Goal: Task Accomplishment & Management: Complete application form

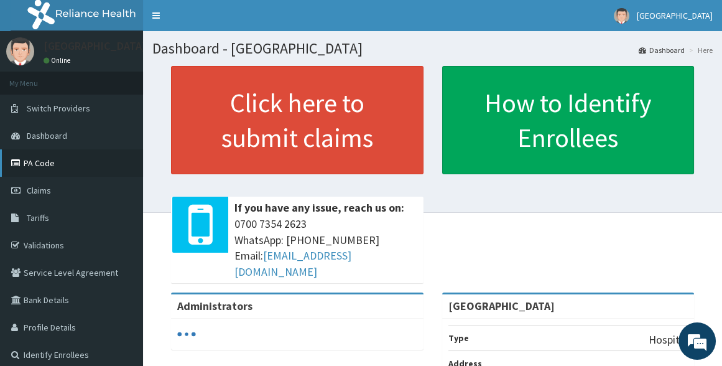
click at [35, 162] on link "PA Code" at bounding box center [71, 162] width 143 height 27
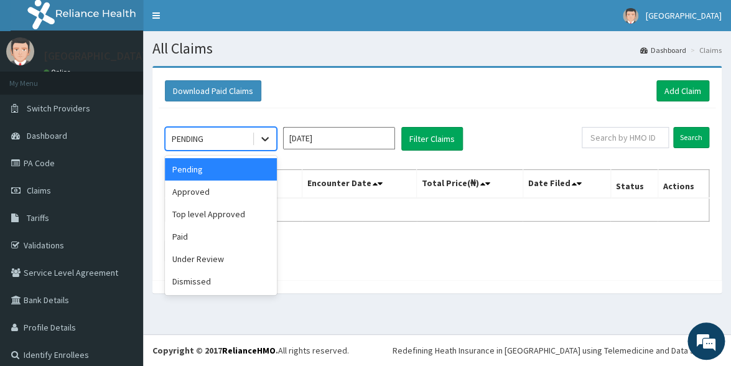
click at [260, 149] on div at bounding box center [265, 139] width 22 height 22
click at [210, 195] on div "Approved" at bounding box center [221, 191] width 112 height 22
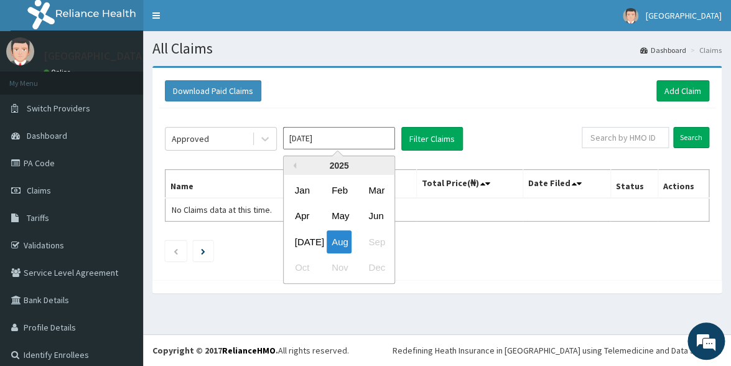
click at [314, 140] on input "Aug 2025" at bounding box center [339, 138] width 112 height 22
click at [301, 237] on div "Jul" at bounding box center [302, 241] width 25 height 23
type input "Jul 2025"
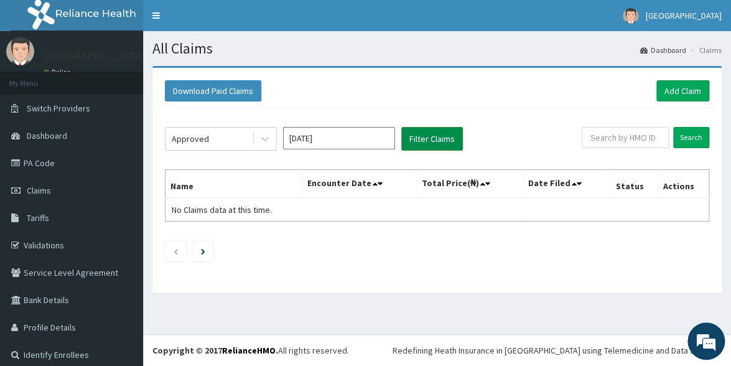
click at [437, 136] on button "Filter Claims" at bounding box center [432, 139] width 62 height 24
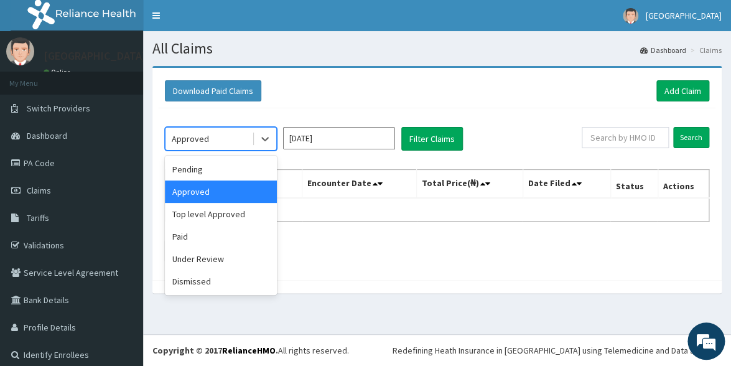
click at [237, 136] on div "Approved" at bounding box center [208, 139] width 86 height 20
drag, startPoint x: 199, startPoint y: 168, endPoint x: 220, endPoint y: 167, distance: 20.5
click at [205, 167] on div "Pending" at bounding box center [221, 169] width 112 height 22
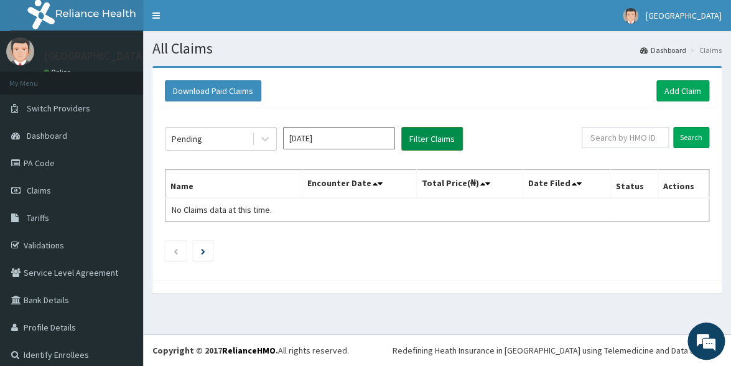
click at [441, 139] on button "Filter Claims" at bounding box center [432, 139] width 62 height 24
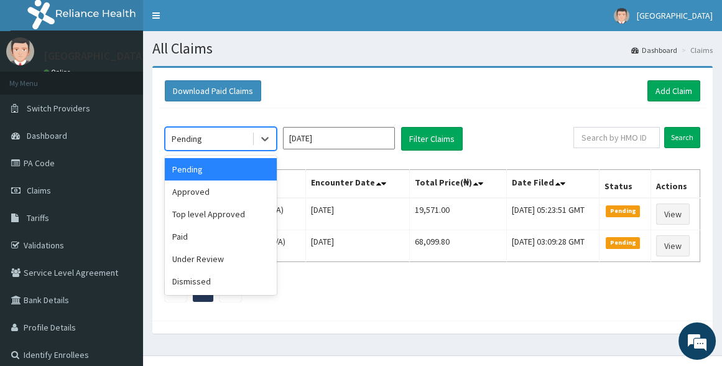
click at [233, 142] on div "Pending" at bounding box center [208, 139] width 86 height 20
click at [185, 234] on div "Paid" at bounding box center [221, 236] width 112 height 22
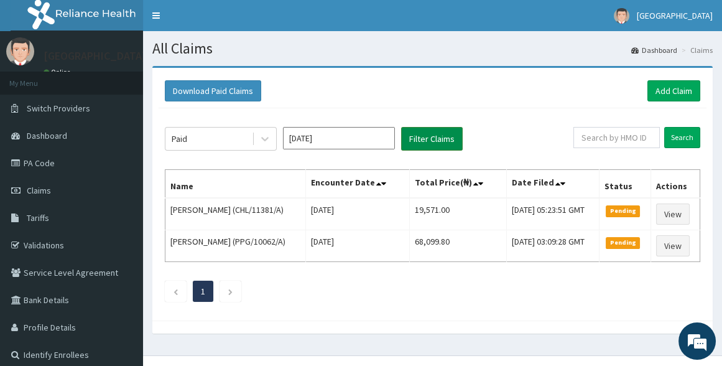
click at [432, 142] on button "Filter Claims" at bounding box center [432, 139] width 62 height 24
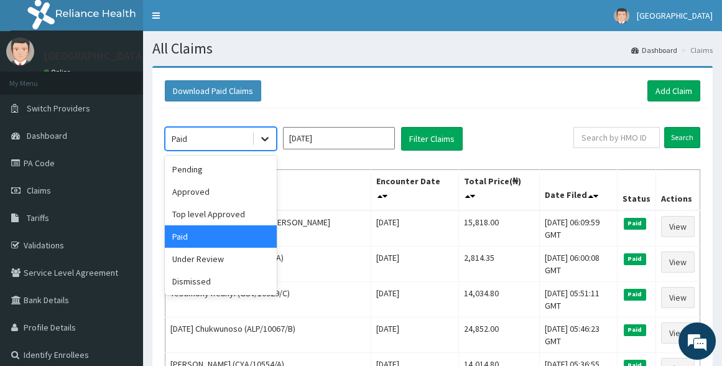
click at [269, 136] on icon at bounding box center [265, 138] width 12 height 12
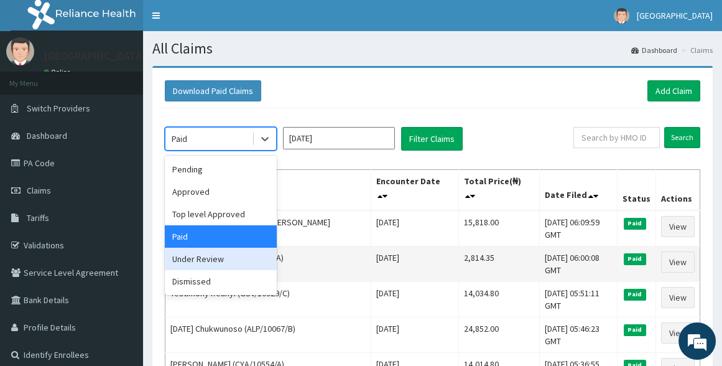
click at [232, 261] on div "Under Review" at bounding box center [221, 259] width 112 height 22
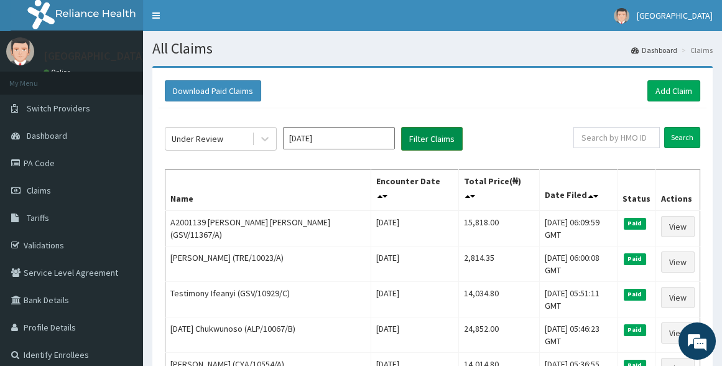
click at [447, 137] on button "Filter Claims" at bounding box center [432, 139] width 62 height 24
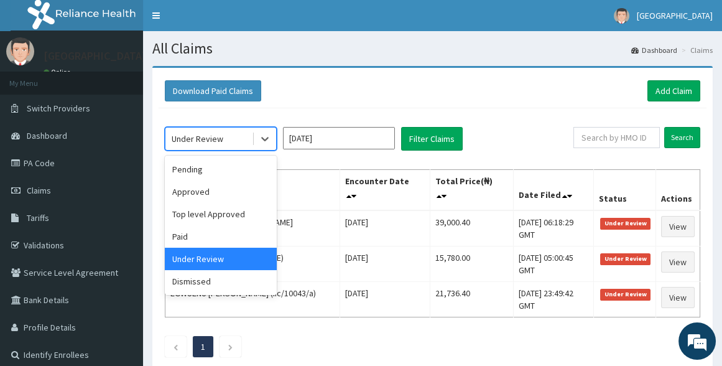
click at [246, 133] on div "Under Review" at bounding box center [208, 139] width 86 height 20
click at [203, 176] on div "Pending" at bounding box center [221, 169] width 112 height 22
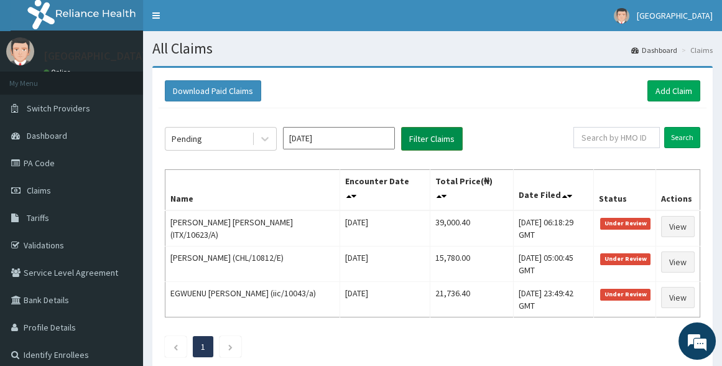
click at [424, 140] on button "Filter Claims" at bounding box center [432, 139] width 62 height 24
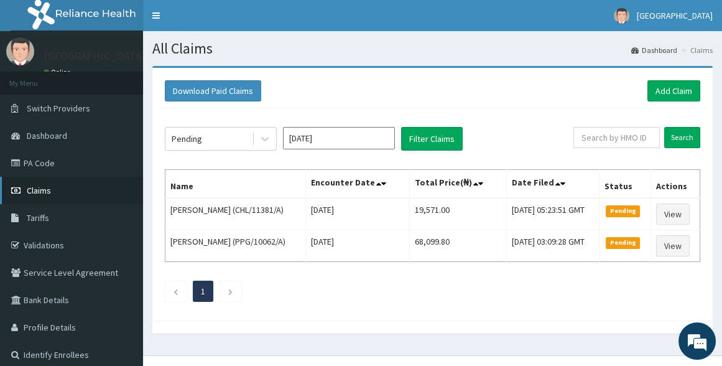
click at [52, 197] on link "Claims" at bounding box center [71, 190] width 143 height 27
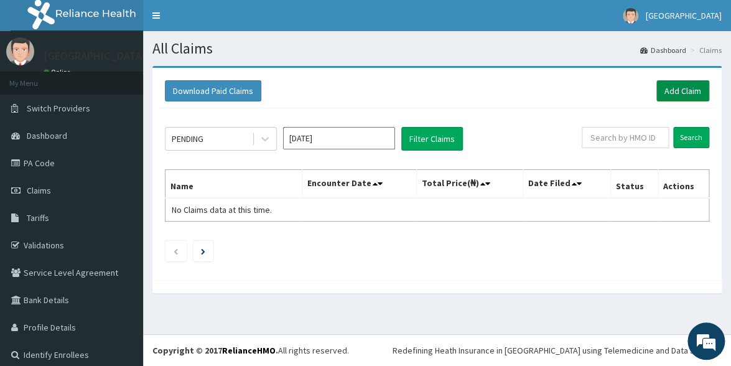
click at [679, 81] on link "Add Claim" at bounding box center [682, 90] width 53 height 21
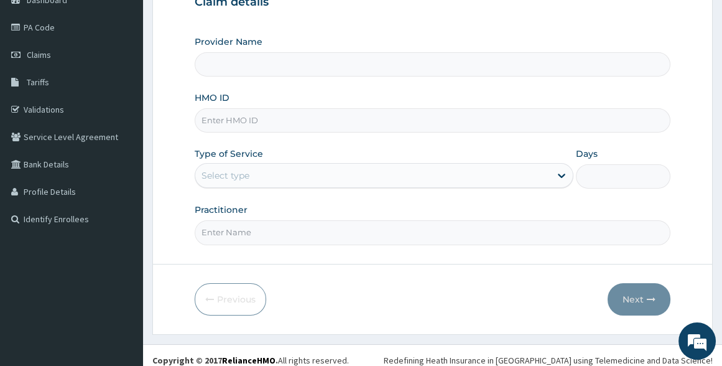
scroll to position [144, 0]
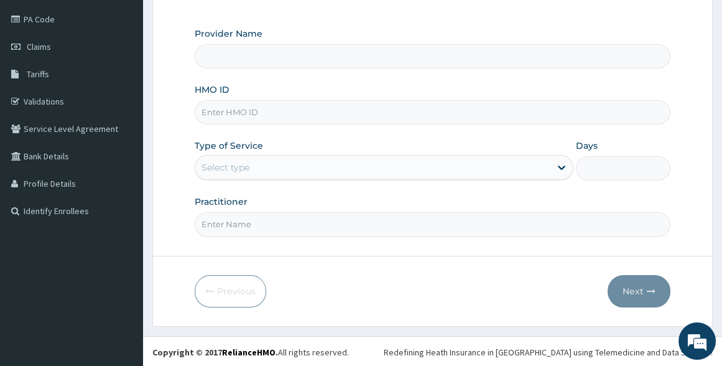
type input "[GEOGRAPHIC_DATA]"
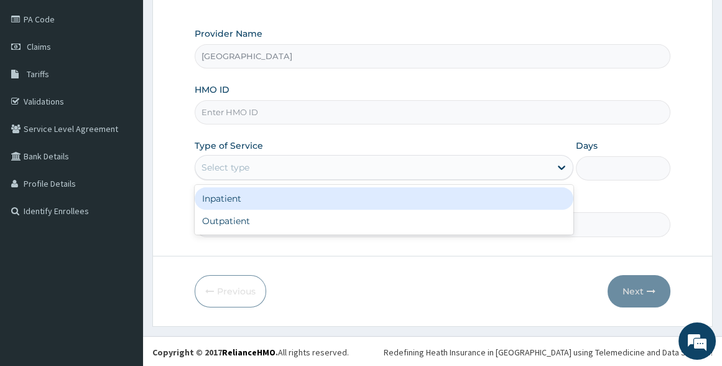
click at [243, 165] on div "Select type" at bounding box center [226, 167] width 48 height 12
click at [233, 199] on div "Inpatient" at bounding box center [384, 198] width 378 height 22
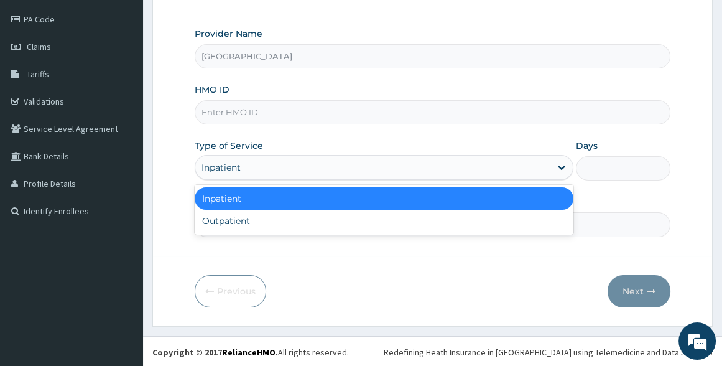
click at [243, 159] on div "Inpatient" at bounding box center [372, 167] width 355 height 20
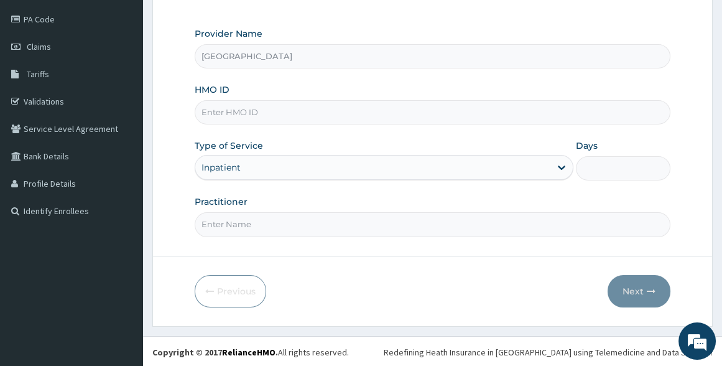
scroll to position [0, 0]
click at [255, 166] on div "Inpatient" at bounding box center [372, 167] width 355 height 20
click at [240, 107] on input "HMO ID" at bounding box center [432, 112] width 475 height 24
paste input "GSV/13910/A"
type input "GSV/13910/A"
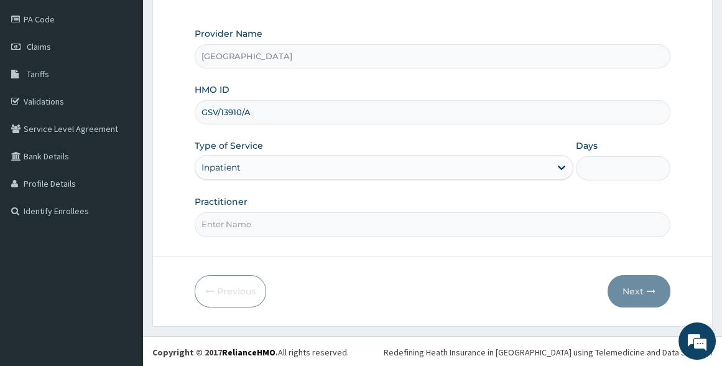
click at [609, 156] on input "Days" at bounding box center [623, 168] width 95 height 24
type input "2"
type input "1"
click at [328, 227] on input "Practitioner" at bounding box center [432, 224] width 475 height 24
type input "[PERSON_NAME]"
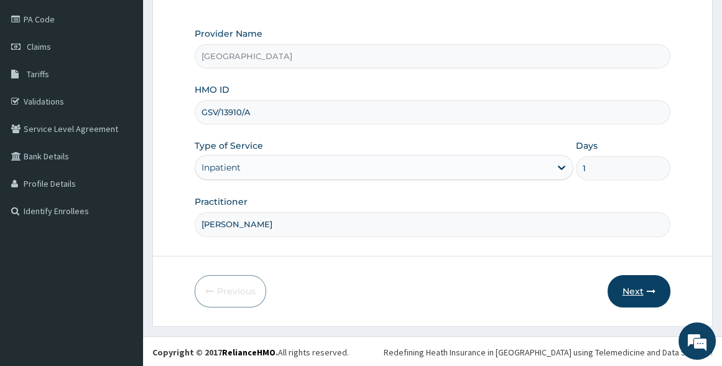
click at [649, 288] on icon "button" at bounding box center [651, 291] width 9 height 9
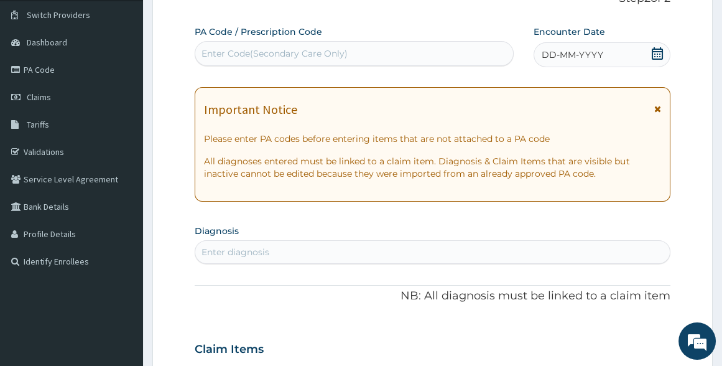
scroll to position [31, 0]
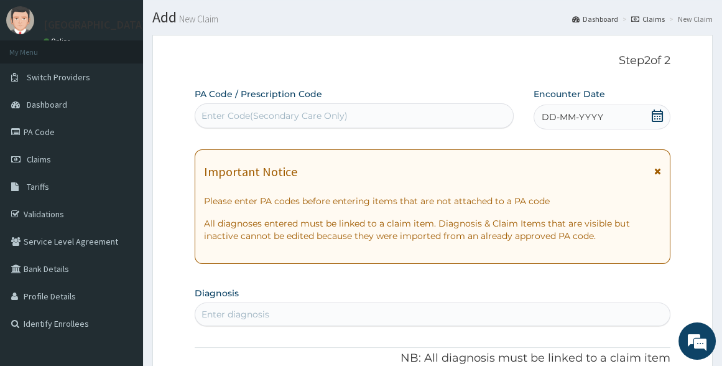
click at [427, 106] on div "Enter Code(Secondary Care Only)" at bounding box center [353, 116] width 317 height 20
paste input "PA/1B8160"
type input "PA/1B8160"
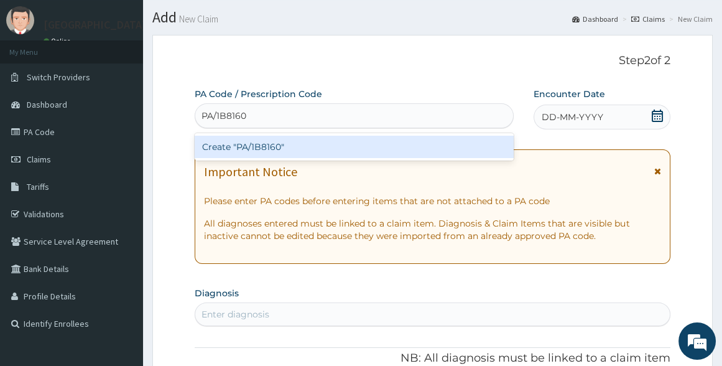
click at [412, 151] on div "Create "PA/1B8160"" at bounding box center [354, 147] width 318 height 22
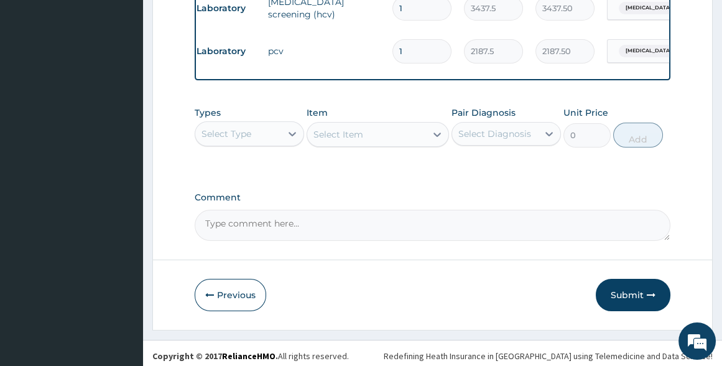
scroll to position [659, 0]
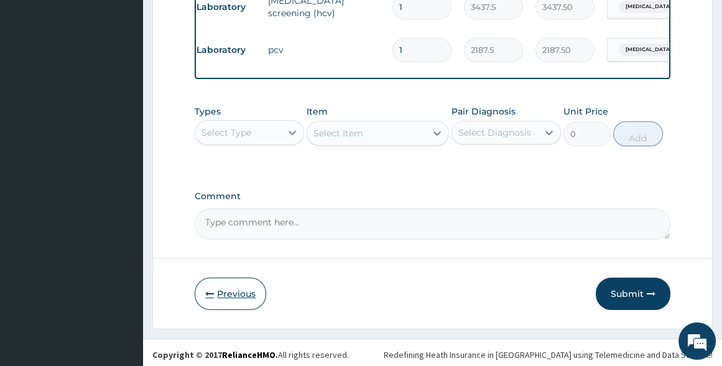
click at [244, 295] on button "Previous" at bounding box center [231, 293] width 72 height 32
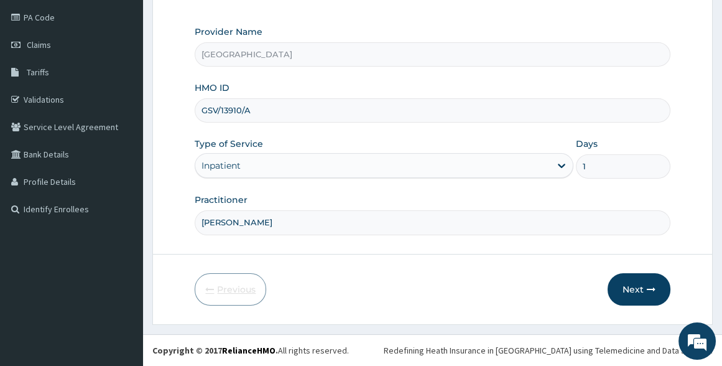
scroll to position [144, 0]
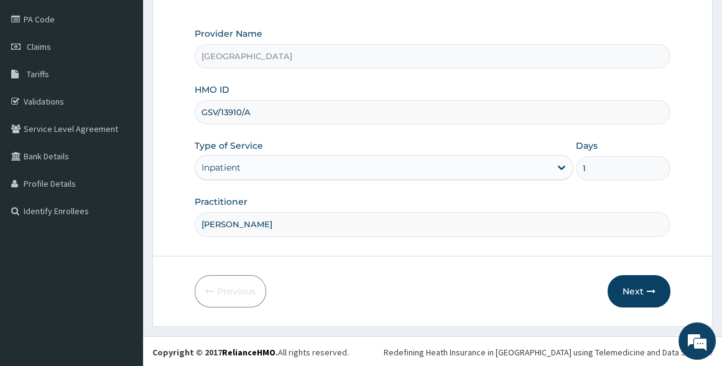
drag, startPoint x: 269, startPoint y: 114, endPoint x: 184, endPoint y: 115, distance: 84.6
click at [184, 115] on form "Step 1 of 2 Claim details Provider Name Broad Hospital HMO ID GSV/13910/A Type …" at bounding box center [432, 124] width 560 height 404
type input "TRE/10021/A"
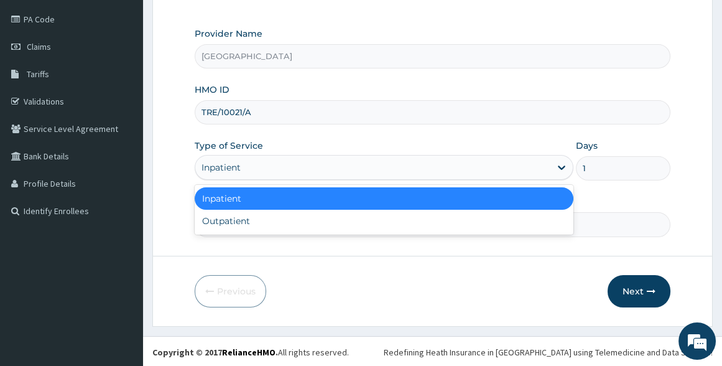
click at [228, 169] on div "Inpatient" at bounding box center [221, 167] width 39 height 12
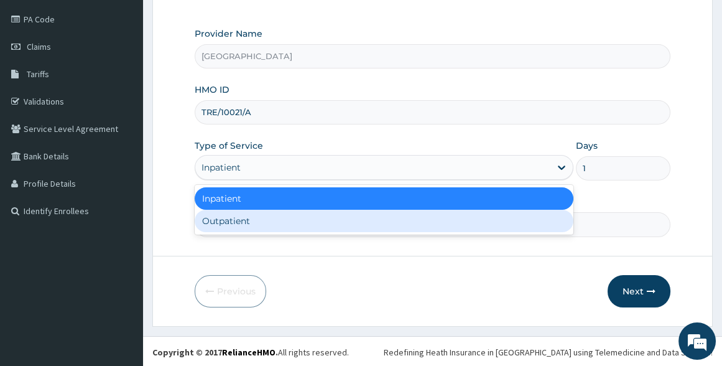
click at [233, 228] on div "Outpatient" at bounding box center [384, 221] width 378 height 22
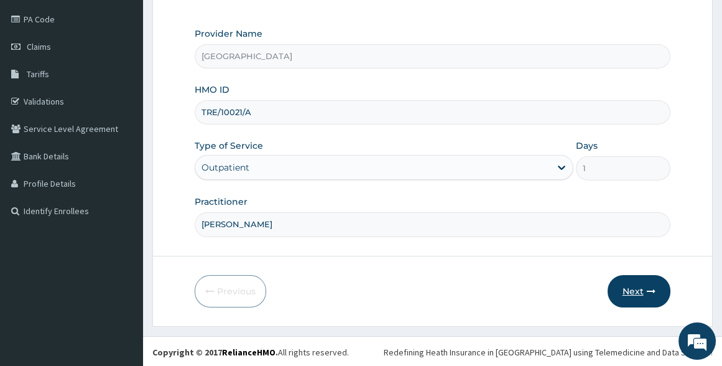
click at [637, 286] on button "Next" at bounding box center [639, 291] width 63 height 32
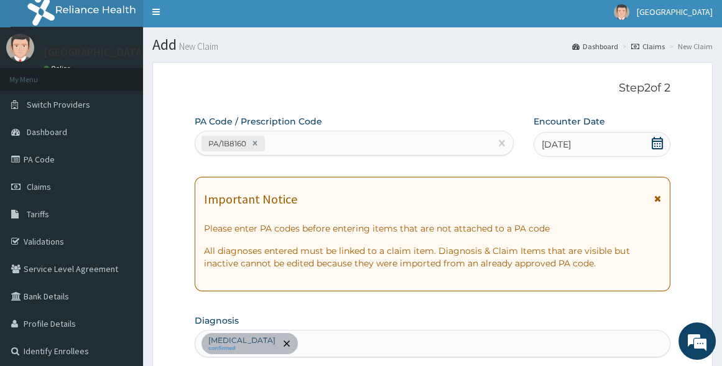
scroll to position [0, 0]
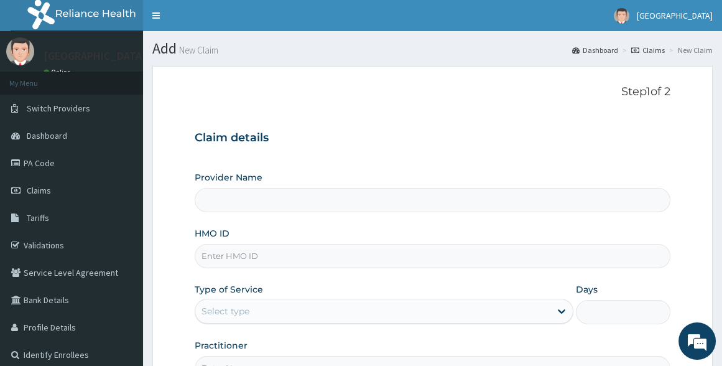
type input "[GEOGRAPHIC_DATA]"
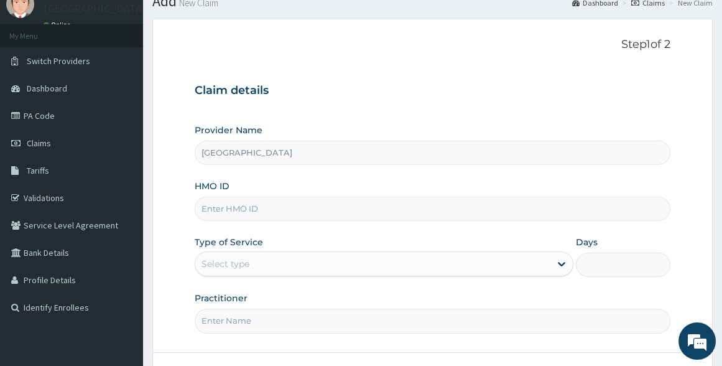
scroll to position [113, 0]
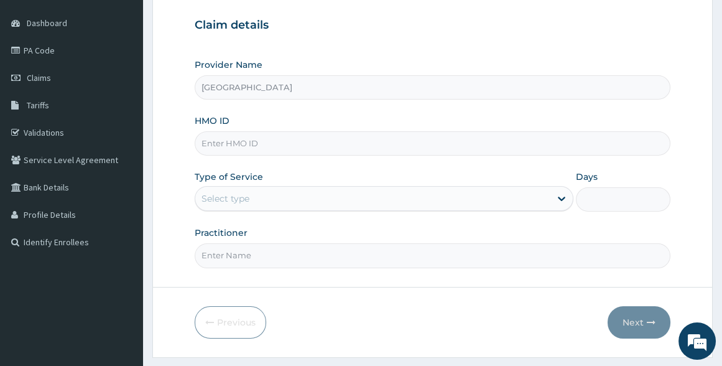
click at [217, 149] on input "HMO ID" at bounding box center [432, 143] width 475 height 24
type input "TRE/10021/A"
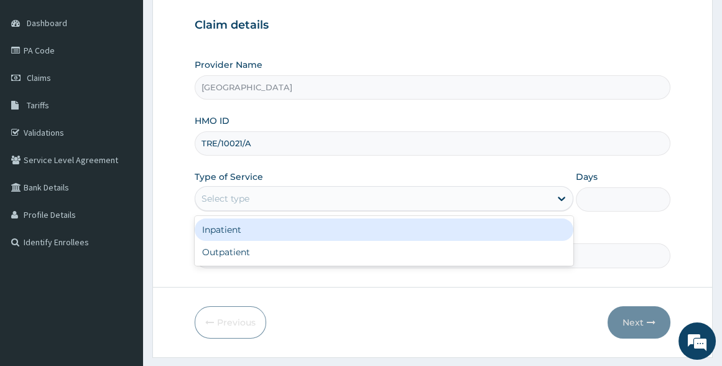
click at [277, 196] on div "Select type" at bounding box center [372, 198] width 355 height 20
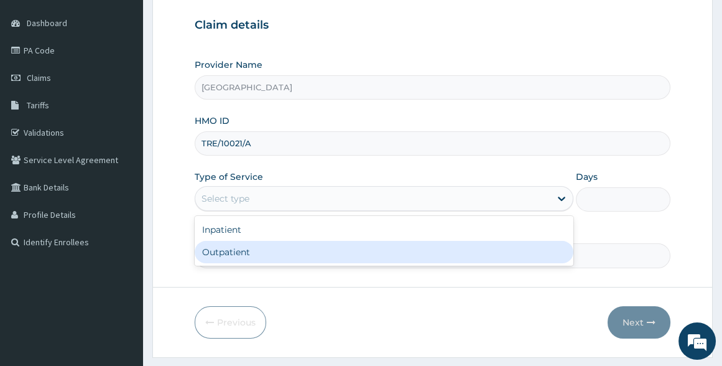
click at [267, 262] on div "Outpatient" at bounding box center [384, 252] width 378 height 22
type input "1"
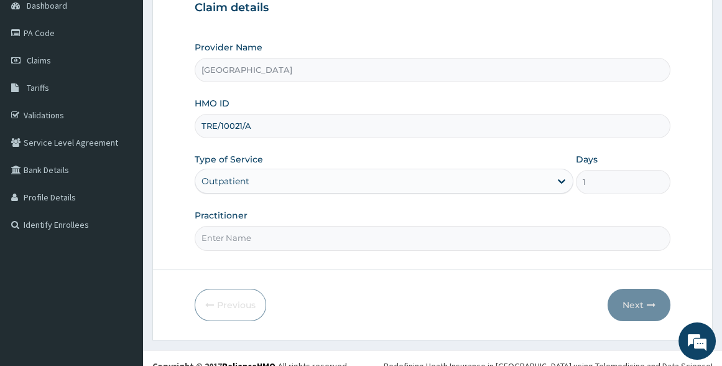
scroll to position [144, 0]
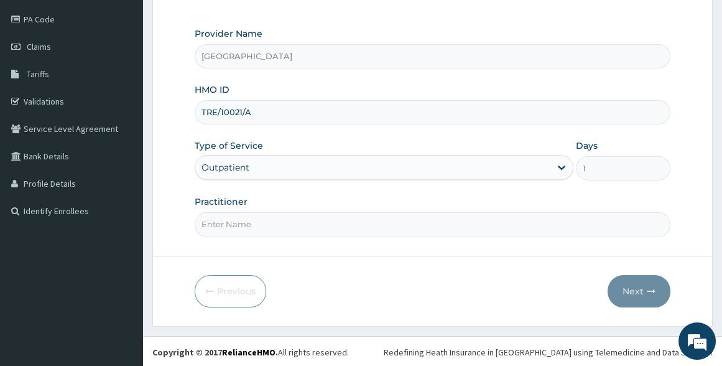
click at [285, 227] on input "Practitioner" at bounding box center [432, 224] width 475 height 24
type input "DR PAUL AKINTELURE"
click at [641, 290] on button "Next" at bounding box center [639, 291] width 63 height 32
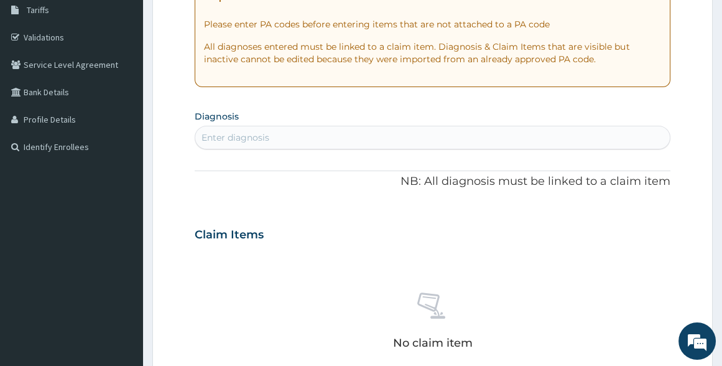
scroll to position [87, 0]
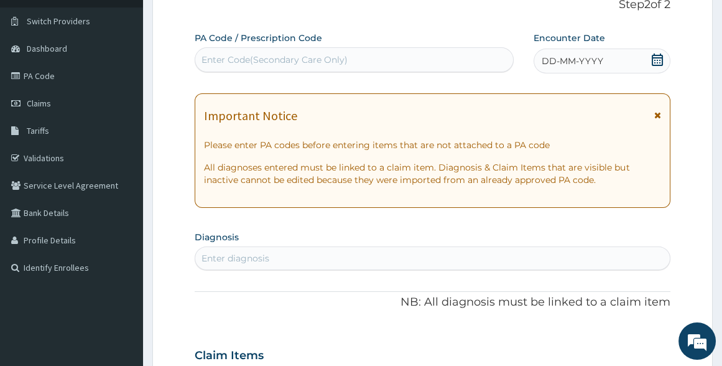
click at [401, 60] on div "Enter Code(Secondary Care Only)" at bounding box center [353, 60] width 317 height 20
click at [662, 60] on icon at bounding box center [657, 59] width 11 height 12
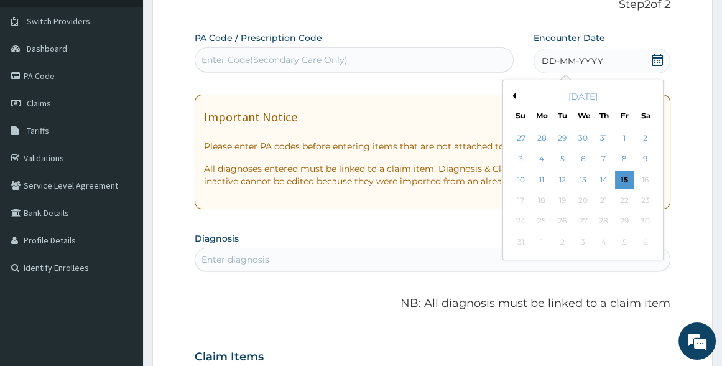
click at [511, 96] on button "Previous Month" at bounding box center [512, 96] width 6 height 6
click at [606, 134] on div "3" at bounding box center [604, 138] width 19 height 19
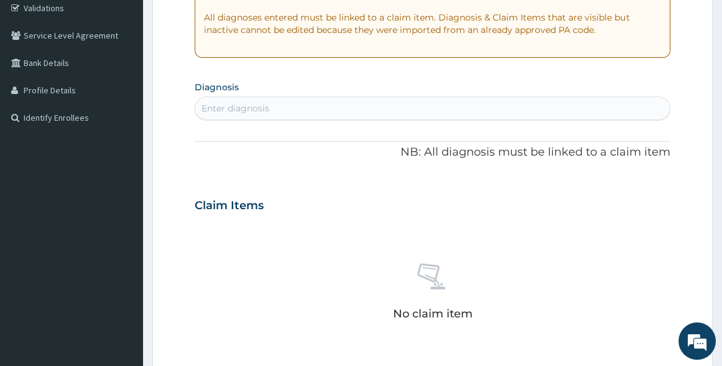
scroll to position [257, 0]
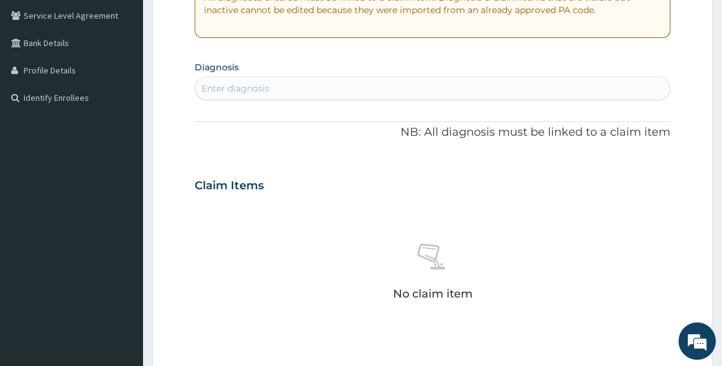
click at [339, 90] on div "Enter diagnosis" at bounding box center [432, 88] width 474 height 20
type input "MALA"
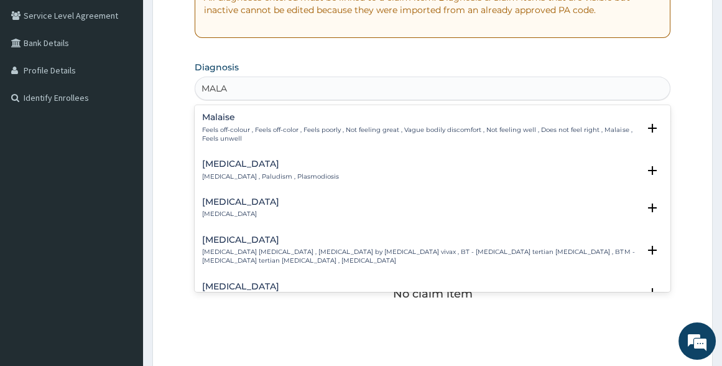
click at [236, 165] on h4 "Malaria" at bounding box center [270, 163] width 137 height 9
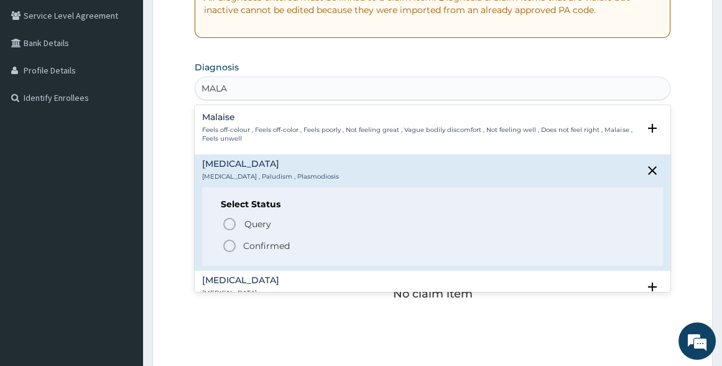
drag, startPoint x: 231, startPoint y: 245, endPoint x: 238, endPoint y: 236, distance: 11.1
click at [234, 244] on icon "status option filled" at bounding box center [229, 245] width 15 height 15
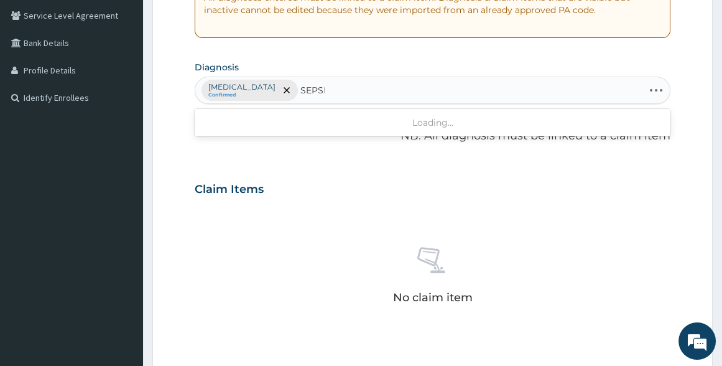
type input "SEPSIS"
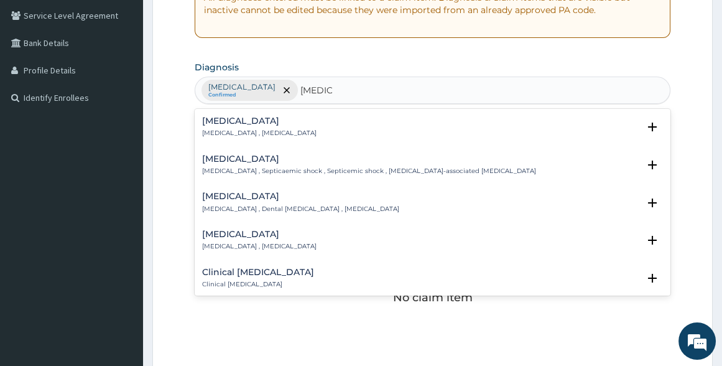
click at [236, 129] on p "Systemic infection , Sepsis" at bounding box center [259, 133] width 114 height 9
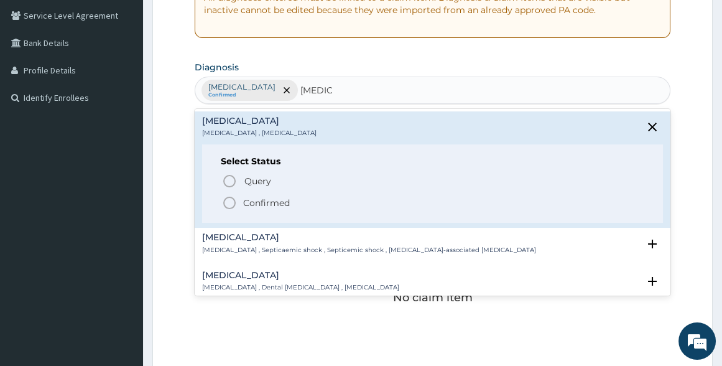
click at [226, 200] on icon "status option filled" at bounding box center [229, 202] width 15 height 15
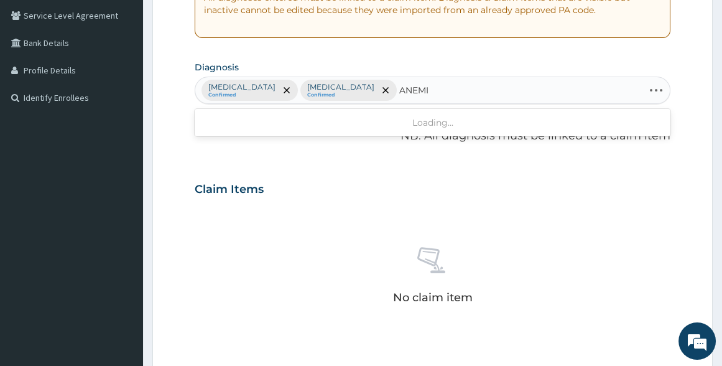
type input "ANEMIA"
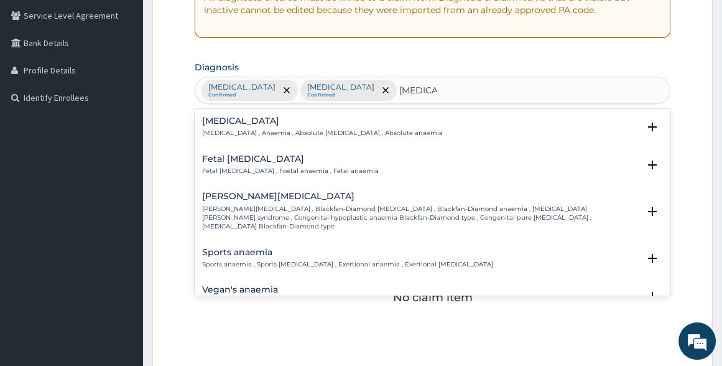
click at [267, 124] on h4 "[MEDICAL_DATA]" at bounding box center [322, 120] width 241 height 9
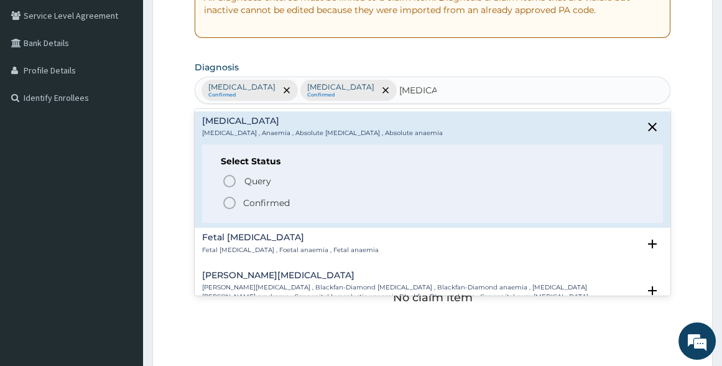
drag, startPoint x: 227, startPoint y: 203, endPoint x: 291, endPoint y: 175, distance: 69.9
click at [230, 200] on icon "status option filled" at bounding box center [229, 202] width 15 height 15
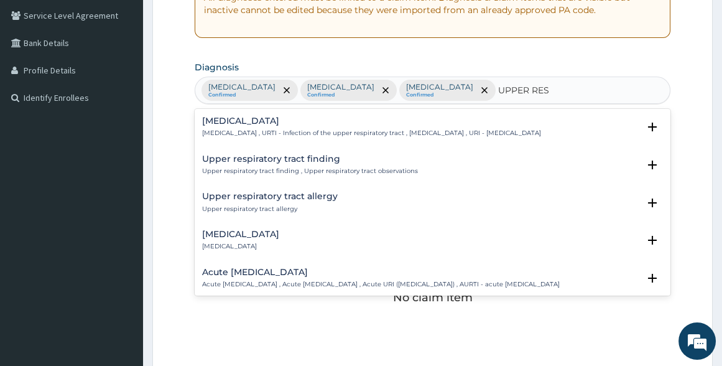
type input "UPPER RESP"
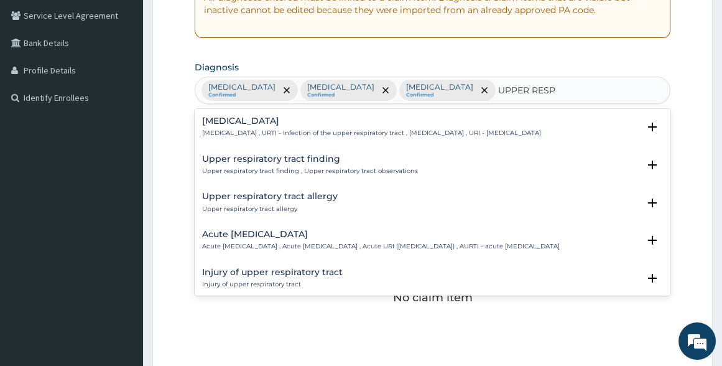
click at [314, 113] on div "Upper respiratory infection Upper respiratory infection , URTI - Infection of t…" at bounding box center [432, 130] width 475 height 38
click at [312, 126] on div "Upper respiratory infection Upper respiratory infection , URTI - Infection of t…" at bounding box center [371, 127] width 339 height 22
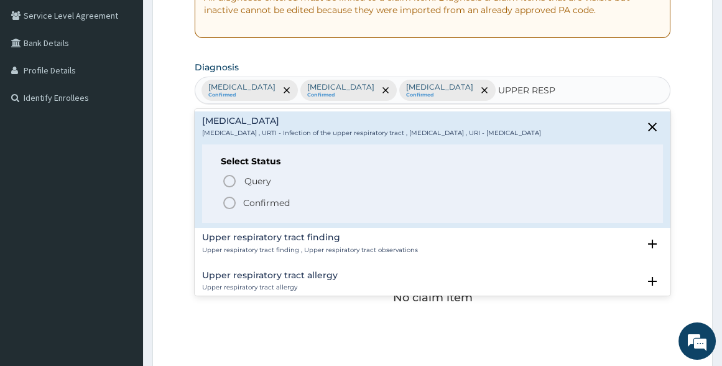
click at [230, 210] on icon "status option filled" at bounding box center [229, 202] width 15 height 15
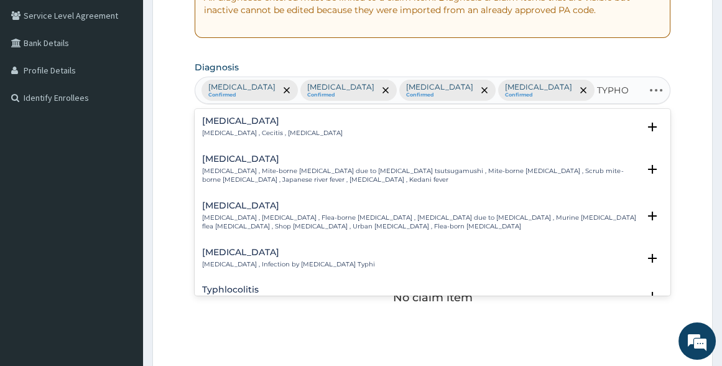
type input "TYPHOI"
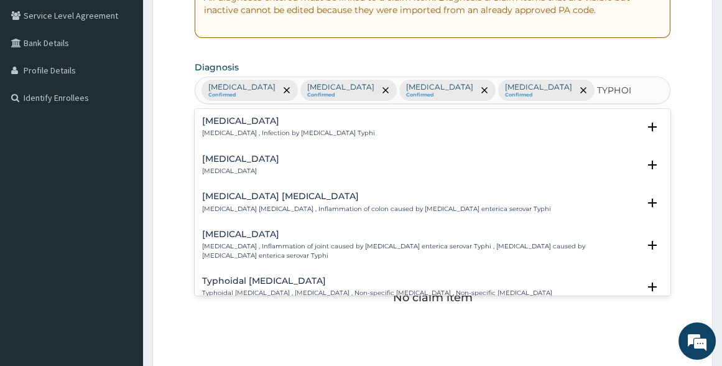
click at [261, 124] on h4 "Typhoid fever" at bounding box center [288, 120] width 173 height 9
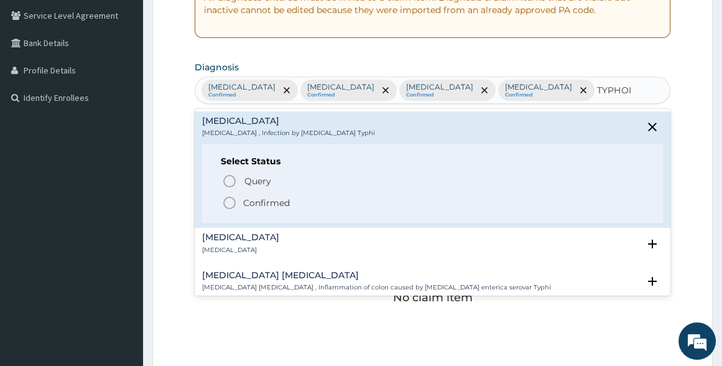
click at [232, 198] on icon "status option filled" at bounding box center [229, 202] width 15 height 15
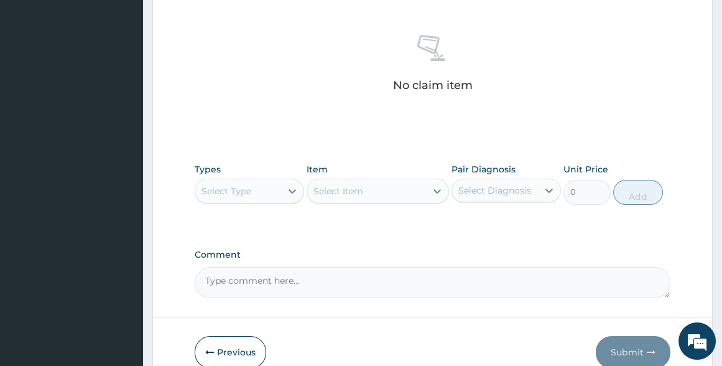
scroll to position [530, 0]
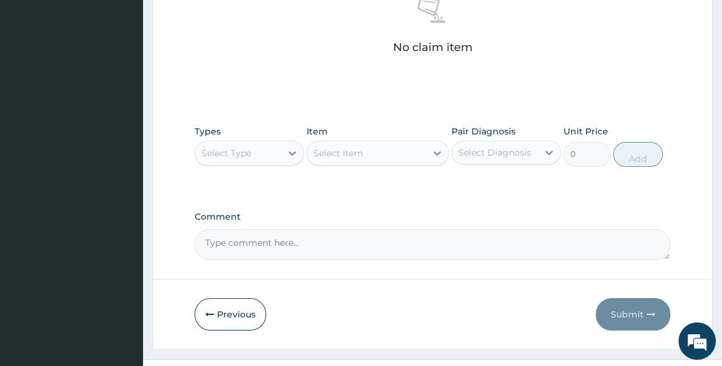
click at [252, 143] on div "Select Type" at bounding box center [238, 153] width 86 height 20
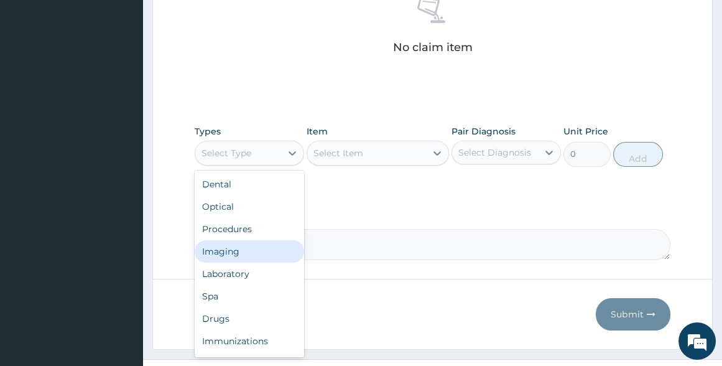
scroll to position [42, 0]
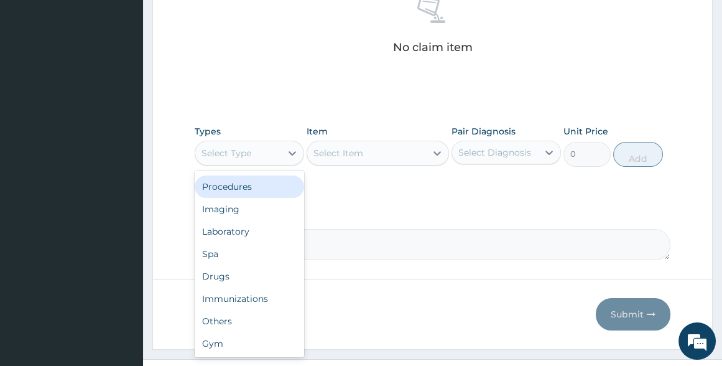
drag, startPoint x: 244, startPoint y: 165, endPoint x: 330, endPoint y: 147, distance: 87.1
click at [249, 175] on div "Procedures" at bounding box center [249, 186] width 109 height 22
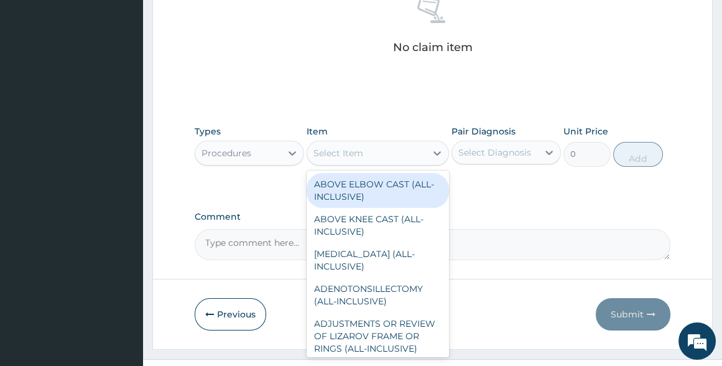
click at [338, 147] on div "Select Item" at bounding box center [339, 153] width 50 height 12
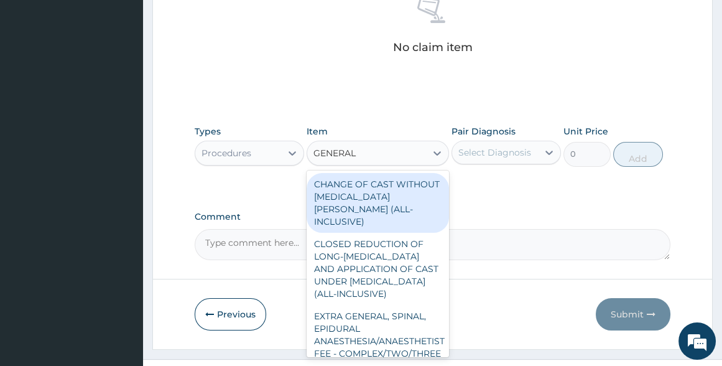
type input "GENERAL P"
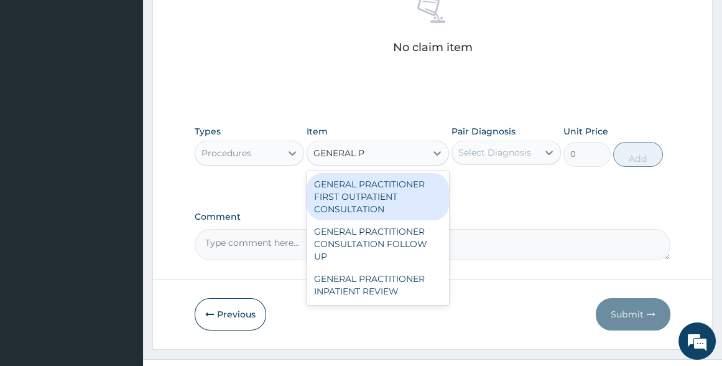
click at [368, 173] on div "GENERAL PRACTITIONER FIRST OUTPATIENT CONSULTATION" at bounding box center [378, 196] width 142 height 47
type input "3750"
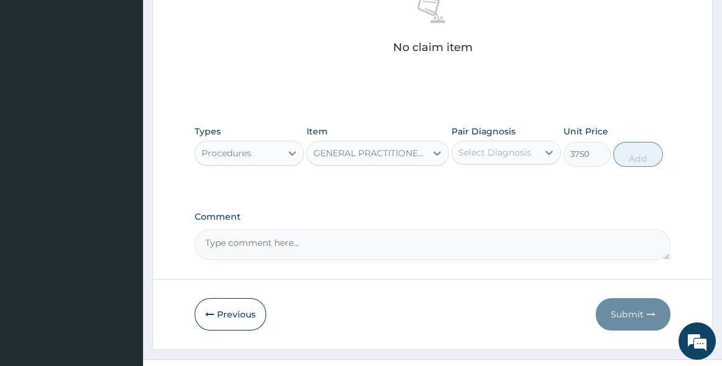
click at [487, 146] on div "Select Diagnosis" at bounding box center [494, 152] width 73 height 12
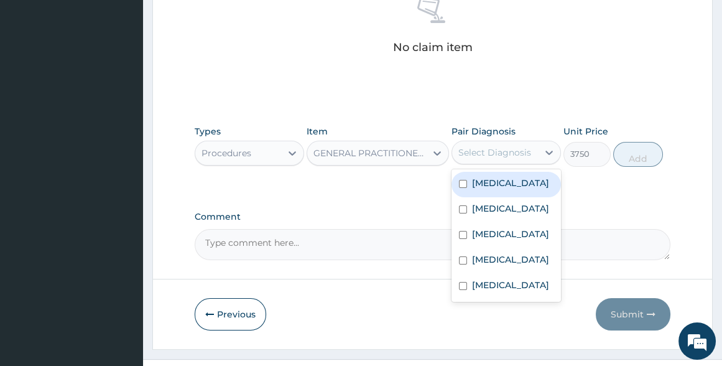
click at [483, 172] on div "Malaria" at bounding box center [506, 185] width 109 height 26
checkbox input "true"
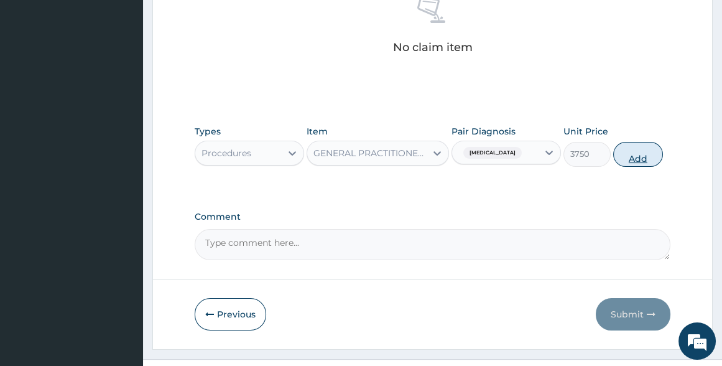
click at [629, 142] on button "Add" at bounding box center [638, 154] width 50 height 25
type input "0"
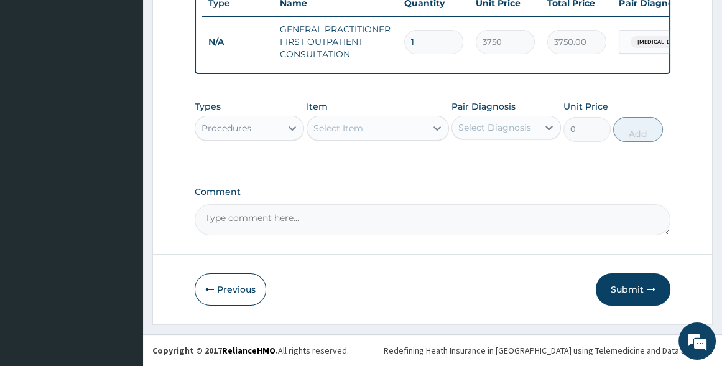
scroll to position [486, 0]
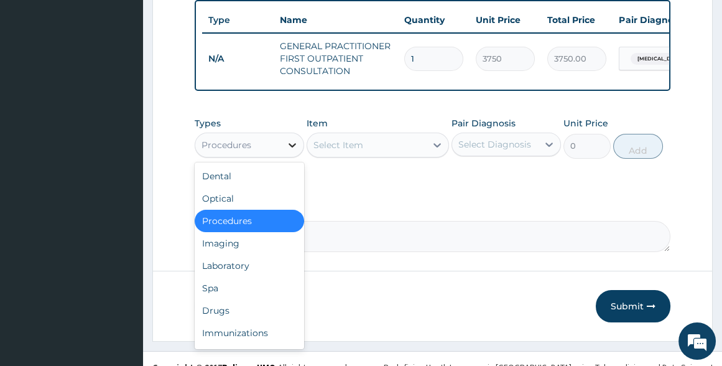
click at [282, 134] on div at bounding box center [292, 145] width 22 height 22
drag, startPoint x: 238, startPoint y: 248, endPoint x: 279, endPoint y: 136, distance: 119.8
click at [248, 221] on div "Dental Optical Procedures Imaging Laboratory Spa Drugs Immunizations Others Gym" at bounding box center [249, 255] width 109 height 187
click at [249, 254] on div "Laboratory" at bounding box center [249, 265] width 109 height 22
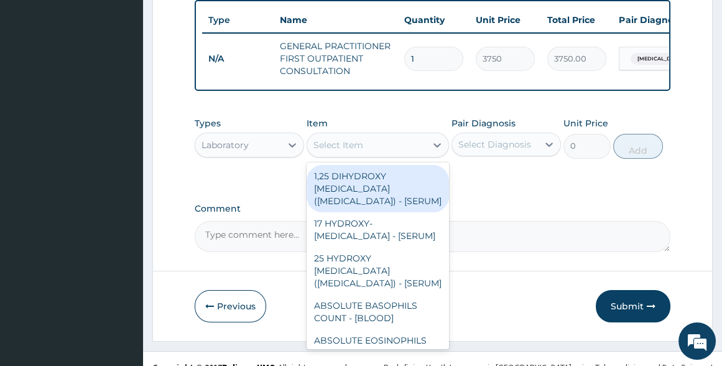
click at [366, 135] on div "Select Item" at bounding box center [366, 145] width 119 height 20
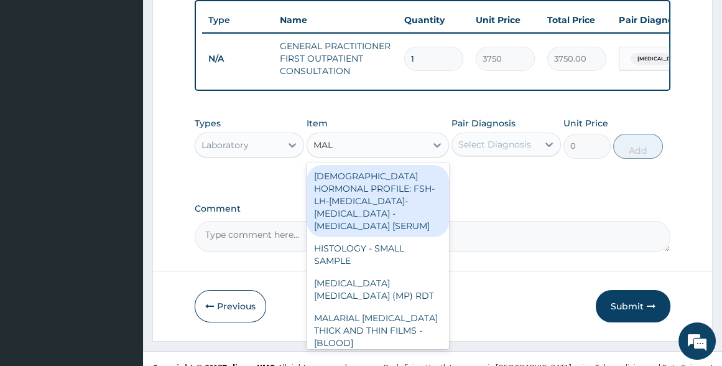
type input "MALA"
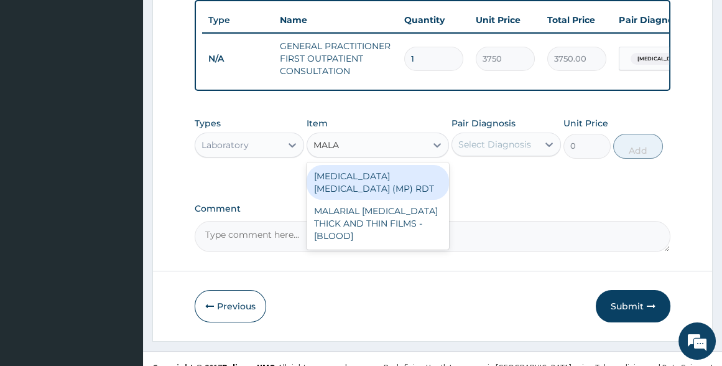
click at [381, 165] on div "MALARIA PARASITE (MP) RDT" at bounding box center [378, 182] width 142 height 35
type input "2000"
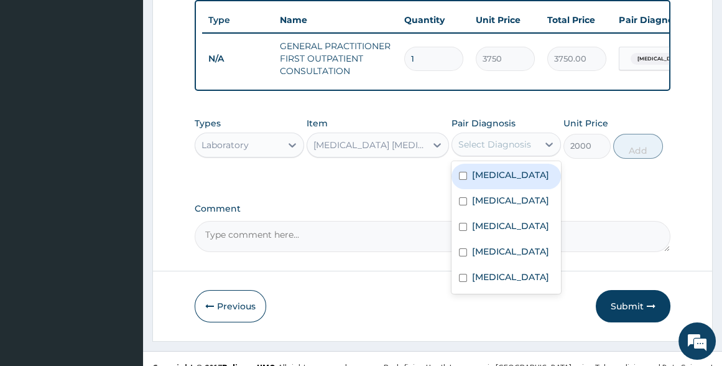
click at [498, 138] on div "Select Diagnosis" at bounding box center [494, 144] width 73 height 12
click at [508, 164] on div "Malaria" at bounding box center [506, 177] width 109 height 26
checkbox input "true"
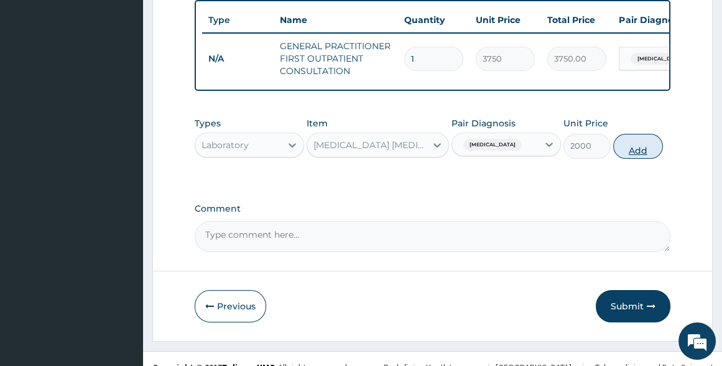
click at [636, 134] on button "Add" at bounding box center [638, 146] width 50 height 25
type input "0"
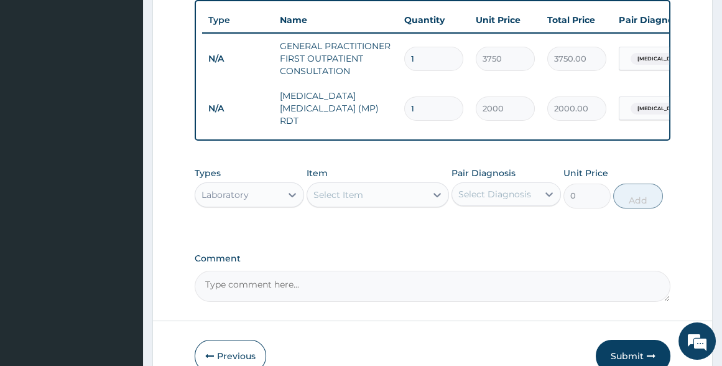
click at [350, 188] on div "Select Item" at bounding box center [339, 194] width 50 height 12
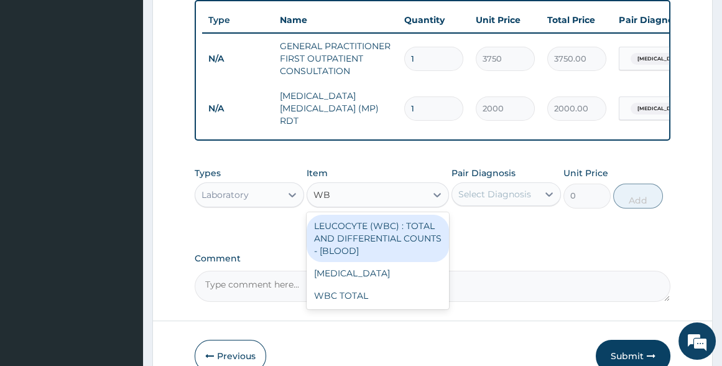
type input "WBC"
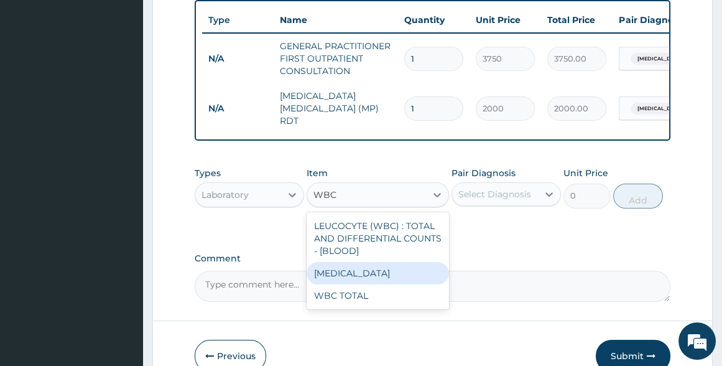
click at [360, 262] on div "WBC DIFFERENTIAL" at bounding box center [378, 273] width 142 height 22
type input "3750"
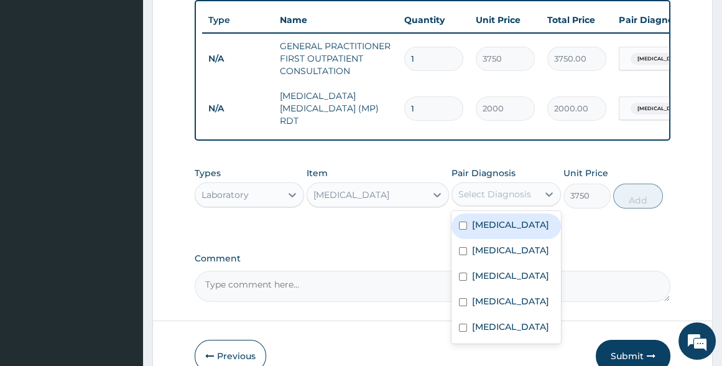
click at [498, 188] on div "Select Diagnosis" at bounding box center [494, 194] width 73 height 12
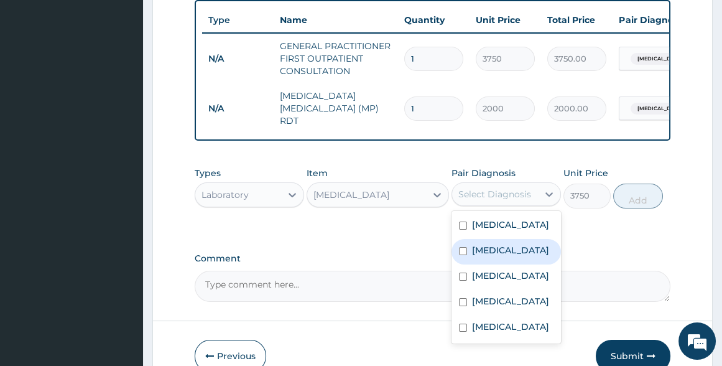
click at [489, 244] on label "Sepsis" at bounding box center [510, 250] width 77 height 12
checkbox input "true"
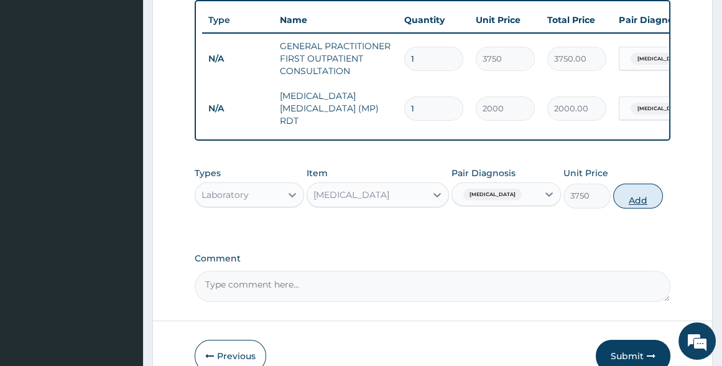
click at [625, 184] on button "Add" at bounding box center [638, 196] width 50 height 25
type input "0"
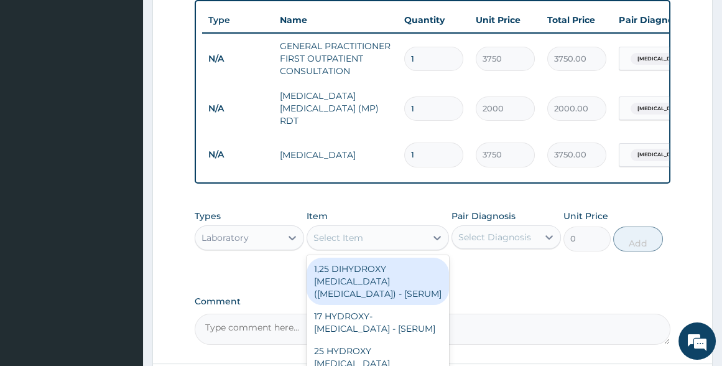
click at [342, 231] on div "Select Item" at bounding box center [339, 237] width 50 height 12
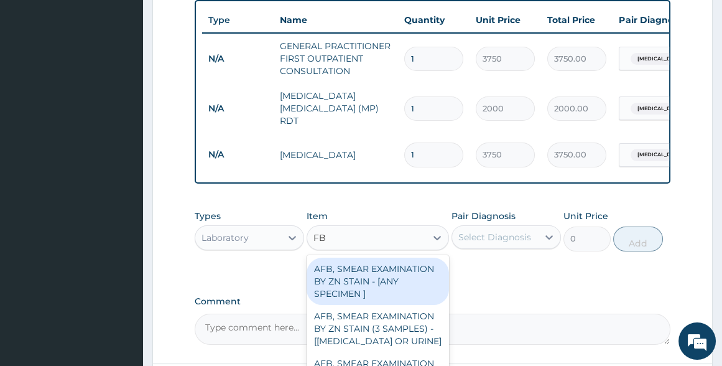
type input "FBC"
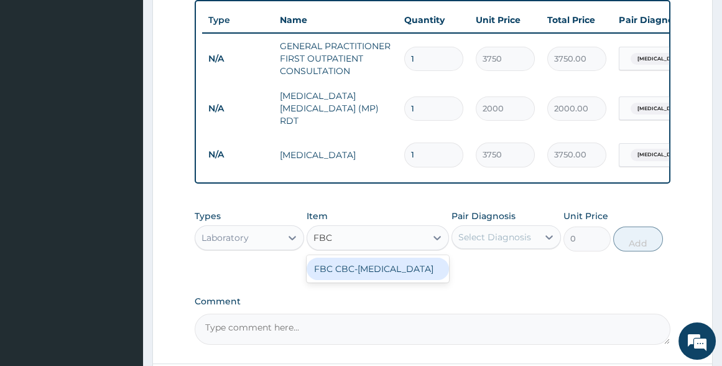
click at [358, 258] on div "FBC CBC-COMPLETE BLOOD COUNT" at bounding box center [378, 269] width 142 height 22
type input "2500"
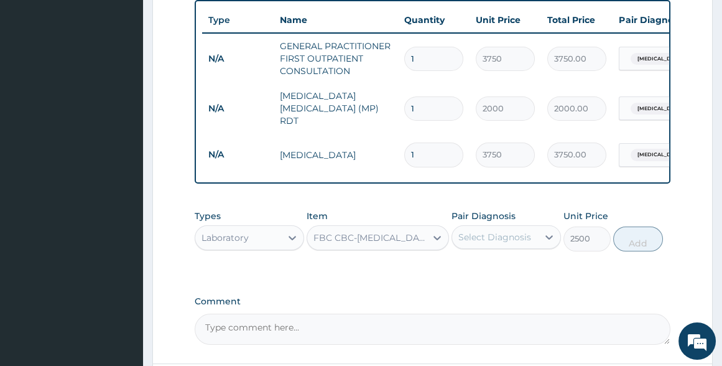
click at [498, 231] on div "Select Diagnosis" at bounding box center [494, 237] width 73 height 12
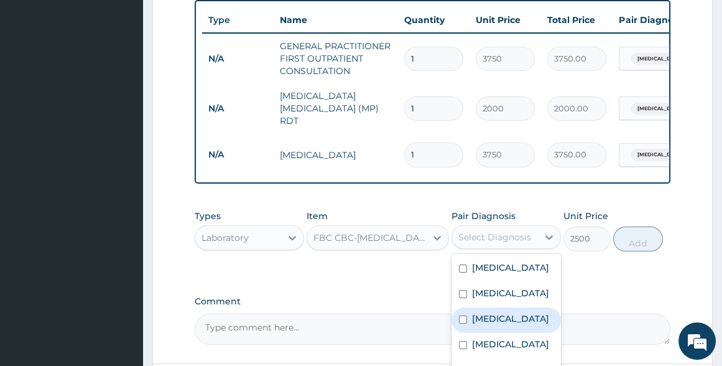
drag, startPoint x: 496, startPoint y: 290, endPoint x: 512, endPoint y: 286, distance: 16.1
click at [498, 312] on label "Anemia" at bounding box center [510, 318] width 77 height 12
checkbox input "true"
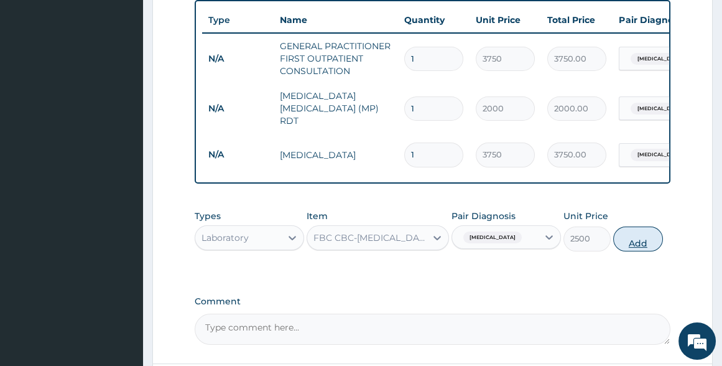
click at [632, 226] on button "Add" at bounding box center [638, 238] width 50 height 25
type input "0"
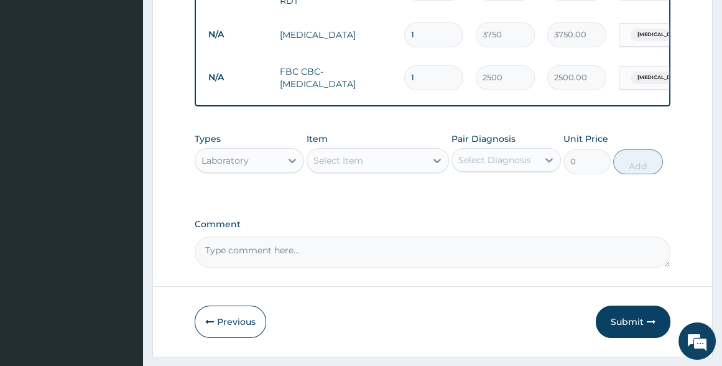
scroll to position [616, 0]
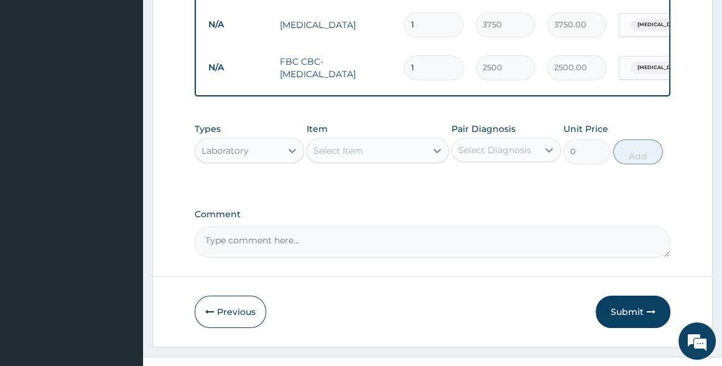
click at [275, 141] on div "Laboratory" at bounding box center [238, 151] width 86 height 20
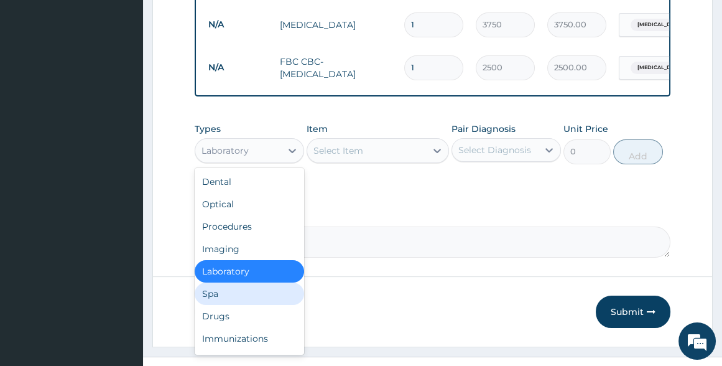
scroll to position [42, 0]
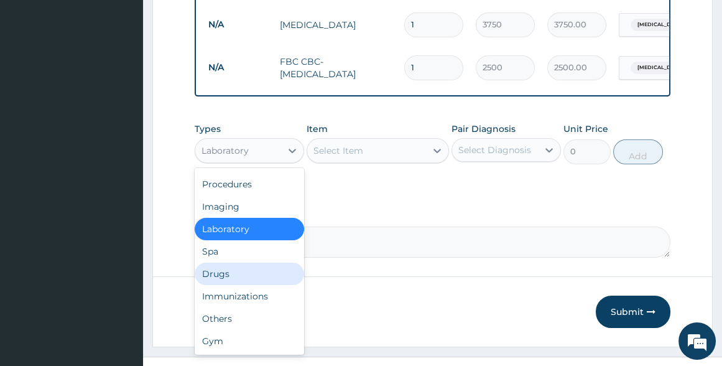
click at [228, 262] on div "Drugs" at bounding box center [249, 273] width 109 height 22
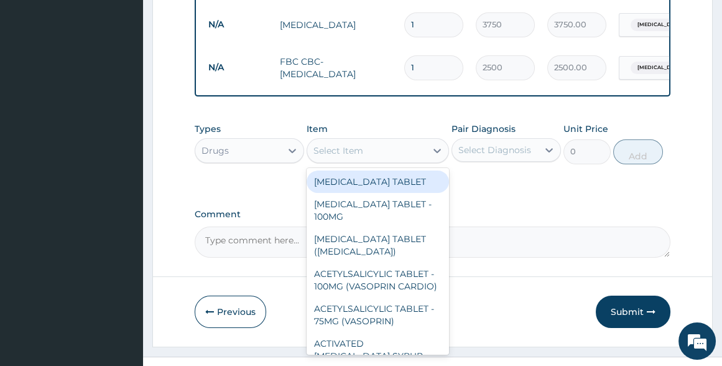
click at [391, 141] on div "Select Item" at bounding box center [366, 151] width 119 height 20
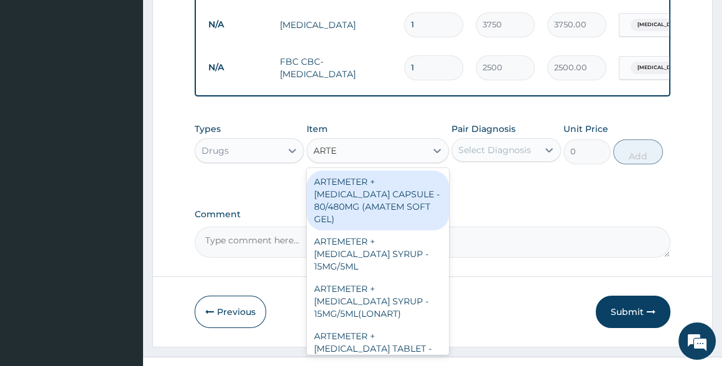
type input "ARTEM"
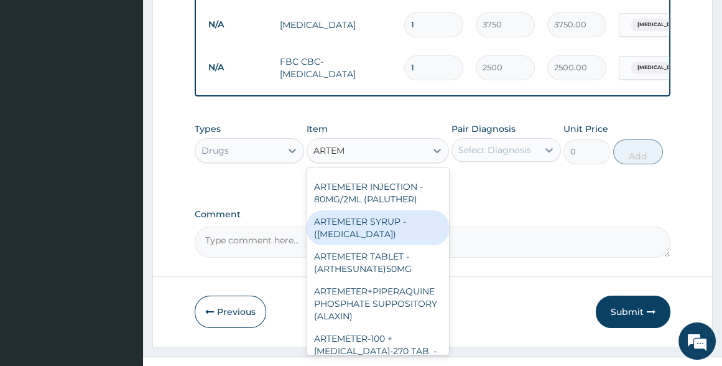
scroll to position [446, 0]
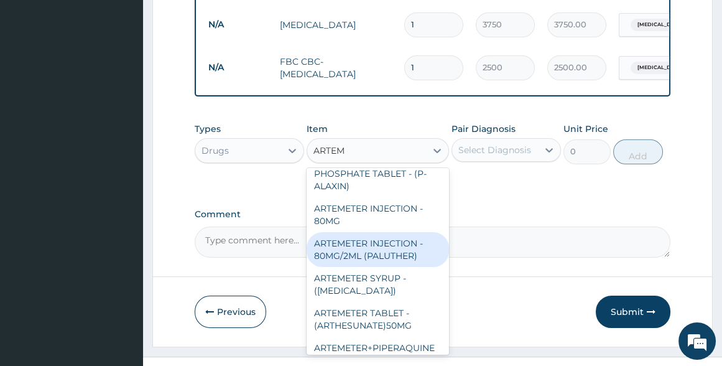
click at [414, 261] on div "ARTEMETER INJECTION - 80MG/2ML (PALUTHER)" at bounding box center [378, 249] width 142 height 35
type input "700"
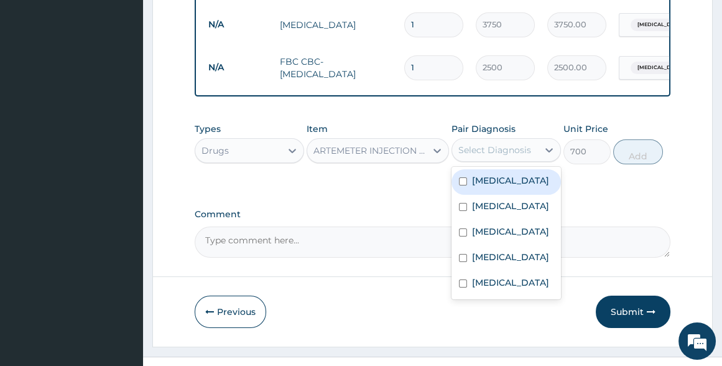
click at [485, 144] on div "Select Diagnosis" at bounding box center [494, 150] width 73 height 12
click at [485, 174] on label "Malaria" at bounding box center [510, 180] width 77 height 12
checkbox input "true"
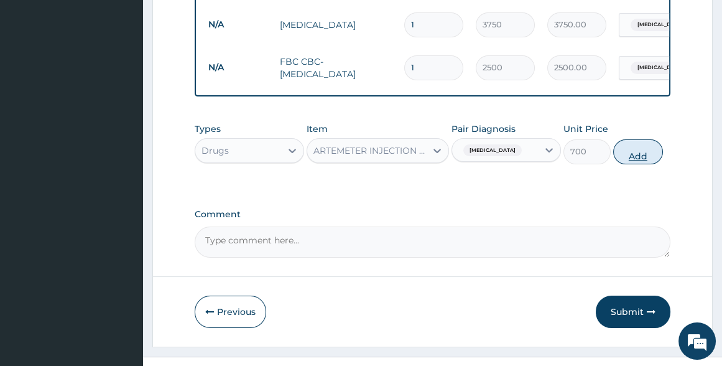
click at [639, 139] on button "Add" at bounding box center [638, 151] width 50 height 25
type input "0"
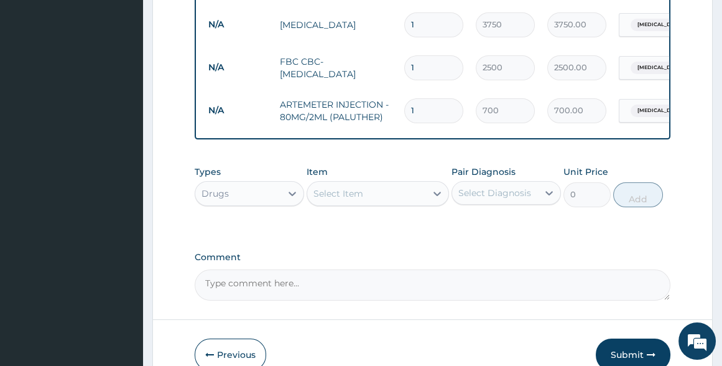
click at [401, 184] on div "Select Item" at bounding box center [366, 194] width 119 height 20
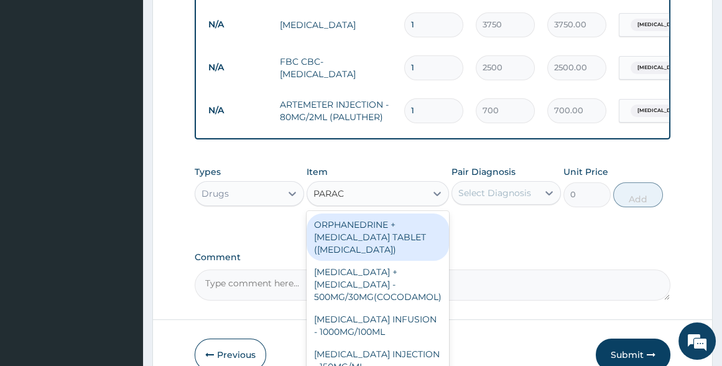
type input "PARACE"
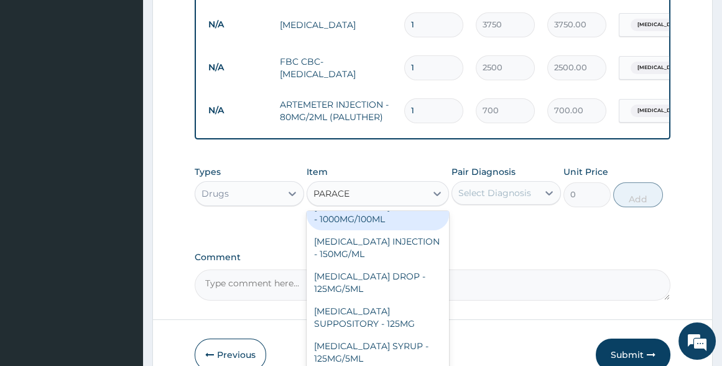
scroll to position [156, 0]
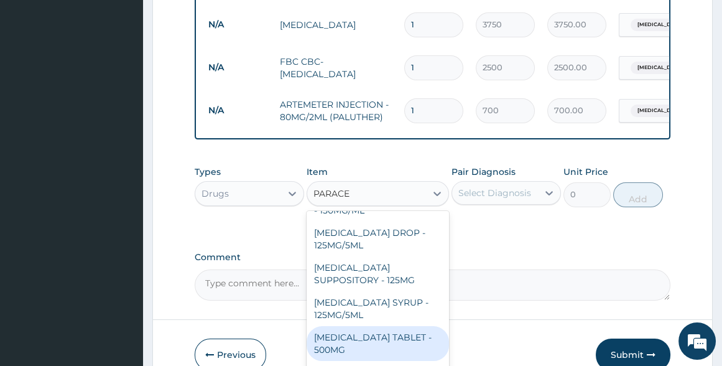
drag, startPoint x: 388, startPoint y: 318, endPoint x: 413, endPoint y: 260, distance: 63.0
click at [392, 298] on div "ORPHANEDRINE + PARACETAMOL TABLET (NORGESIC) PARACETAMOL + CODEINE - 500MG/30MG…" at bounding box center [378, 304] width 142 height 187
click at [347, 326] on div "PARACETAMOL TABLET - 500MG" at bounding box center [378, 343] width 142 height 35
type input "33.6"
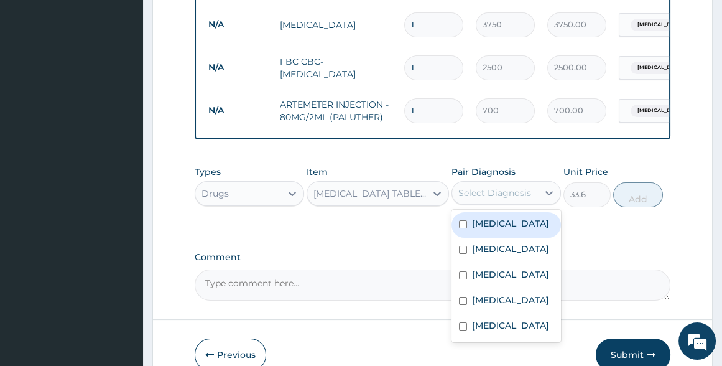
click at [486, 187] on div "Select Diagnosis" at bounding box center [494, 193] width 73 height 12
click at [486, 217] on label "Malaria" at bounding box center [510, 223] width 77 height 12
checkbox input "true"
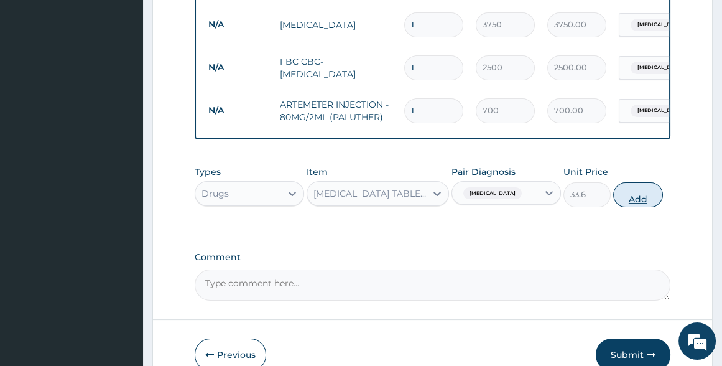
click at [643, 182] on button "Add" at bounding box center [638, 194] width 50 height 25
type input "0"
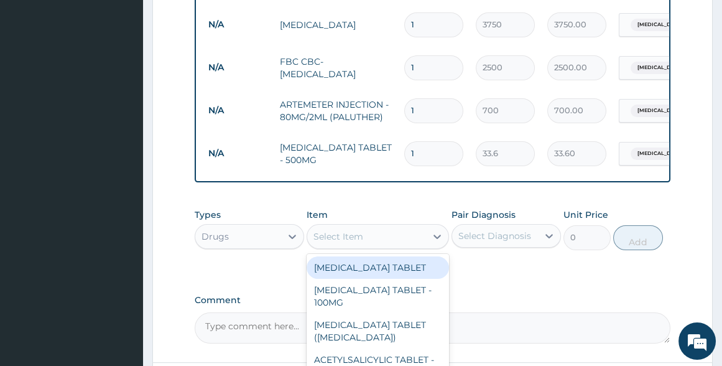
click at [361, 230] on div "Select Item" at bounding box center [339, 236] width 50 height 12
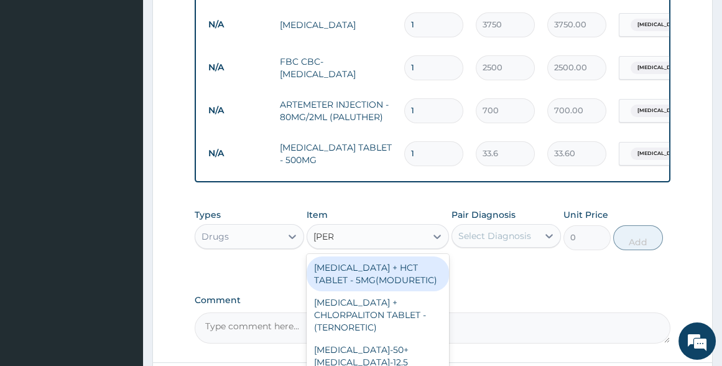
type input "LORAT"
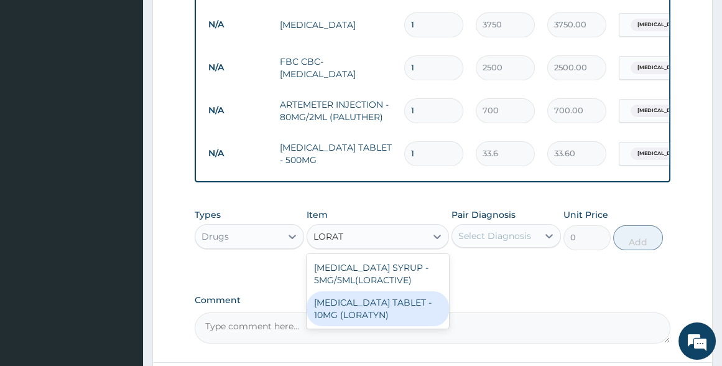
click at [353, 293] on div "LORATADINE TABLET - 10MG (LORATYN)" at bounding box center [378, 308] width 142 height 35
type input "98"
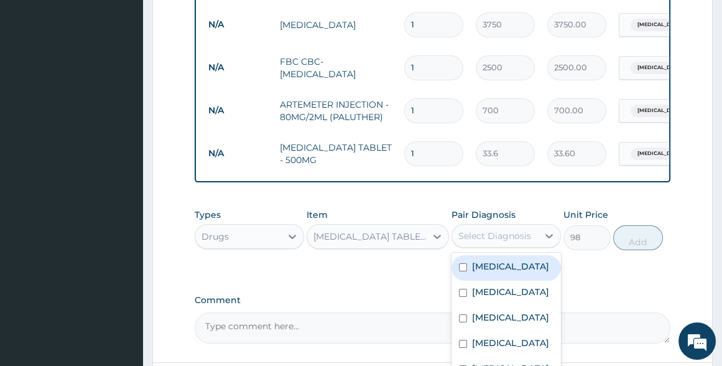
click at [486, 230] on div "Select Diagnosis" at bounding box center [494, 236] width 73 height 12
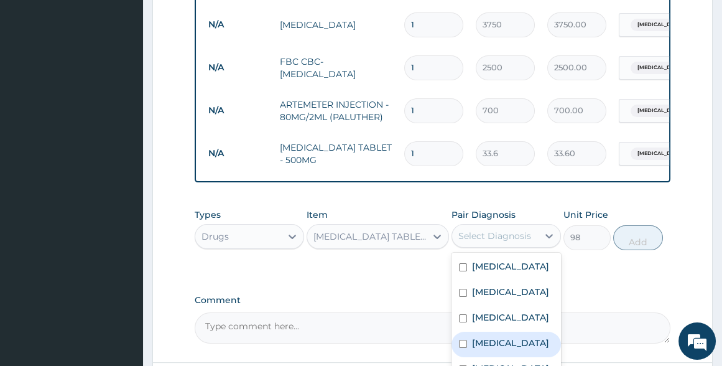
click at [498, 338] on label "Upper respiratory infection" at bounding box center [510, 343] width 77 height 12
checkbox input "true"
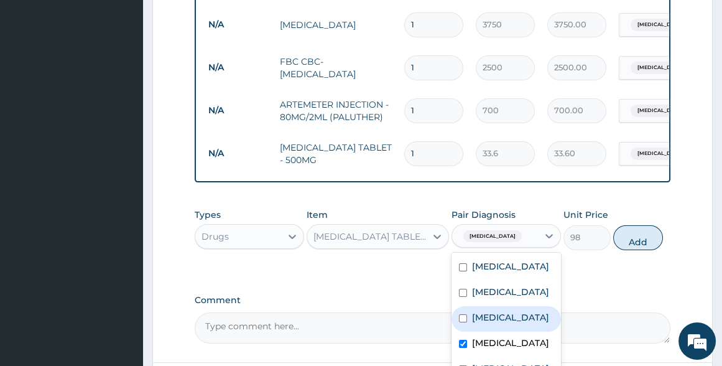
drag, startPoint x: 635, startPoint y: 221, endPoint x: 533, endPoint y: 231, distance: 102.4
click at [615, 225] on div "Types Drugs Item LORATADINE TABLET - 10MG (LORATYN) Pair Diagnosis option Upper…" at bounding box center [432, 228] width 475 height 53
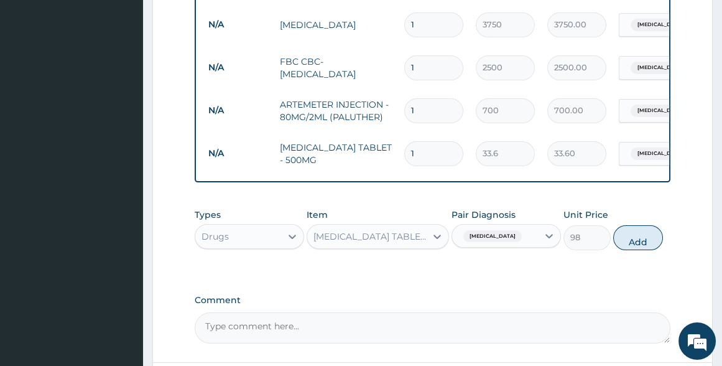
click at [639, 225] on button "Add" at bounding box center [638, 237] width 50 height 25
type input "0"
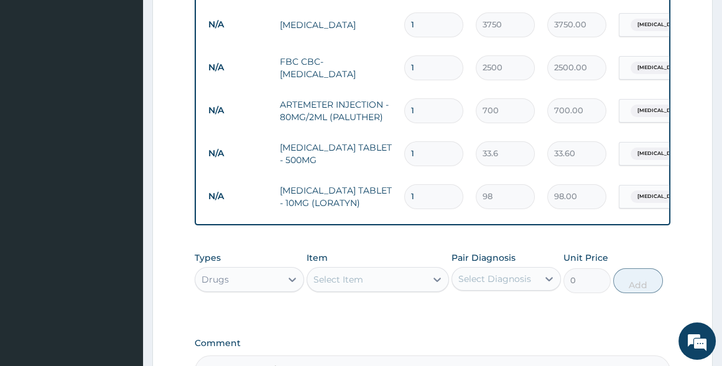
click at [374, 269] on div "Select Item" at bounding box center [366, 279] width 119 height 20
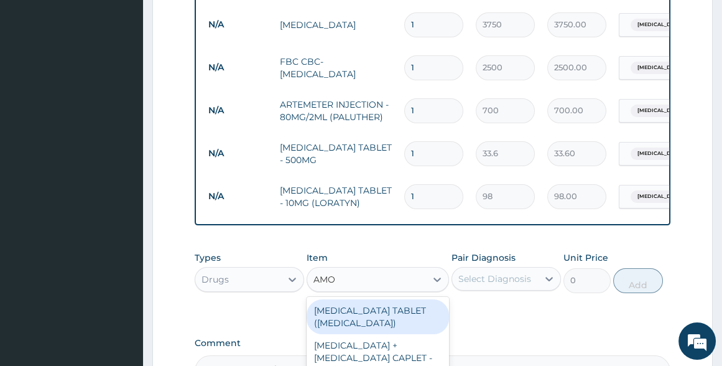
type input "AMOX"
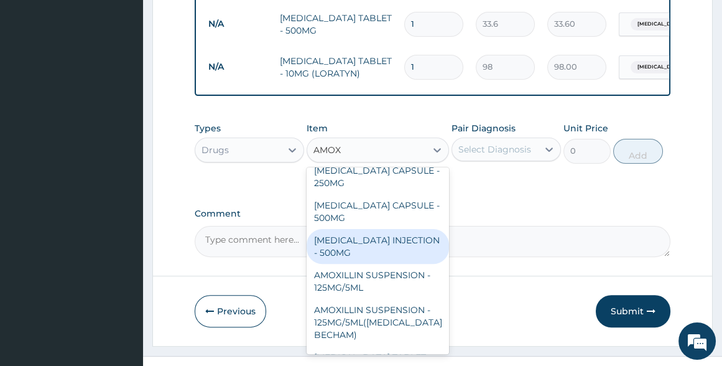
scroll to position [619, 0]
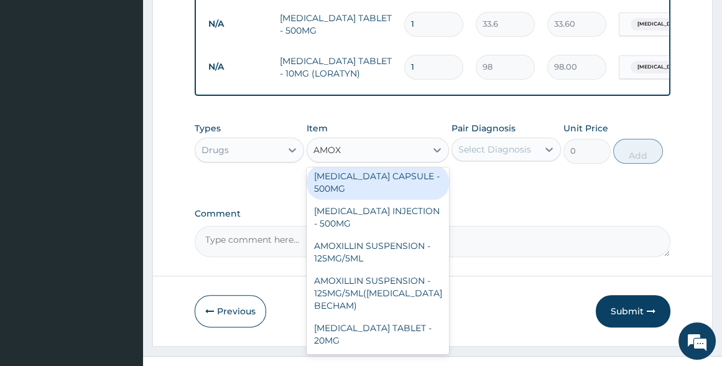
click at [363, 165] on div "AMOXICILLIN CAPSULE - 500MG" at bounding box center [378, 182] width 142 height 35
type input "112"
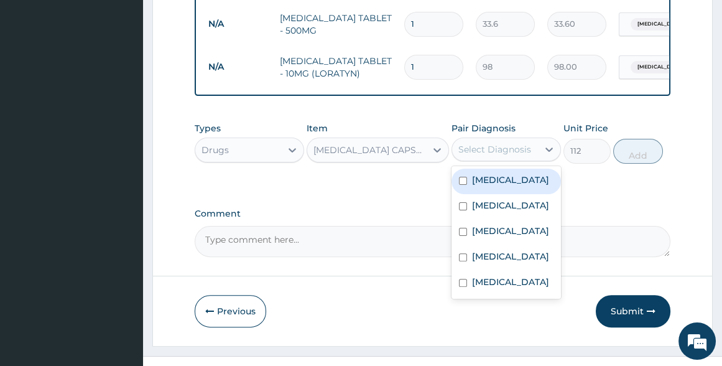
click at [488, 139] on div "Select Diagnosis" at bounding box center [495, 149] width 86 height 20
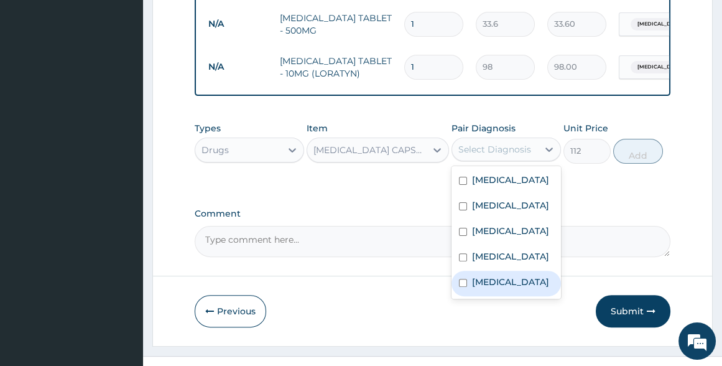
click at [477, 277] on label "Typhoid fever" at bounding box center [510, 282] width 77 height 12
checkbox input "true"
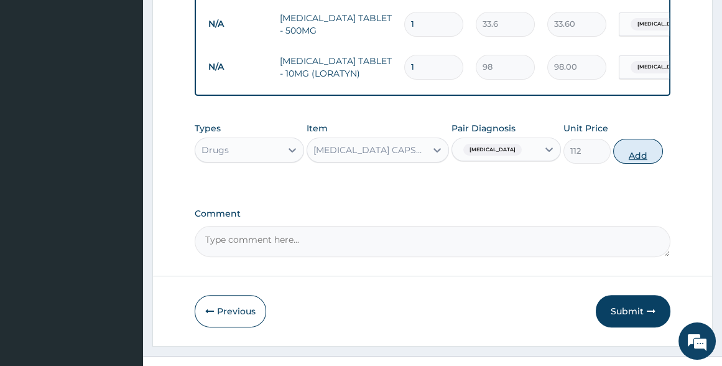
click at [641, 139] on button "Add" at bounding box center [638, 151] width 50 height 25
type input "0"
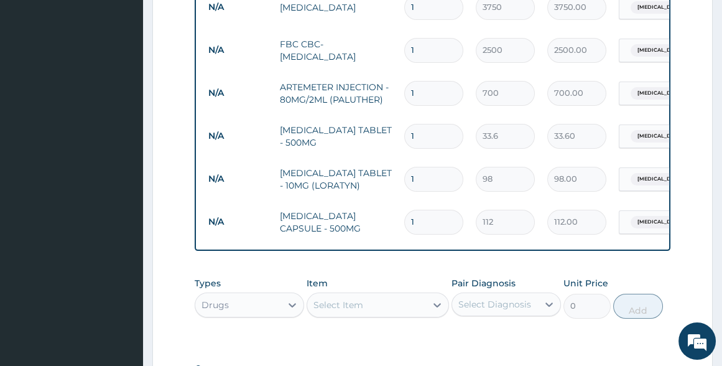
scroll to position [632, 0]
click at [424, 211] on input "1" at bounding box center [433, 223] width 59 height 24
type input "15"
type input "1680.00"
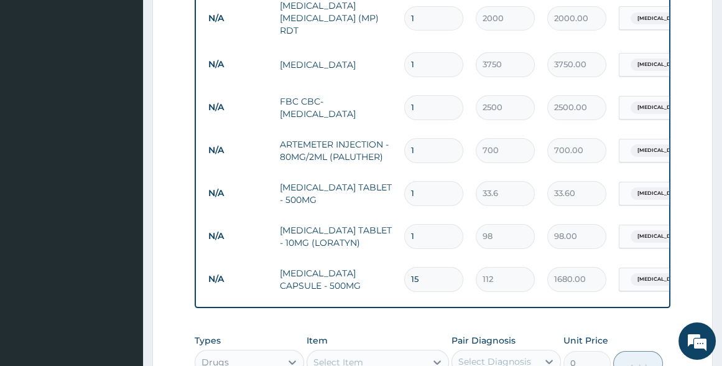
scroll to position [575, 0]
type input "15"
click at [434, 225] on input "1" at bounding box center [433, 237] width 59 height 24
type input "0.00"
type input "5"
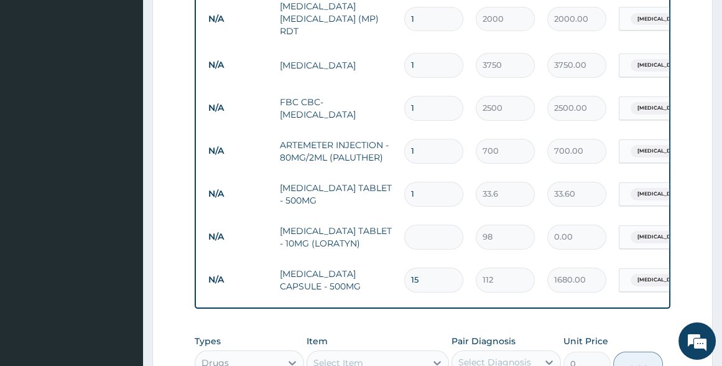
type input "490.00"
type input "5"
click at [434, 182] on input "1" at bounding box center [433, 194] width 59 height 24
type input "18"
type input "604.80"
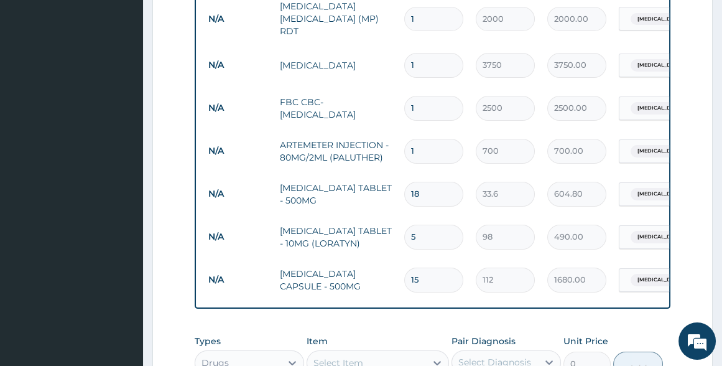
type input "18"
drag, startPoint x: 445, startPoint y: 120, endPoint x: 392, endPoint y: 125, distance: 53.7
click at [392, 129] on tr "N/A ARTEMETER INJECTION - 80MG/2ML (PALUTHER) 1 700 700.00 Malaria Delete" at bounding box center [507, 150] width 610 height 43
type input "3"
type input "2100.00"
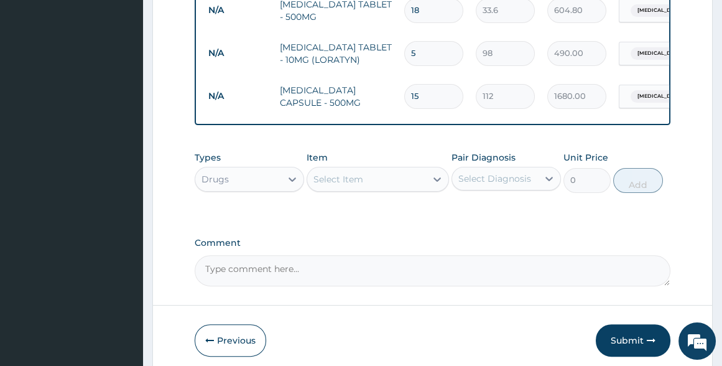
scroll to position [789, 0]
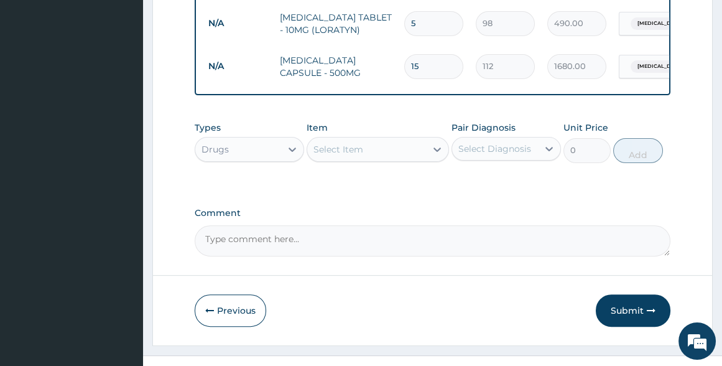
type input "3"
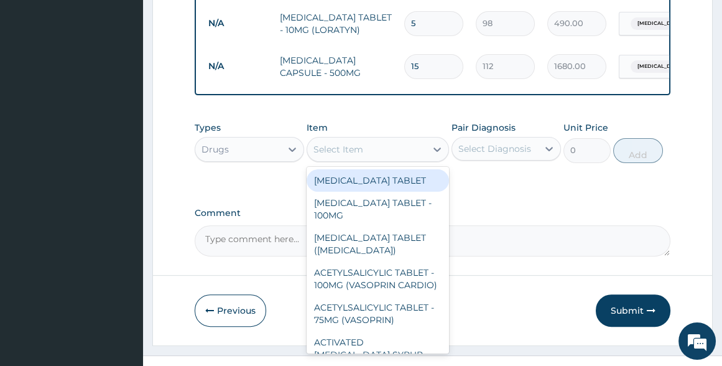
click at [388, 139] on div "Select Item" at bounding box center [366, 149] width 119 height 20
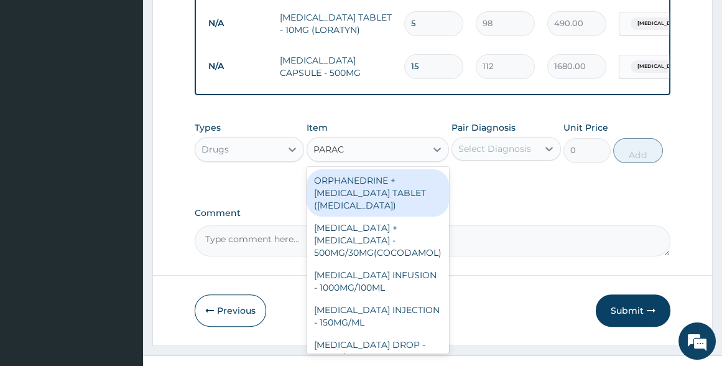
type input "PARACE"
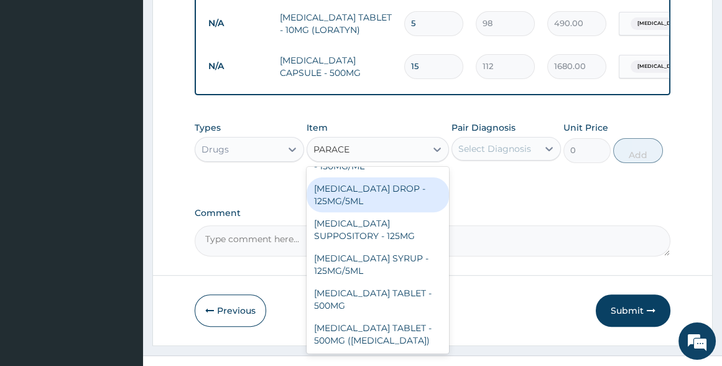
scroll to position [100, 0]
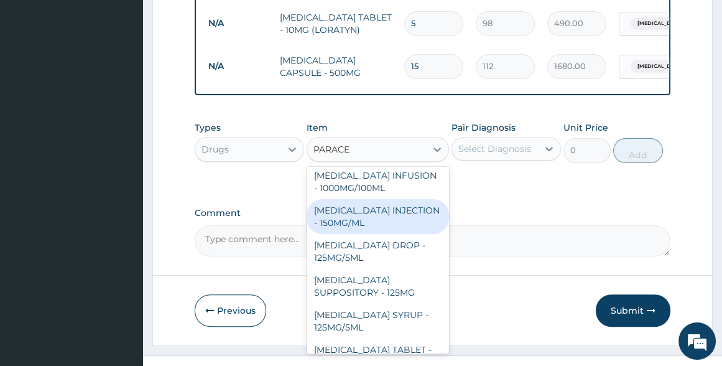
click at [379, 199] on div "PARACETAMOL INJECTION - 150MG/ML" at bounding box center [378, 216] width 142 height 35
type input "560"
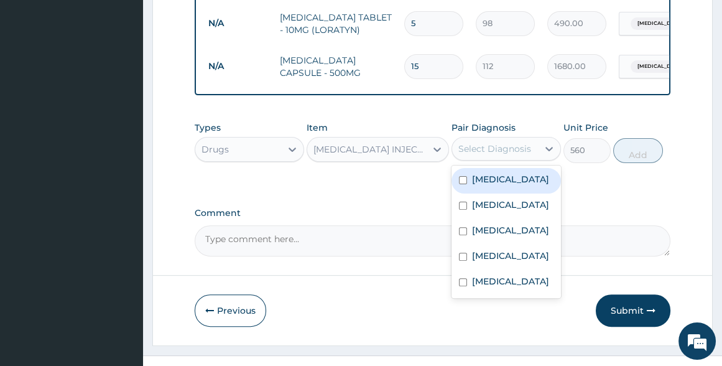
click at [510, 142] on div "Select Diagnosis" at bounding box center [494, 148] width 73 height 12
click at [491, 173] on label "Malaria" at bounding box center [510, 179] width 77 height 12
checkbox input "true"
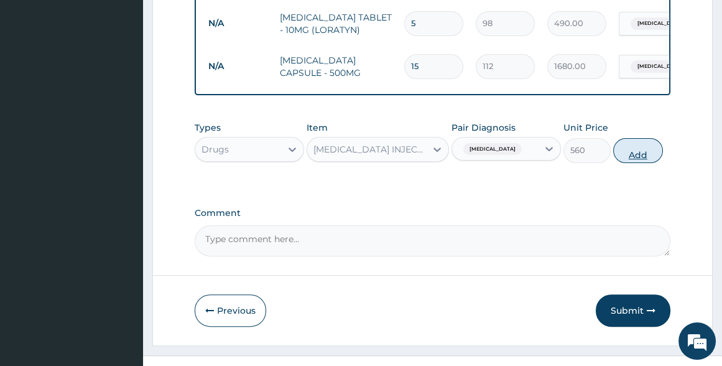
click at [644, 138] on button "Add" at bounding box center [638, 150] width 50 height 25
type input "0"
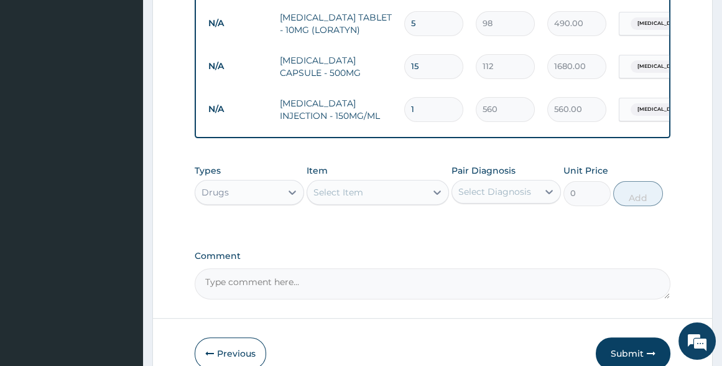
drag, startPoint x: 419, startPoint y: 81, endPoint x: 388, endPoint y: 81, distance: 31.1
click at [388, 88] on tr "N/A PARACETAMOL INJECTION - 150MG/ML 1 560 560.00 Malaria Delete" at bounding box center [507, 109] width 610 height 43
type input "4"
type input "2240.00"
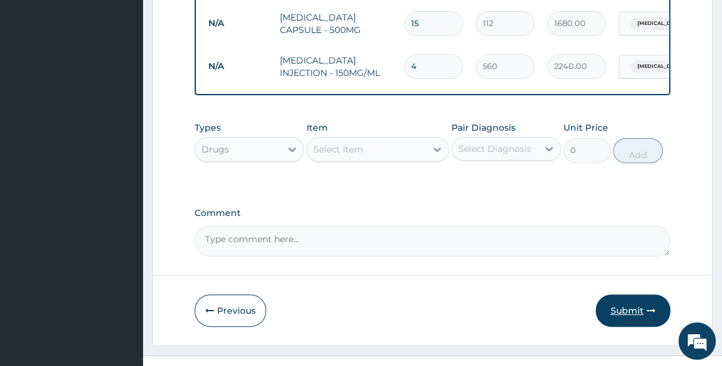
type input "4"
click at [633, 294] on button "Submit" at bounding box center [633, 310] width 75 height 32
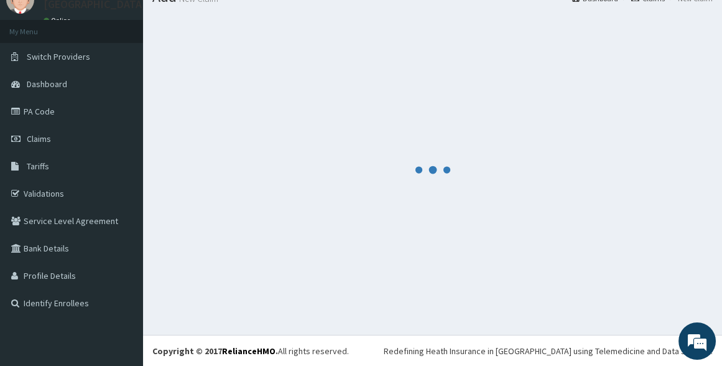
scroll to position [832, 0]
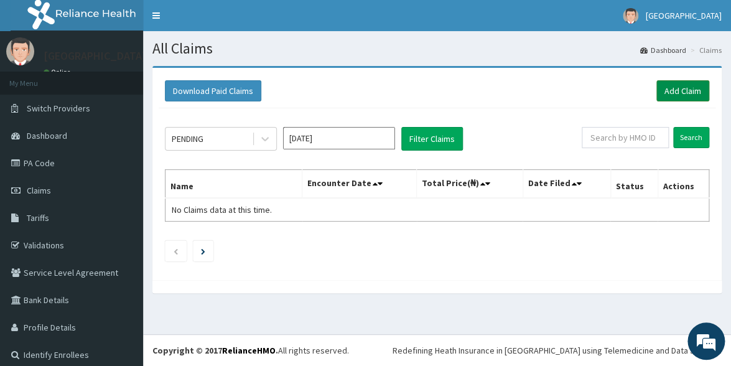
click at [667, 86] on link "Add Claim" at bounding box center [682, 90] width 53 height 21
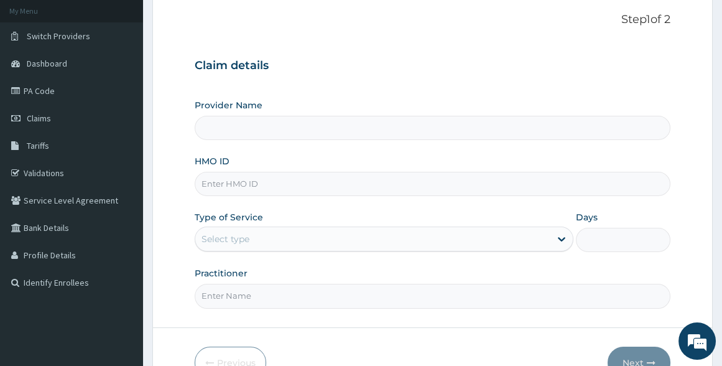
scroll to position [144, 0]
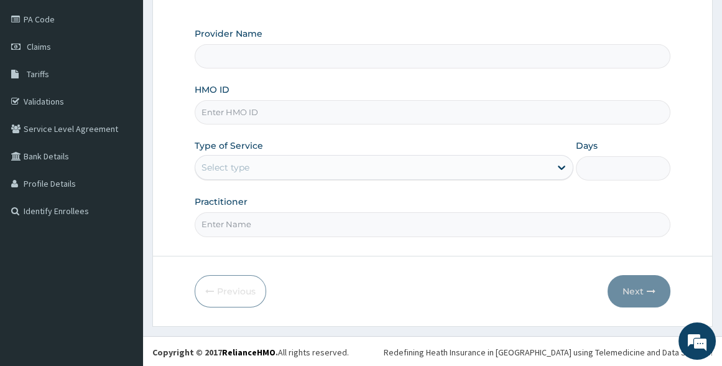
type input "[GEOGRAPHIC_DATA]"
click at [239, 113] on input "HMO ID" at bounding box center [432, 112] width 475 height 24
type input "RFL/10202/E"
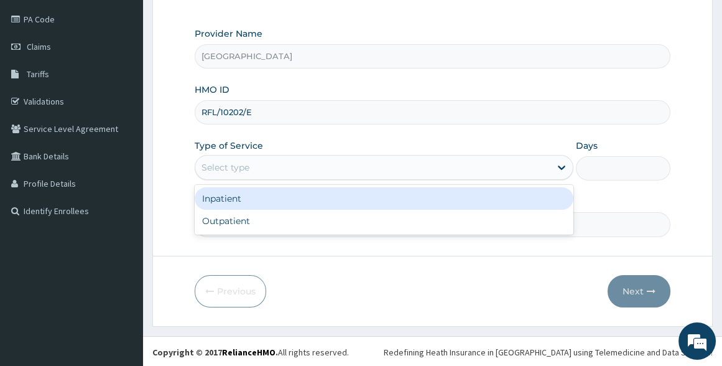
click at [265, 162] on div "Select type" at bounding box center [372, 167] width 355 height 20
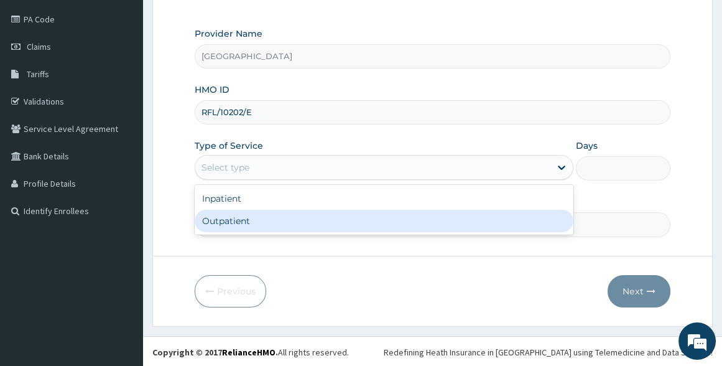
click at [243, 218] on div "Outpatient" at bounding box center [384, 221] width 378 height 22
type input "1"
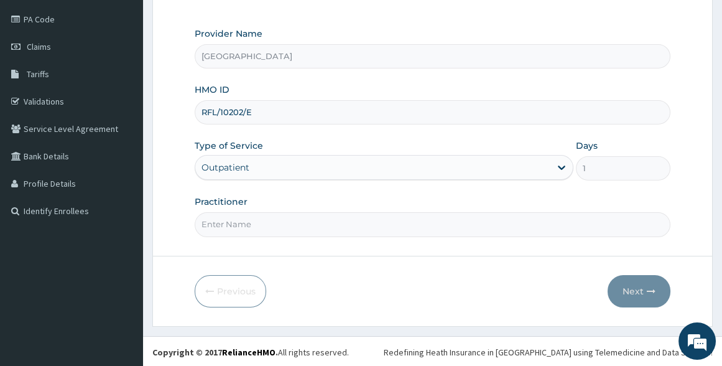
click at [289, 225] on input "Practitioner" at bounding box center [432, 224] width 475 height 24
type input "DR PAUL AKINTELURE"
click at [638, 286] on button "Next" at bounding box center [639, 291] width 63 height 32
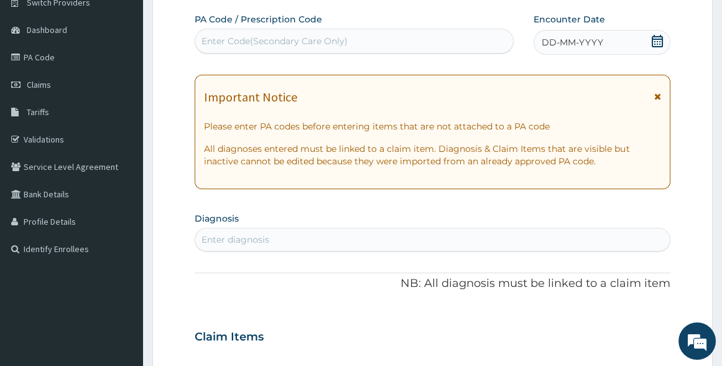
scroll to position [87, 0]
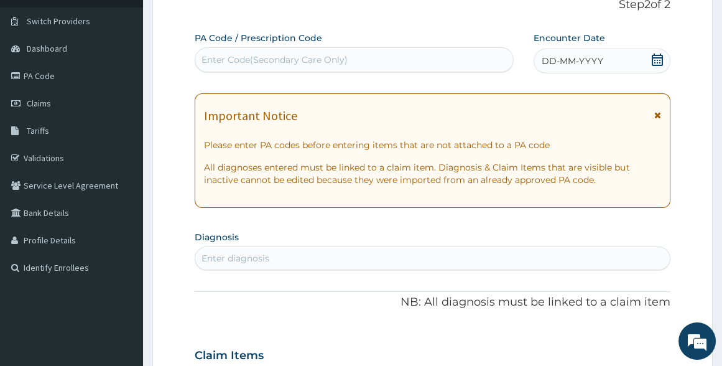
click at [661, 58] on icon at bounding box center [657, 59] width 11 height 12
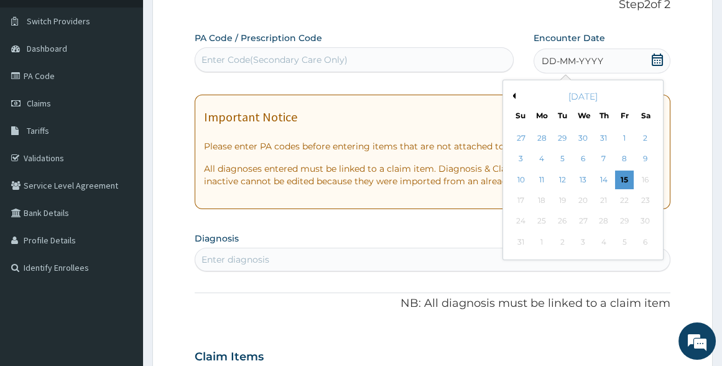
click at [513, 94] on button "Previous Month" at bounding box center [512, 96] width 6 height 6
click at [606, 156] on div "10" at bounding box center [604, 159] width 19 height 19
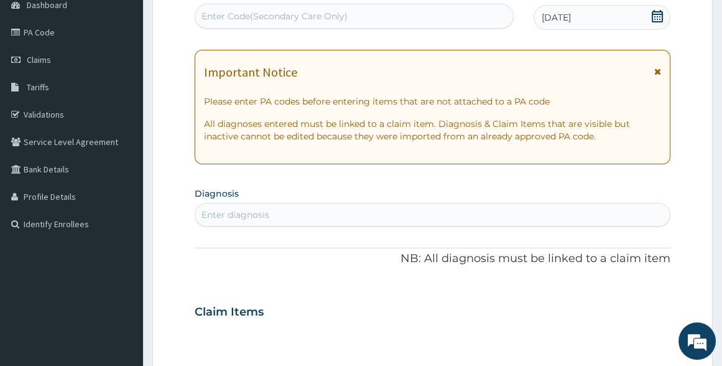
scroll to position [314, 0]
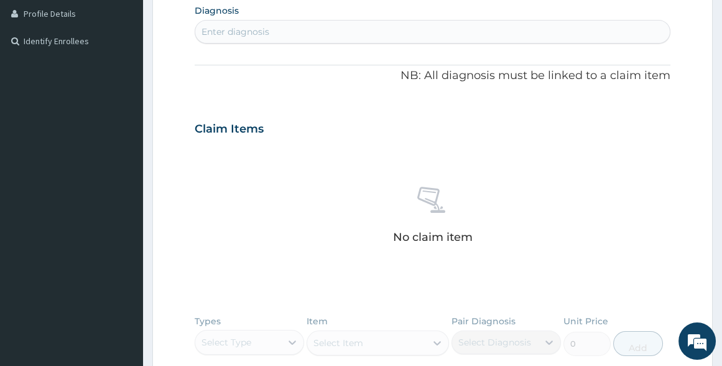
click at [338, 30] on div "Enter diagnosis" at bounding box center [432, 32] width 474 height 20
type input "MALA"
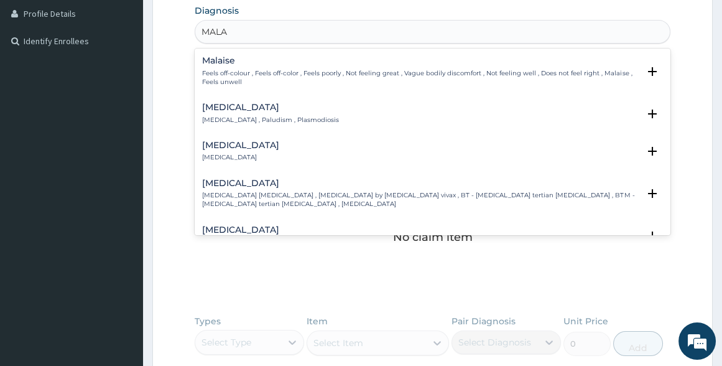
click at [215, 109] on h4 "Malaria" at bounding box center [270, 107] width 137 height 9
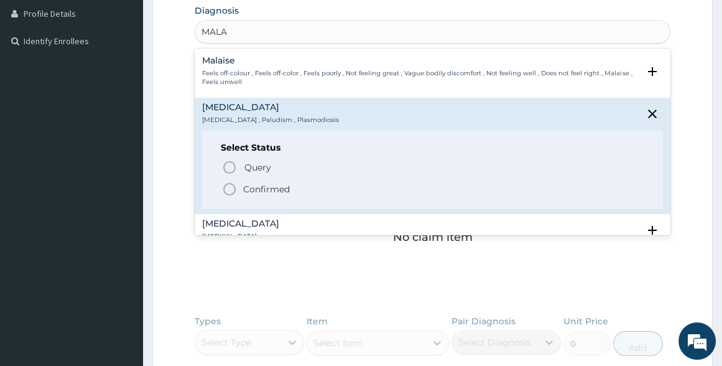
click at [230, 189] on icon "status option filled" at bounding box center [229, 189] width 15 height 15
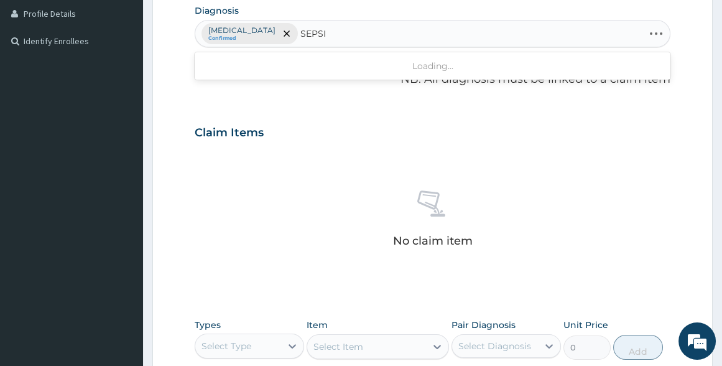
type input "SEPSIS"
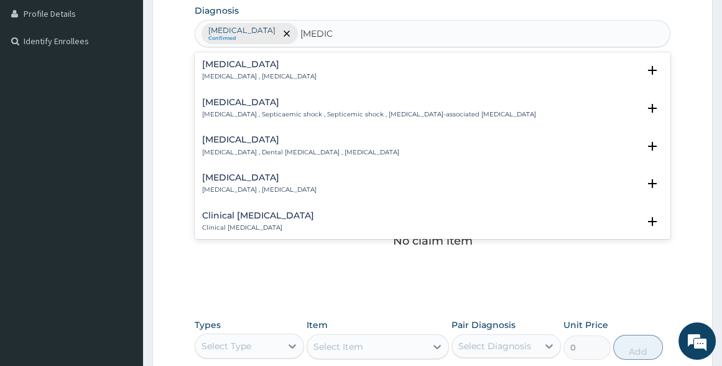
click at [264, 70] on div "Sepsis Systemic infection , Sepsis" at bounding box center [259, 71] width 114 height 22
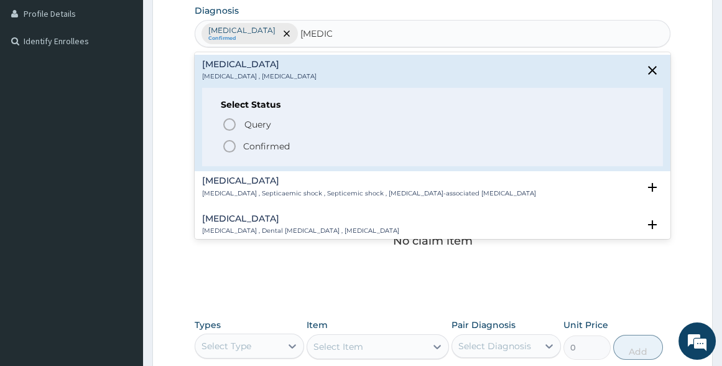
click at [233, 144] on icon "status option filled" at bounding box center [229, 146] width 15 height 15
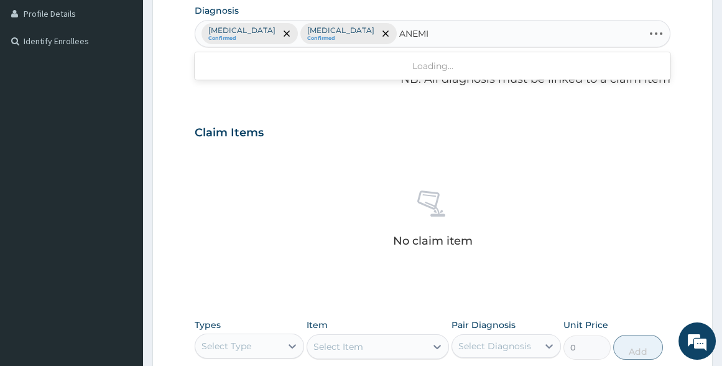
type input "ANEMIA"
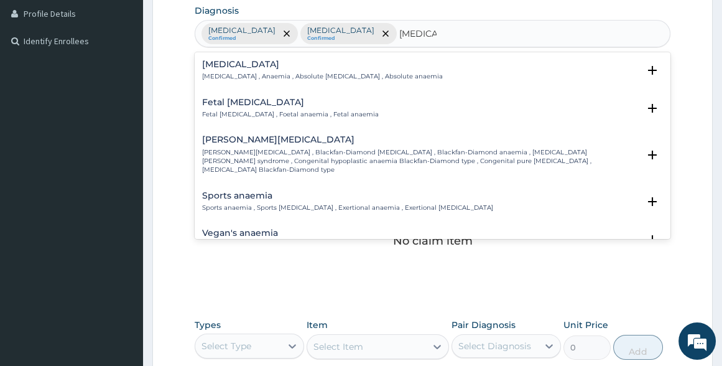
click at [229, 73] on p "Anemia , Anaemia , Absolute anemia , Absolute anaemia" at bounding box center [322, 76] width 241 height 9
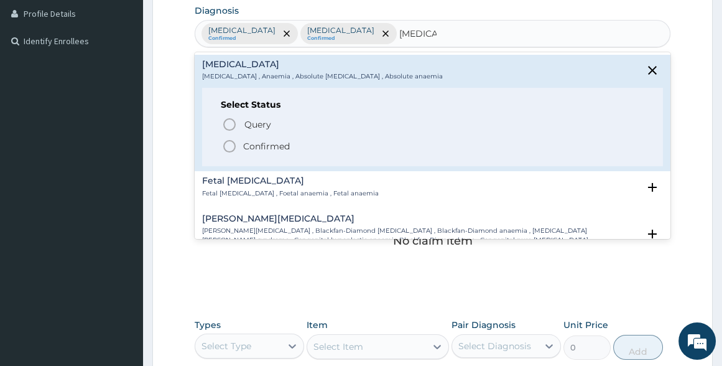
click at [226, 155] on div "Select Status Query Query covers suspected (?), Keep in view (kiv), Ruled out (…" at bounding box center [432, 127] width 460 height 79
click at [229, 144] on icon "status option filled" at bounding box center [229, 146] width 15 height 15
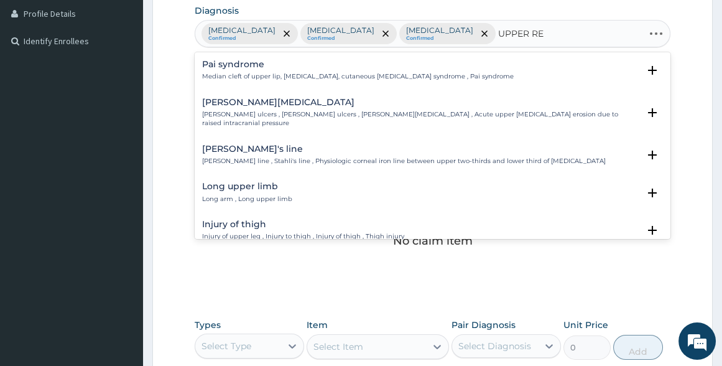
type input "UPPER RES"
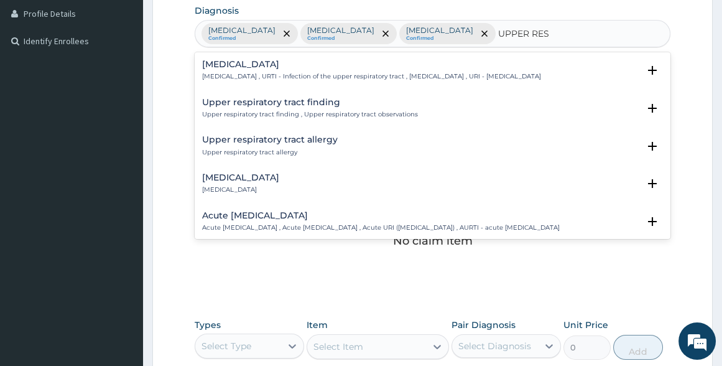
click at [231, 67] on h4 "Upper respiratory infection" at bounding box center [371, 64] width 339 height 9
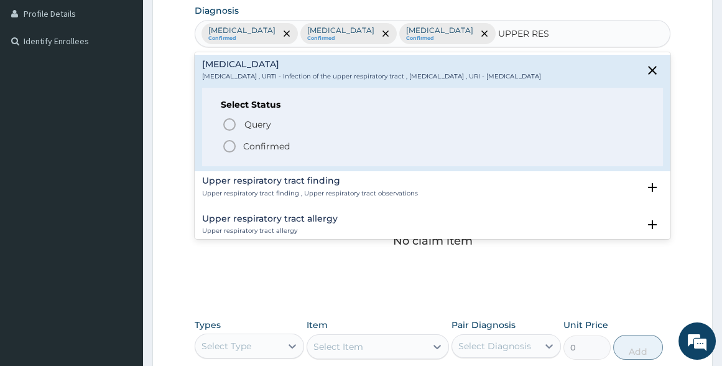
click at [224, 152] on circle "status option filled" at bounding box center [229, 146] width 11 height 11
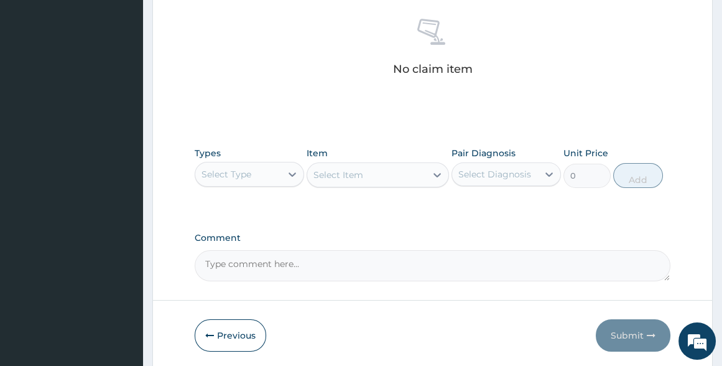
scroll to position [530, 0]
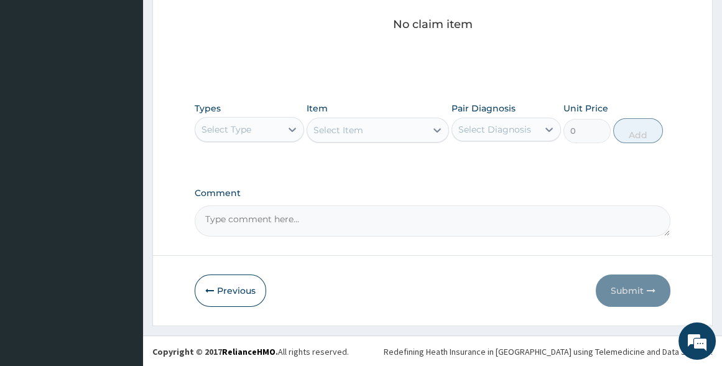
click at [248, 123] on div "Select Type" at bounding box center [227, 129] width 50 height 12
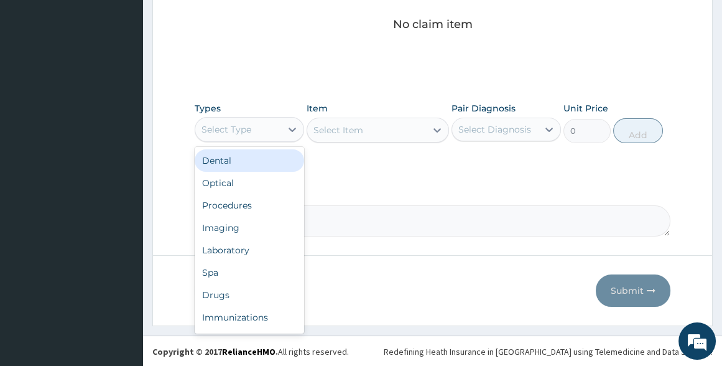
scroll to position [42, 0]
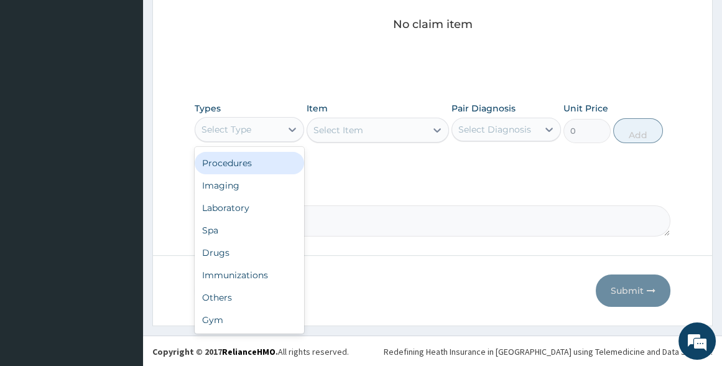
click at [251, 162] on div "Procedures" at bounding box center [249, 163] width 109 height 22
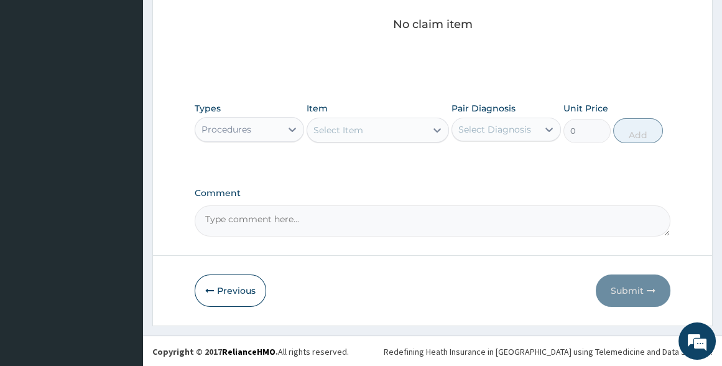
click at [343, 128] on div "Select Item" at bounding box center [378, 130] width 142 height 25
click at [342, 129] on div "Select Item" at bounding box center [339, 130] width 50 height 12
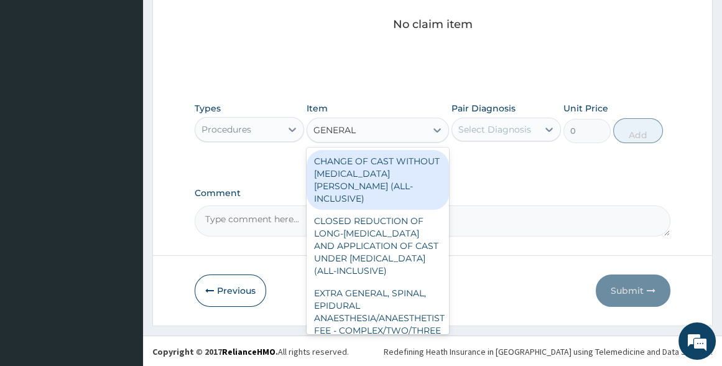
type input "GENERAL P"
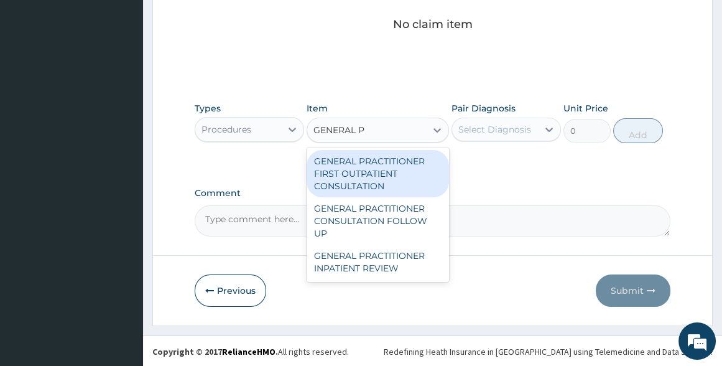
click at [342, 180] on div "GENERAL PRACTITIONER FIRST OUTPATIENT CONSULTATION" at bounding box center [378, 173] width 142 height 47
type input "3750"
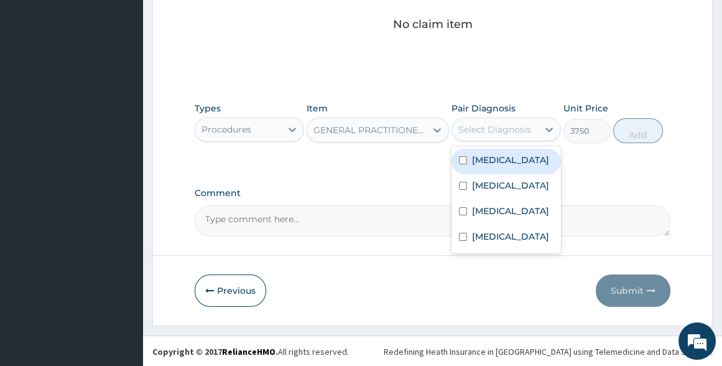
click at [485, 128] on div "Select Diagnosis" at bounding box center [494, 129] width 73 height 12
click at [480, 159] on label "[MEDICAL_DATA]" at bounding box center [510, 160] width 77 height 12
checkbox input "true"
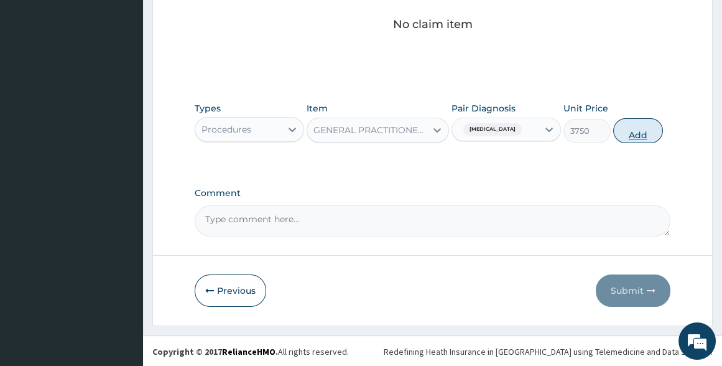
drag, startPoint x: 634, startPoint y: 128, endPoint x: 625, endPoint y: 126, distance: 9.5
click at [634, 128] on button "Add" at bounding box center [638, 130] width 50 height 25
type input "0"
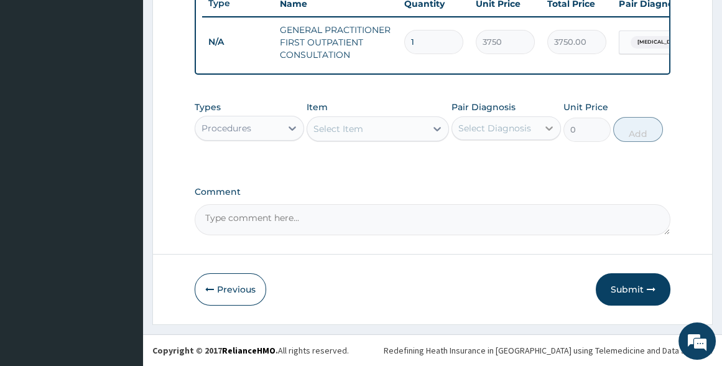
scroll to position [486, 0]
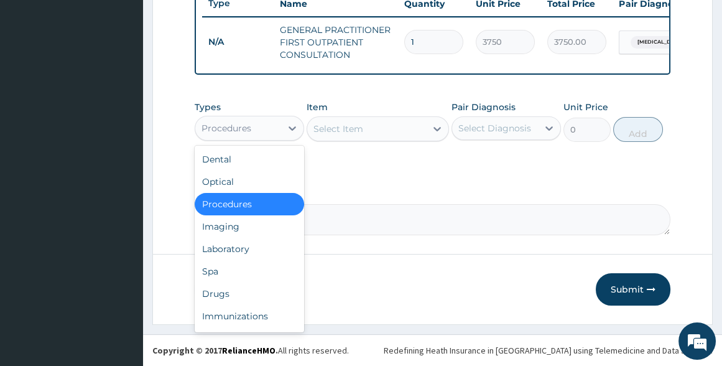
click at [270, 124] on div "Procedures" at bounding box center [238, 128] width 86 height 20
click at [256, 253] on div "Laboratory" at bounding box center [249, 249] width 109 height 22
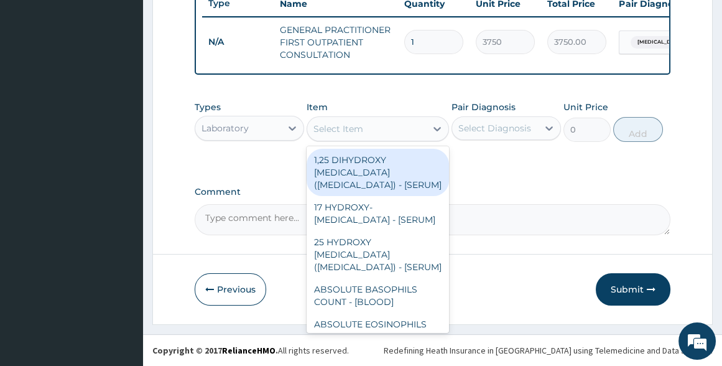
click at [369, 128] on div "Select Item" at bounding box center [366, 129] width 119 height 20
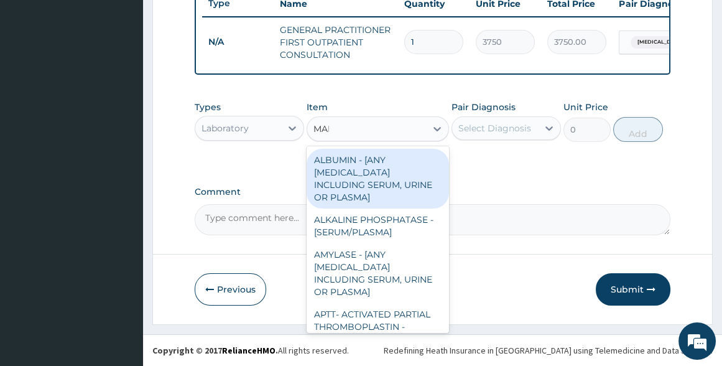
type input "MALA"
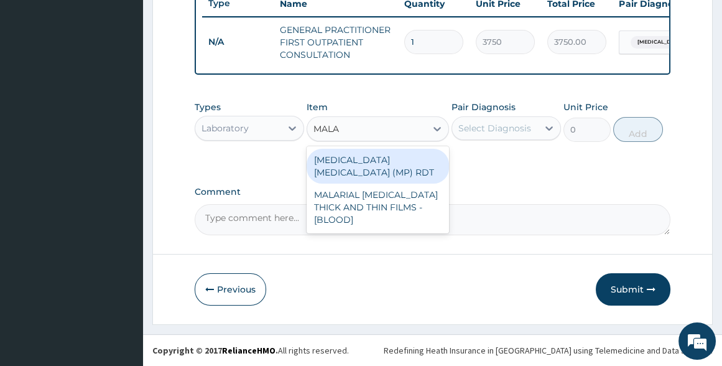
click at [379, 164] on div "MALARIA PARASITE (MP) RDT" at bounding box center [378, 166] width 142 height 35
type input "2000"
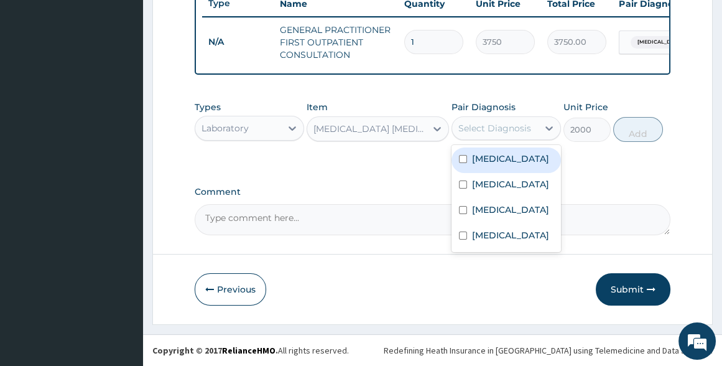
click at [483, 133] on div "Select Diagnosis" at bounding box center [494, 128] width 73 height 12
click at [485, 165] on div "Malaria" at bounding box center [506, 160] width 109 height 26
checkbox input "true"
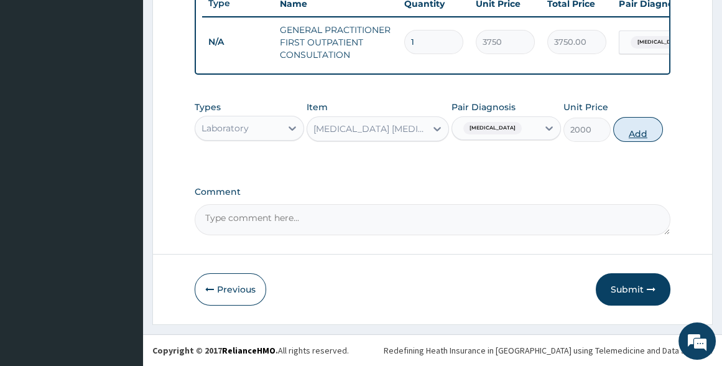
click at [642, 130] on button "Add" at bounding box center [638, 129] width 50 height 25
type input "0"
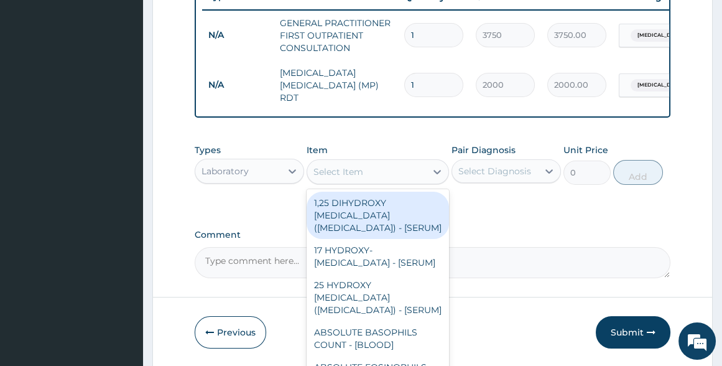
click at [346, 167] on div "Select Item" at bounding box center [339, 171] width 50 height 12
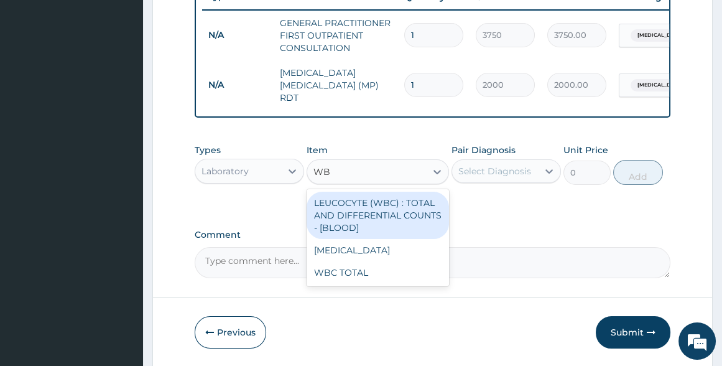
type input "WBC"
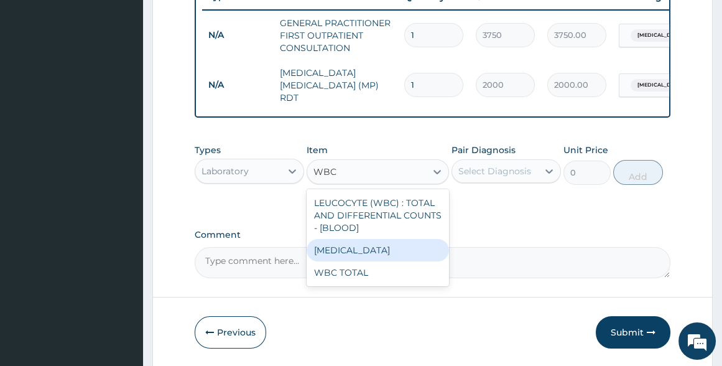
click at [361, 249] on div "WBC DIFFERENTIAL" at bounding box center [378, 250] width 142 height 22
type input "3750"
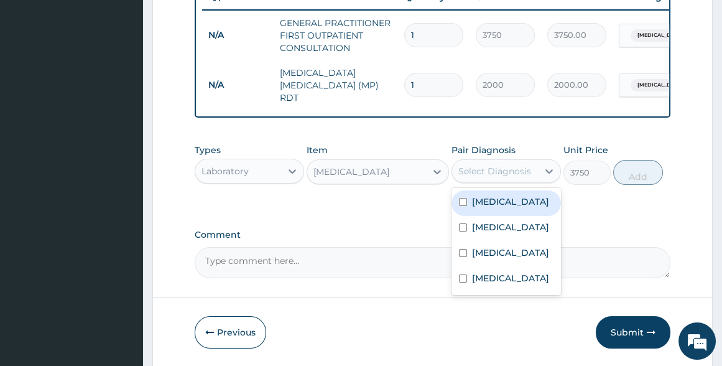
click at [502, 165] on div "Select Diagnosis" at bounding box center [494, 171] width 73 height 12
click at [492, 203] on label "Malaria" at bounding box center [510, 201] width 77 height 12
checkbox input "true"
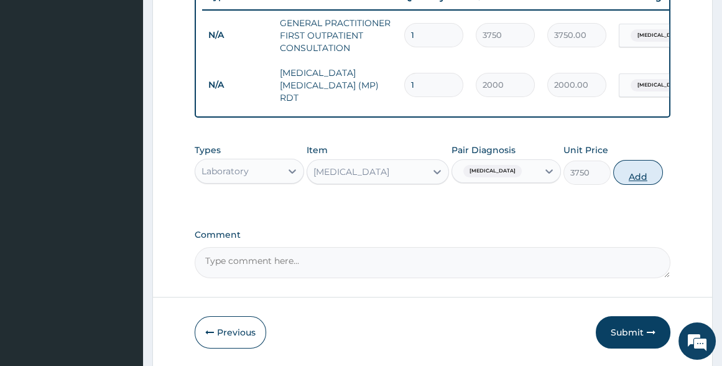
click at [643, 177] on button "Add" at bounding box center [638, 172] width 50 height 25
type input "0"
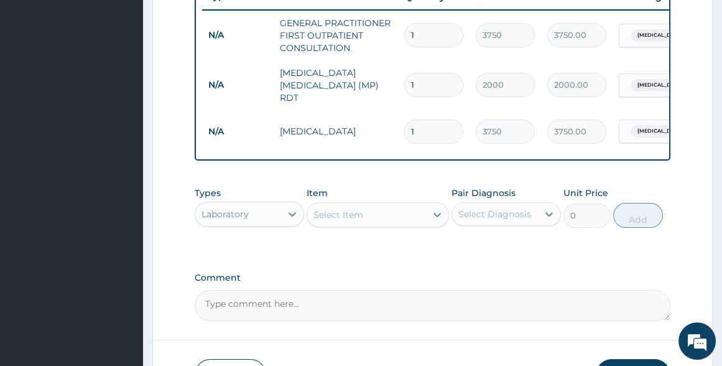
click at [373, 219] on div "Select Item" at bounding box center [366, 215] width 119 height 20
click at [373, 223] on div "Select Item" at bounding box center [366, 215] width 119 height 20
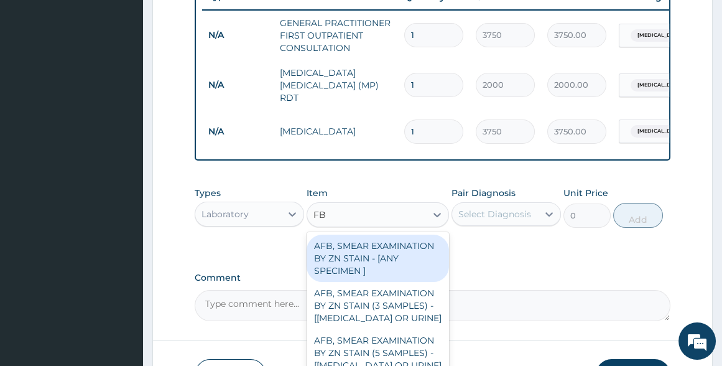
type input "FBC"
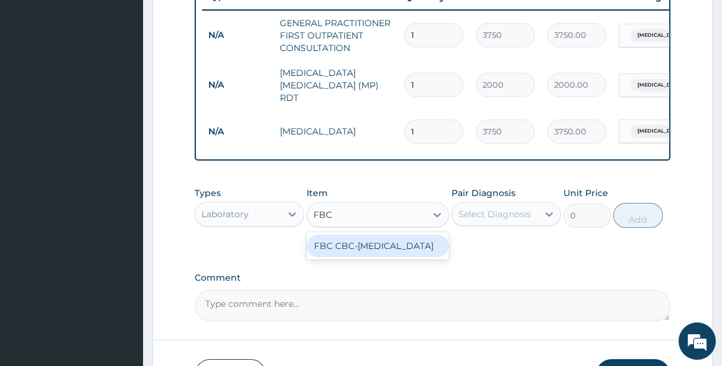
click at [374, 250] on div "FBC CBC-COMPLETE BLOOD COUNT" at bounding box center [378, 246] width 142 height 22
type input "2500"
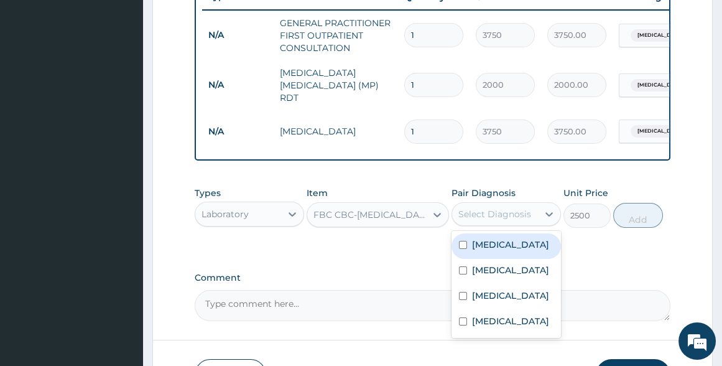
click at [508, 208] on div "Select Diagnosis" at bounding box center [494, 214] width 73 height 12
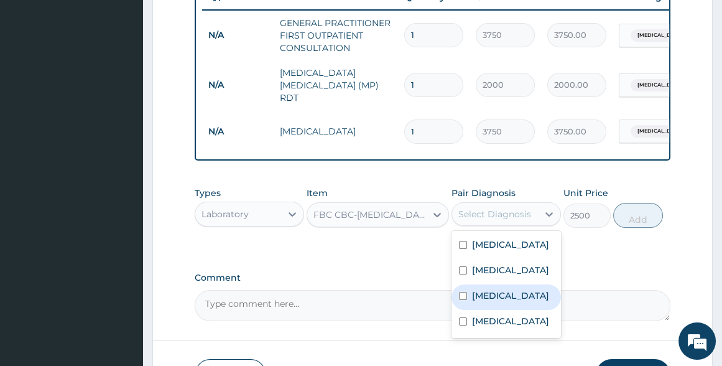
click at [492, 301] on label "Anemia" at bounding box center [510, 295] width 77 height 12
checkbox input "true"
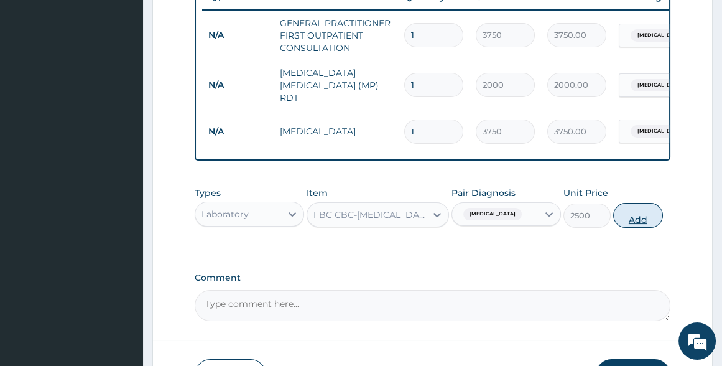
click at [639, 215] on button "Add" at bounding box center [638, 215] width 50 height 25
type input "0"
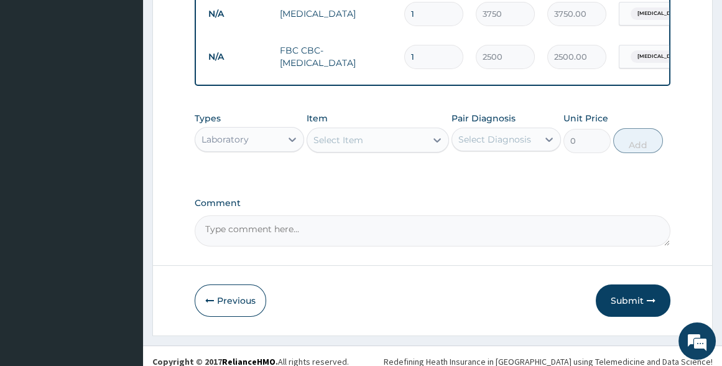
scroll to position [616, 0]
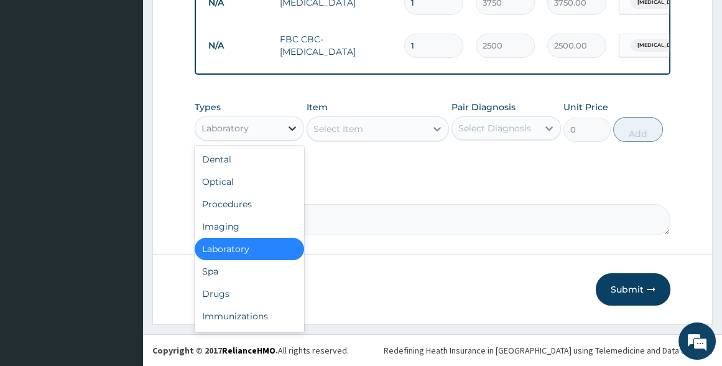
click at [289, 126] on icon at bounding box center [292, 128] width 12 height 12
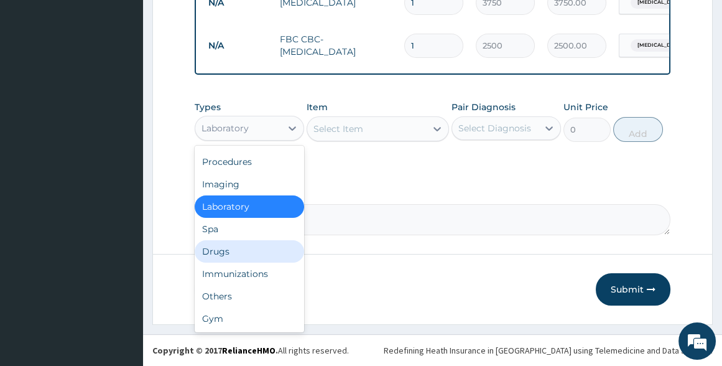
click at [239, 255] on div "Drugs" at bounding box center [249, 251] width 109 height 22
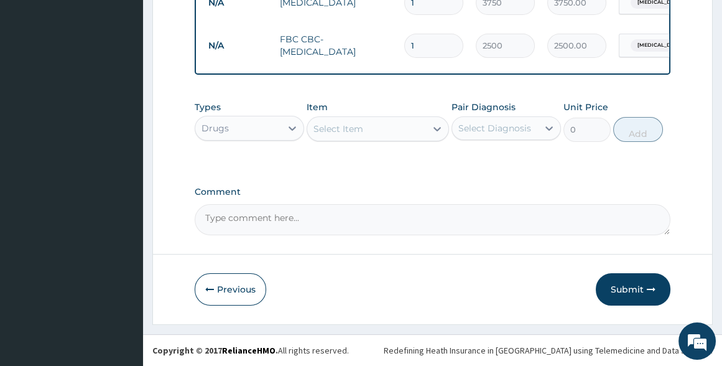
click at [346, 126] on div "Select Item" at bounding box center [339, 129] width 50 height 12
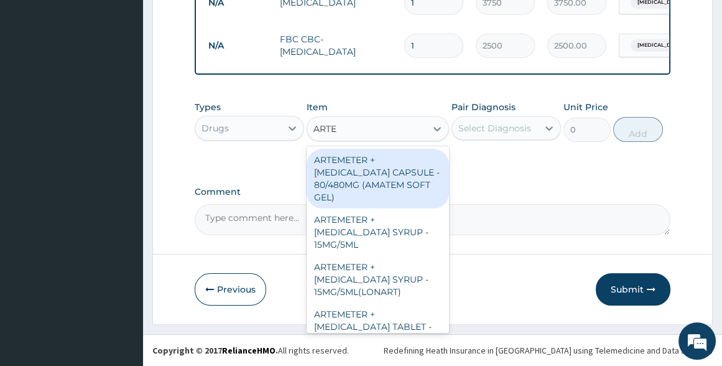
type input "ARTEM"
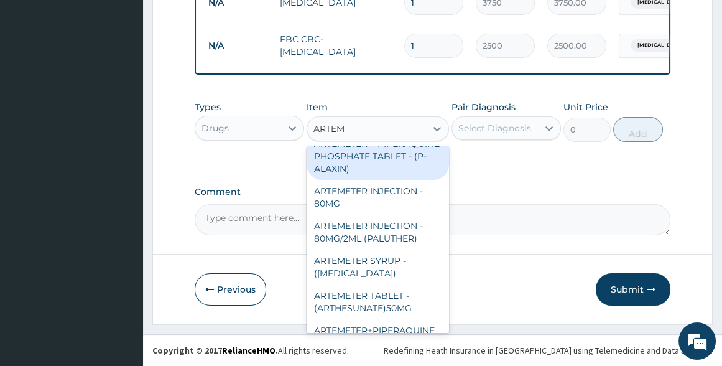
scroll to position [452, 0]
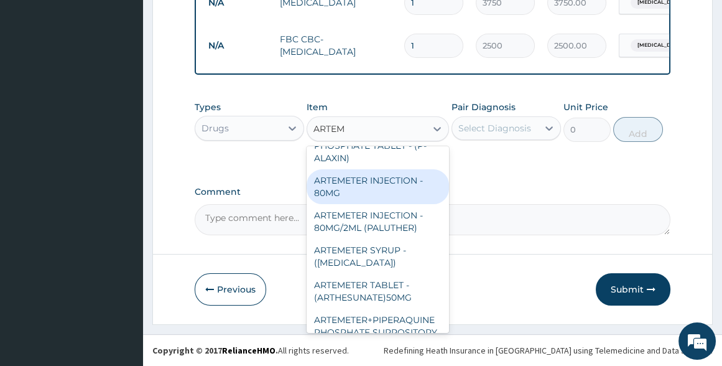
click at [379, 204] on div "ARTEMETER INJECTION - 80MG" at bounding box center [378, 186] width 142 height 35
type input "476"
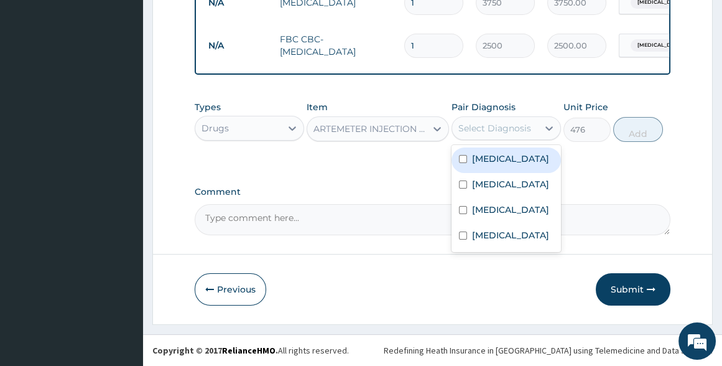
click at [510, 125] on div "Select Diagnosis" at bounding box center [494, 128] width 73 height 12
click at [481, 158] on label "Malaria" at bounding box center [510, 158] width 77 height 12
checkbox input "true"
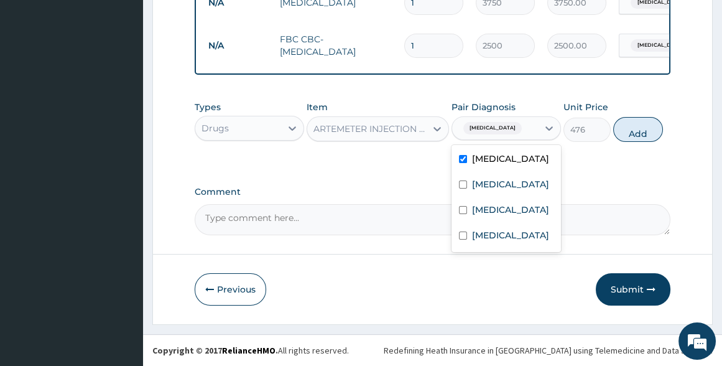
drag, startPoint x: 648, startPoint y: 131, endPoint x: 580, endPoint y: 131, distance: 68.4
click at [639, 131] on button "Add" at bounding box center [638, 129] width 50 height 25
type input "0"
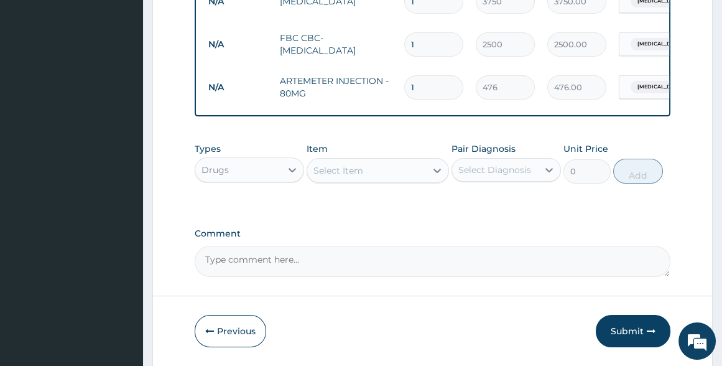
click at [343, 169] on div "Select Item" at bounding box center [339, 170] width 50 height 12
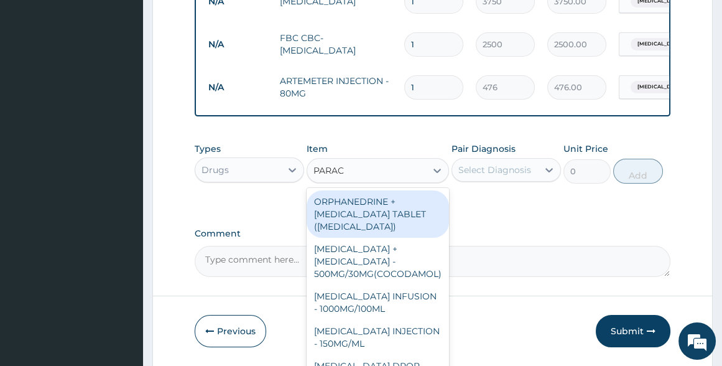
type input "PARACE"
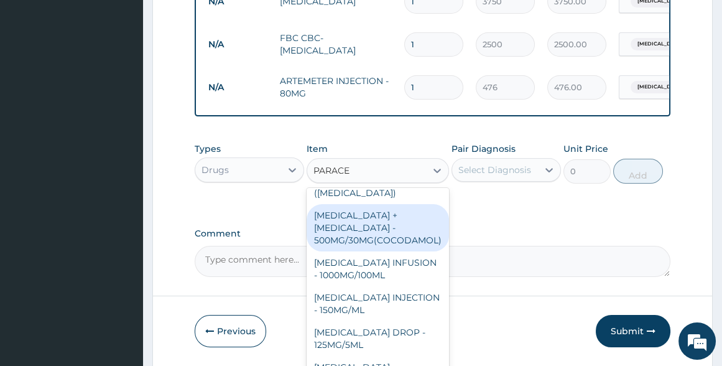
scroll to position [156, 0]
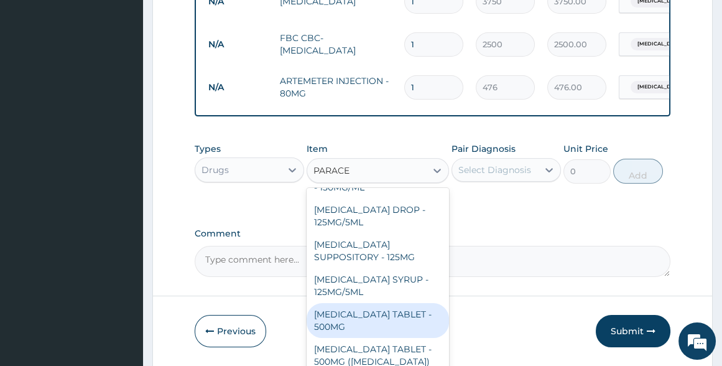
click at [371, 318] on div "[MEDICAL_DATA] TABLET - 500MG" at bounding box center [378, 320] width 142 height 35
type input "33.6"
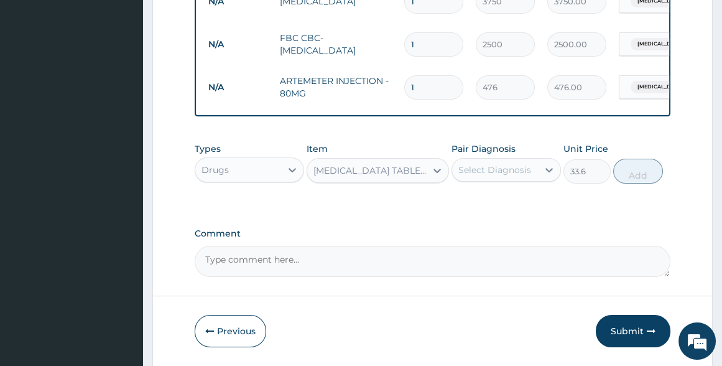
click at [479, 162] on div "Select Diagnosis" at bounding box center [495, 170] width 86 height 20
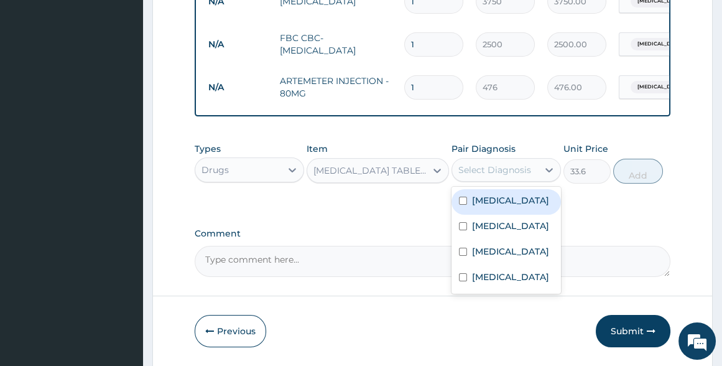
drag, startPoint x: 486, startPoint y: 202, endPoint x: 508, endPoint y: 195, distance: 23.2
click at [490, 202] on label "[MEDICAL_DATA]" at bounding box center [510, 200] width 77 height 12
checkbox input "true"
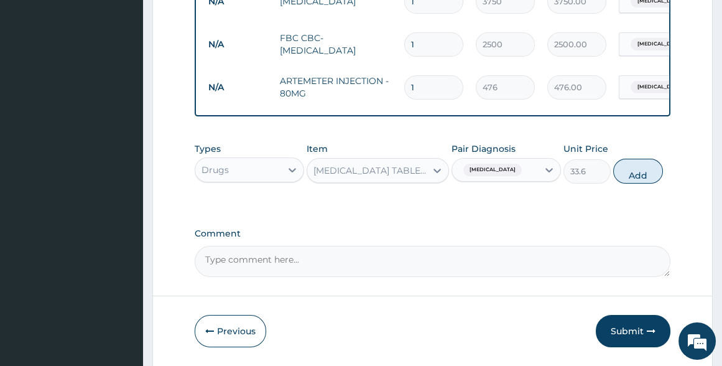
drag, startPoint x: 628, startPoint y: 179, endPoint x: 513, endPoint y: 179, distance: 115.7
click at [616, 180] on button "Add" at bounding box center [638, 171] width 50 height 25
type input "0"
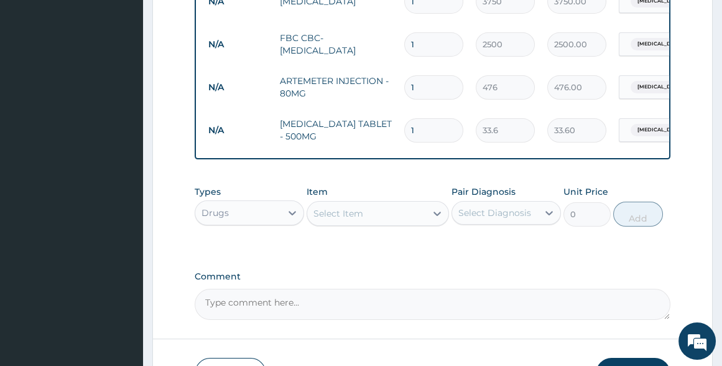
click at [341, 219] on div "Select Item" at bounding box center [339, 213] width 50 height 12
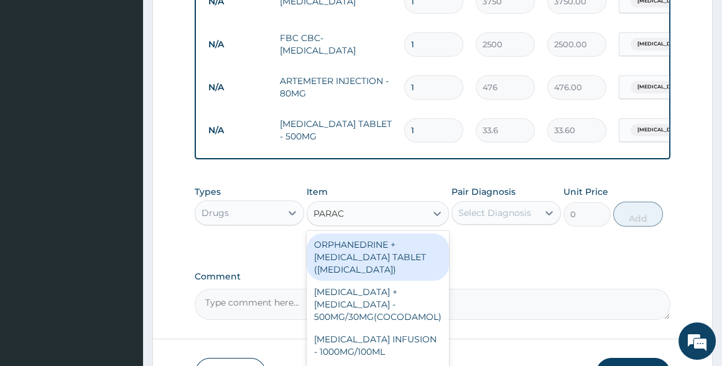
type input "PARACE"
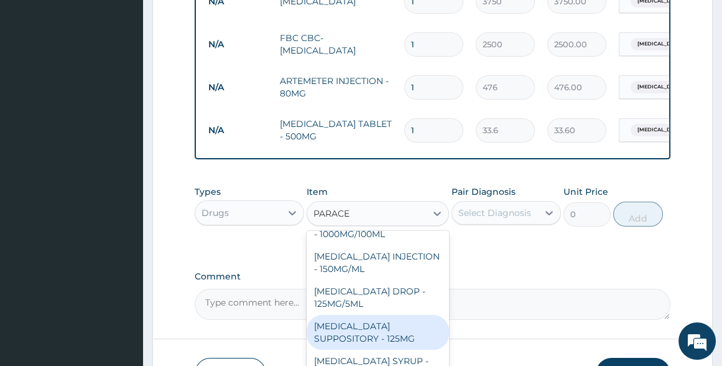
scroll to position [100, 0]
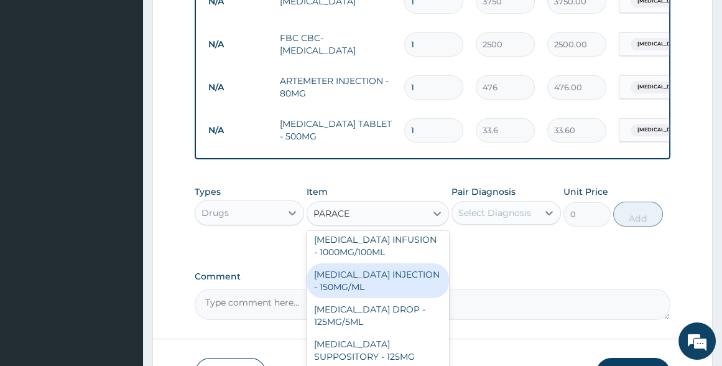
click at [373, 286] on div "[MEDICAL_DATA] INJECTION - 150MG/ML" at bounding box center [378, 280] width 142 height 35
type input "560"
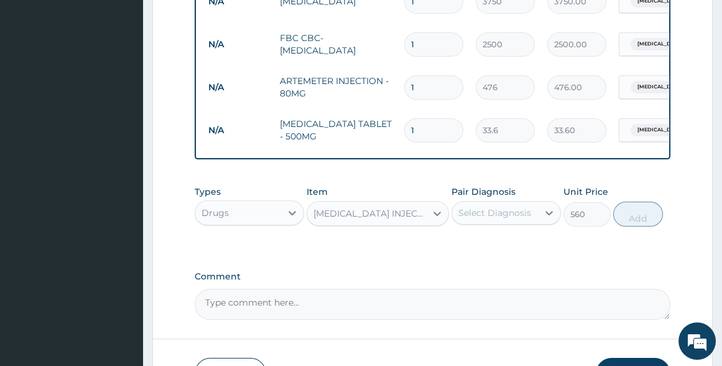
click at [502, 213] on div "Select Diagnosis" at bounding box center [494, 213] width 73 height 12
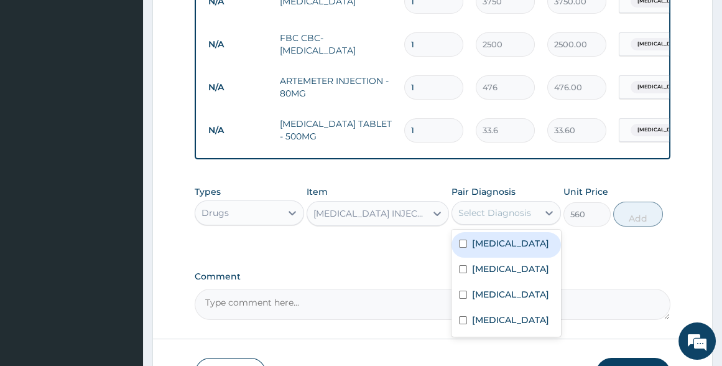
drag, startPoint x: 498, startPoint y: 248, endPoint x: 618, endPoint y: 228, distance: 122.3
click at [498, 248] on label "Malaria" at bounding box center [510, 243] width 77 height 12
checkbox input "true"
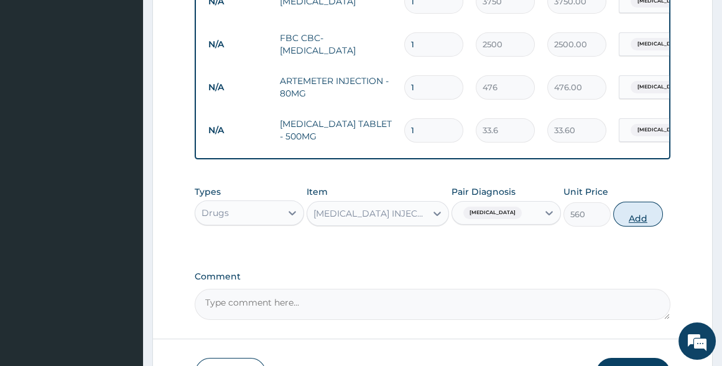
click at [639, 218] on button "Add" at bounding box center [638, 214] width 50 height 25
type input "0"
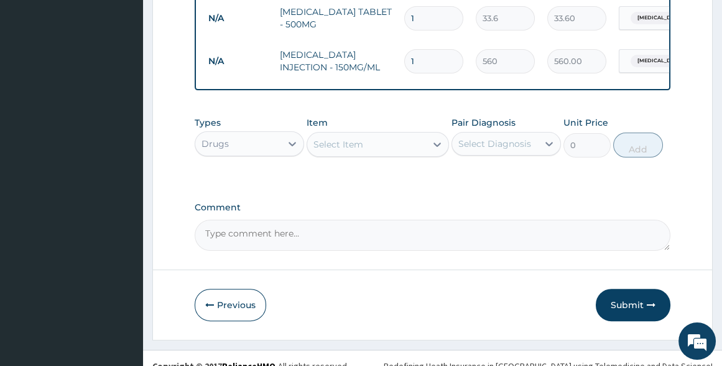
scroll to position [728, 0]
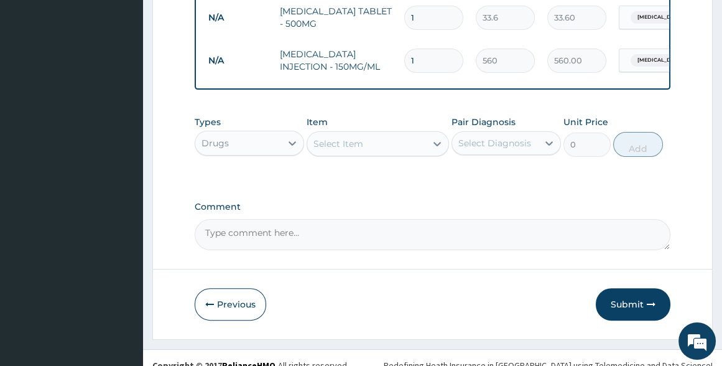
click at [340, 137] on div "Select Item" at bounding box center [366, 144] width 119 height 20
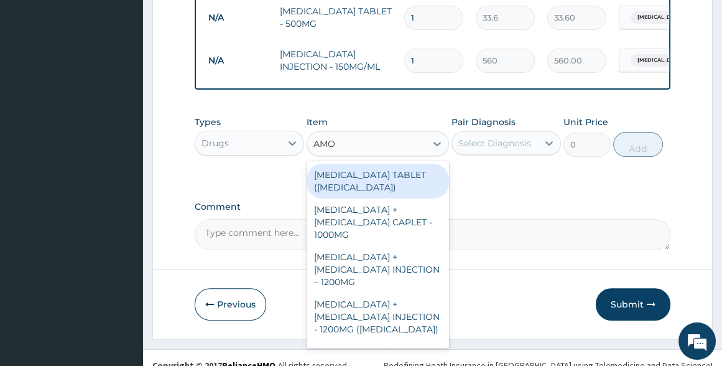
type input "AMOX"
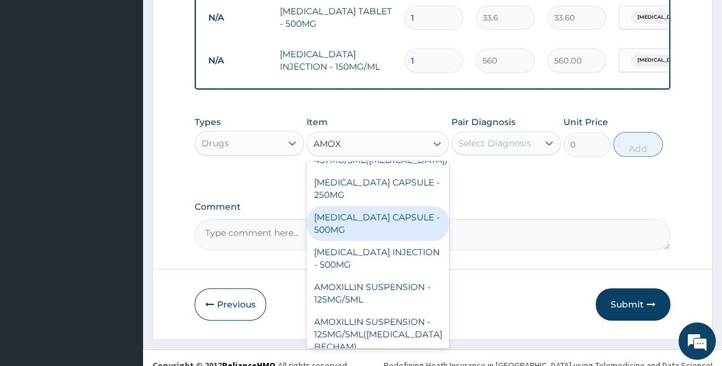
scroll to position [565, 0]
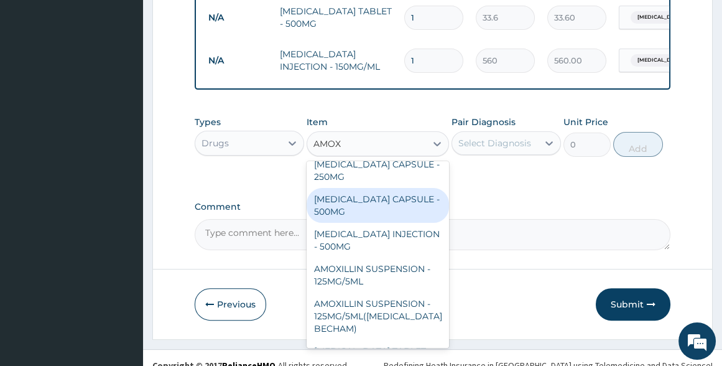
click at [369, 223] on div "AMOXICILLIN CAPSULE - 500MG" at bounding box center [378, 205] width 142 height 35
type input "112"
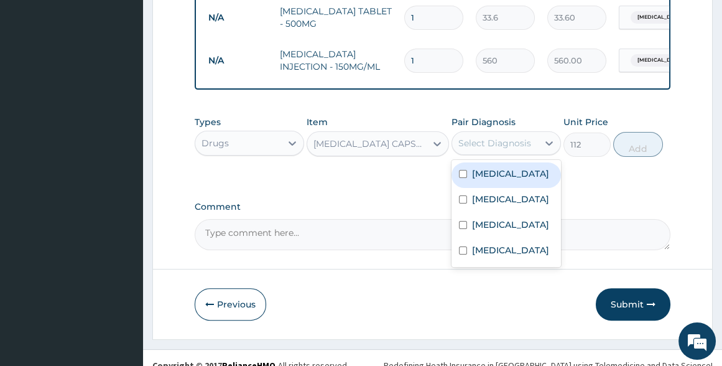
click at [478, 139] on div "Select Diagnosis" at bounding box center [494, 143] width 73 height 12
drag, startPoint x: 486, startPoint y: 176, endPoint x: 516, endPoint y: 171, distance: 30.3
click at [490, 175] on label "Malaria" at bounding box center [510, 173] width 77 height 12
checkbox input "true"
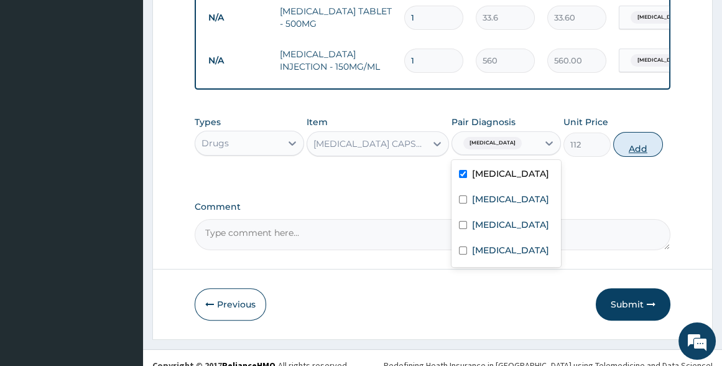
drag, startPoint x: 638, startPoint y: 153, endPoint x: 620, endPoint y: 153, distance: 17.4
click at [636, 153] on button "Add" at bounding box center [638, 144] width 50 height 25
type input "0"
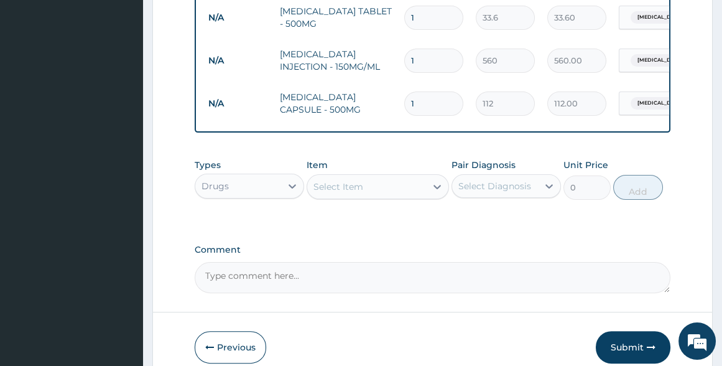
drag, startPoint x: 516, startPoint y: 123, endPoint x: 554, endPoint y: 126, distance: 37.5
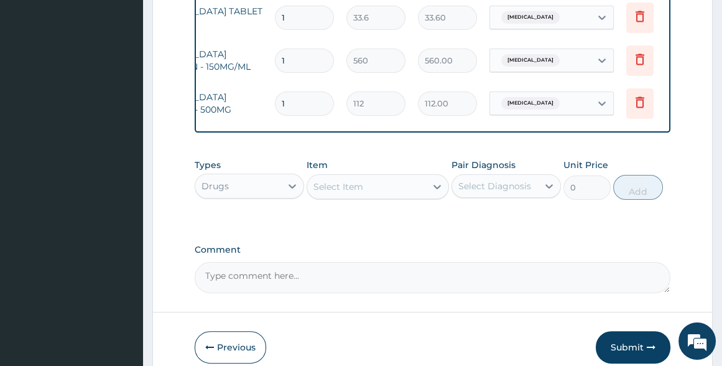
scroll to position [0, 137]
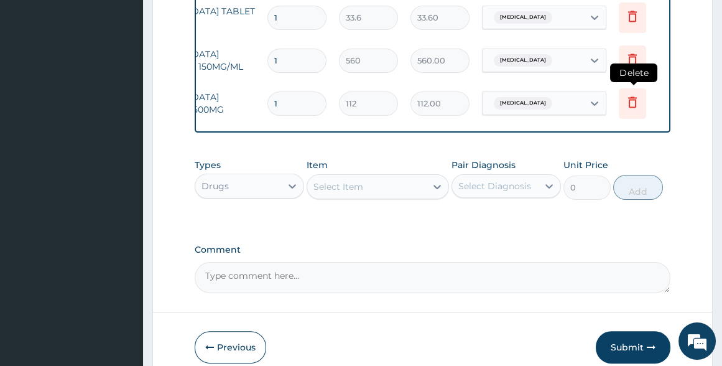
click at [634, 99] on icon at bounding box center [632, 101] width 9 height 11
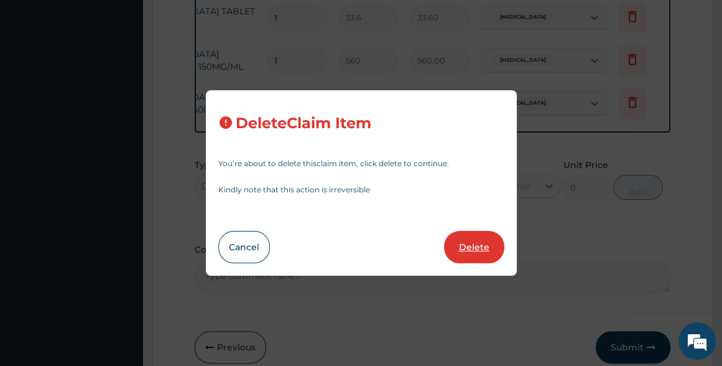
click at [473, 247] on button "Delete" at bounding box center [474, 247] width 60 height 32
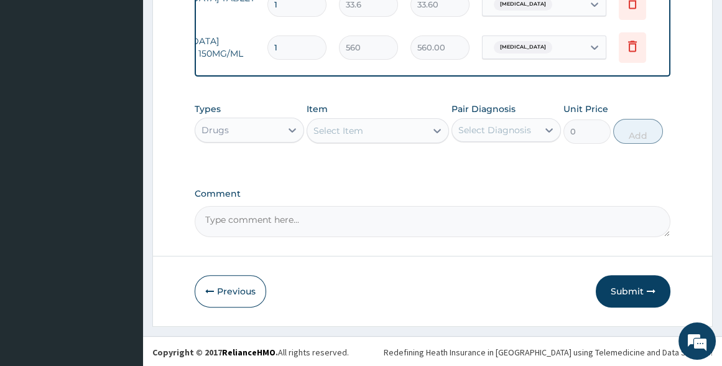
scroll to position [745, 0]
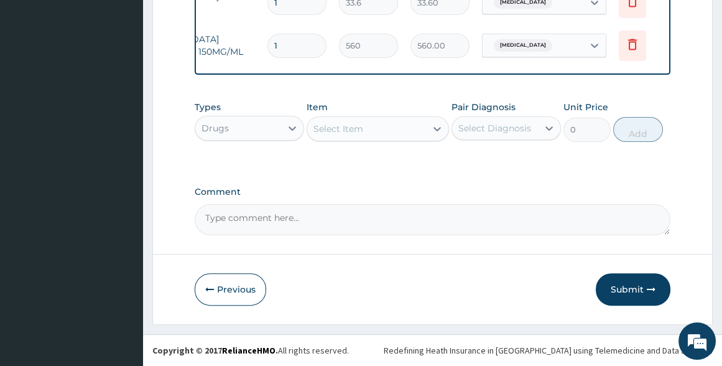
click at [386, 124] on div "Select Item" at bounding box center [366, 129] width 119 height 20
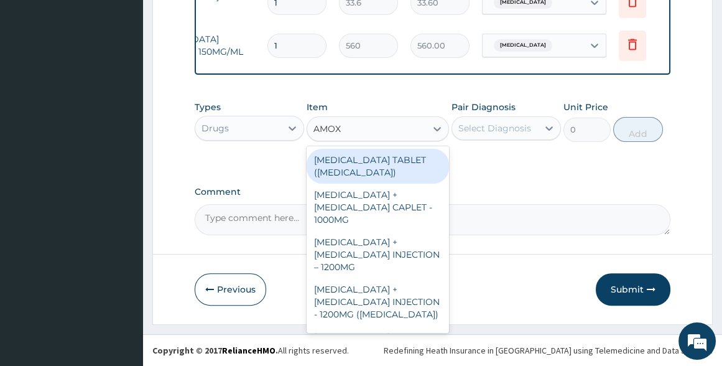
type input "AMOXI"
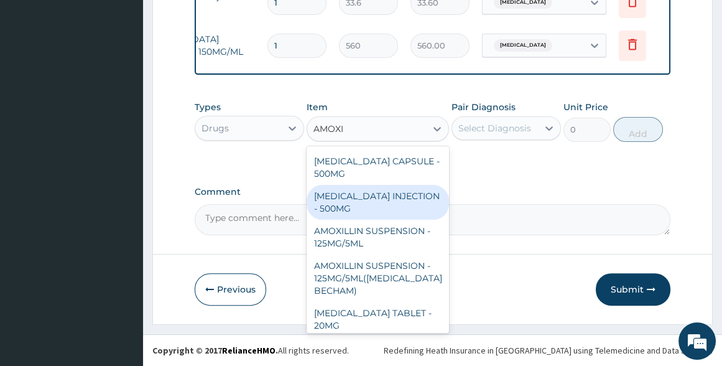
scroll to position [585, 0]
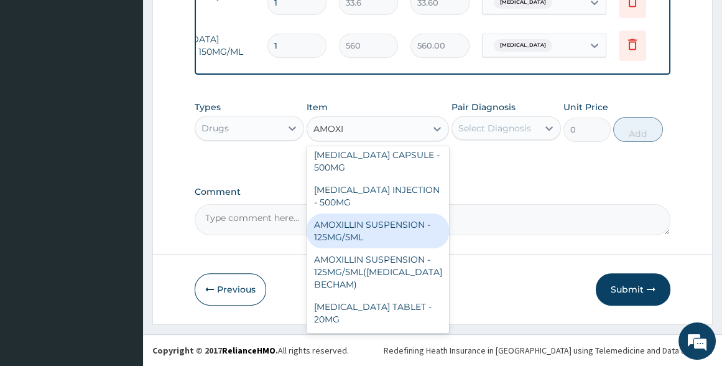
click at [374, 225] on div "AMOXILLIN SUSPENSION - 125MG/5ML" at bounding box center [378, 230] width 142 height 35
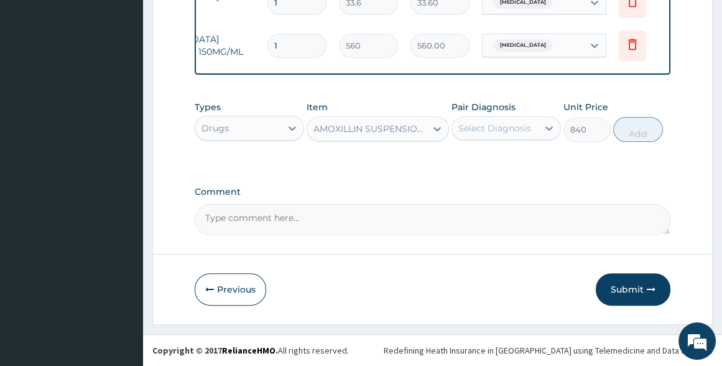
click at [400, 128] on div "AMOXILLIN SUSPENSION - 125MG/5ML" at bounding box center [371, 129] width 114 height 12
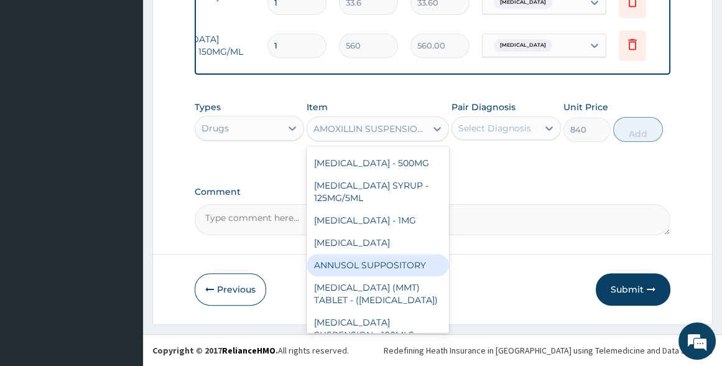
scroll to position [2843, 0]
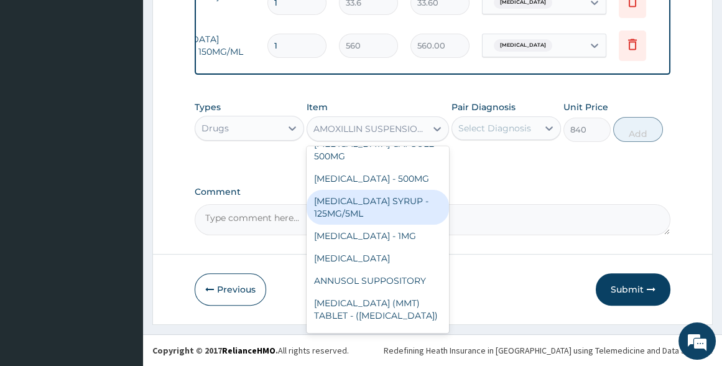
click at [384, 224] on div "AMPICILLIN SYRUP - 125MG/5ML" at bounding box center [378, 207] width 142 height 35
type input "420"
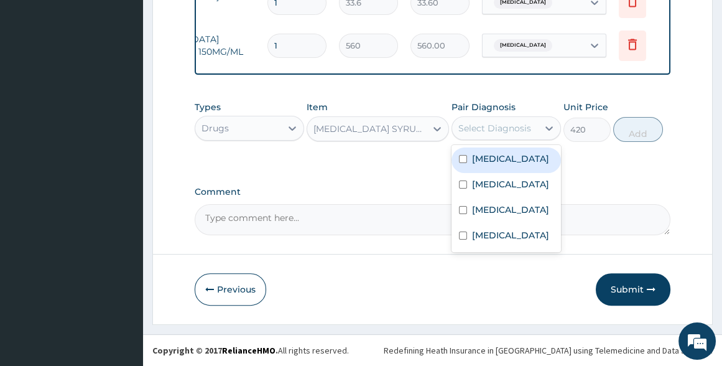
click at [499, 124] on div "Select Diagnosis" at bounding box center [494, 128] width 73 height 12
drag, startPoint x: 495, startPoint y: 160, endPoint x: 510, endPoint y: 160, distance: 15.6
click at [510, 160] on div "Malaria" at bounding box center [506, 160] width 109 height 26
checkbox input "true"
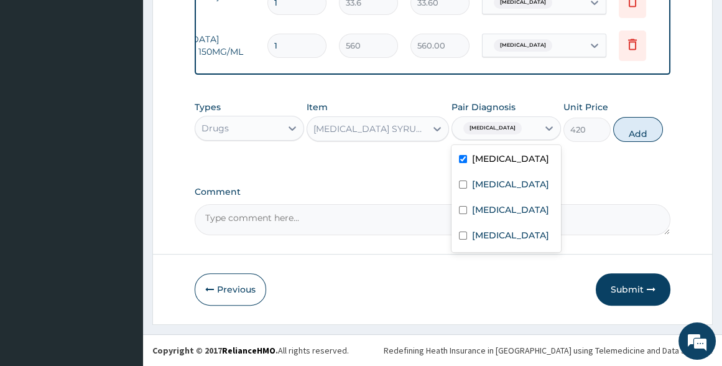
click at [629, 131] on button "Add" at bounding box center [638, 129] width 50 height 25
type input "0"
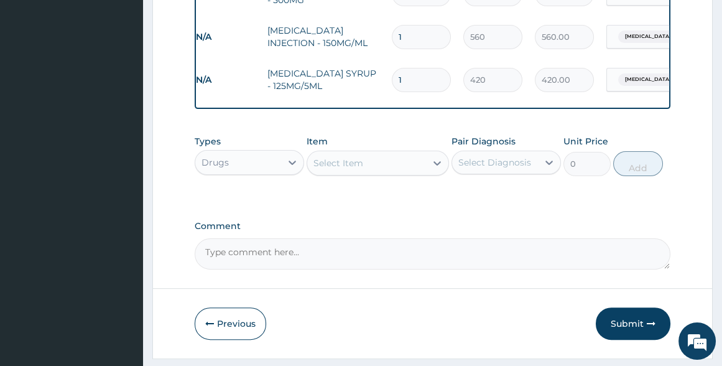
scroll to position [732, 0]
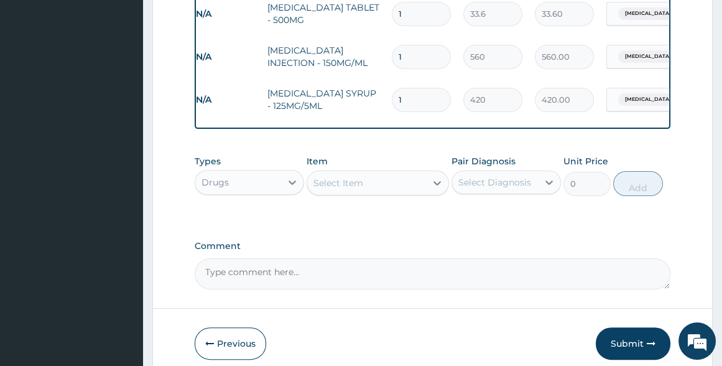
click at [362, 186] on div "Select Item" at bounding box center [339, 183] width 50 height 12
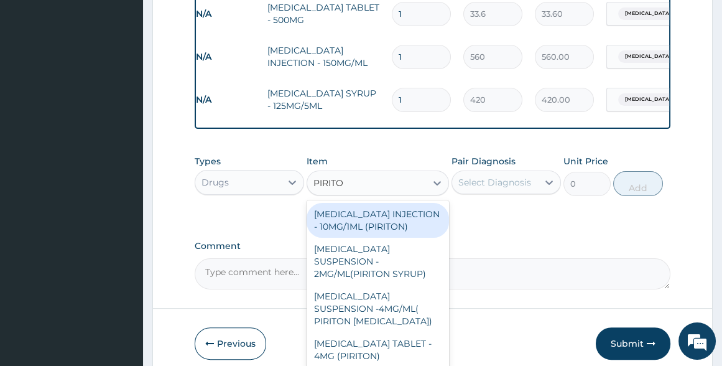
type input "PIRITON"
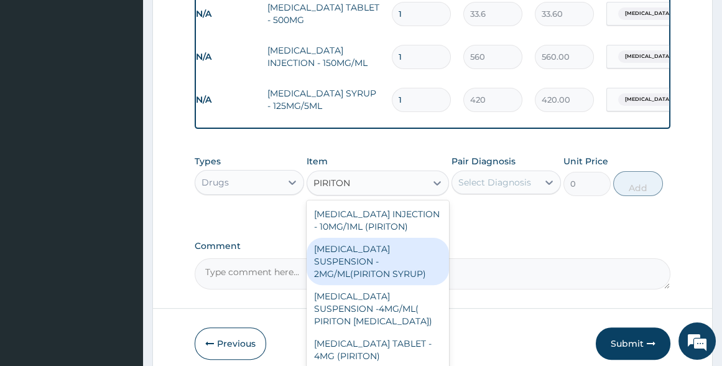
click at [380, 272] on div "CHLORPHENIRAMINE SUSPENSION - 2MG/ML(PIRITON SYRUP)" at bounding box center [378, 261] width 142 height 47
type input "840"
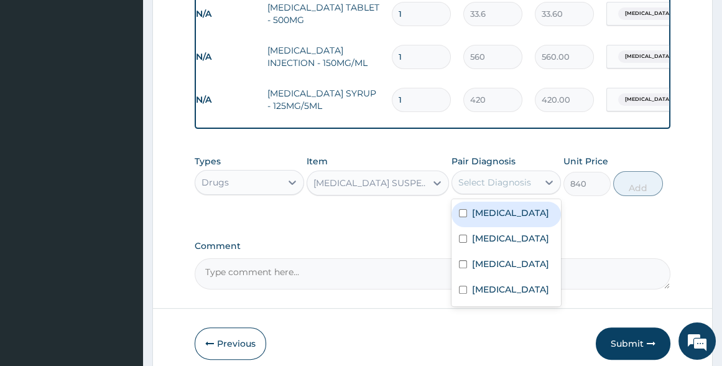
click at [497, 180] on div "Select Diagnosis" at bounding box center [494, 182] width 73 height 12
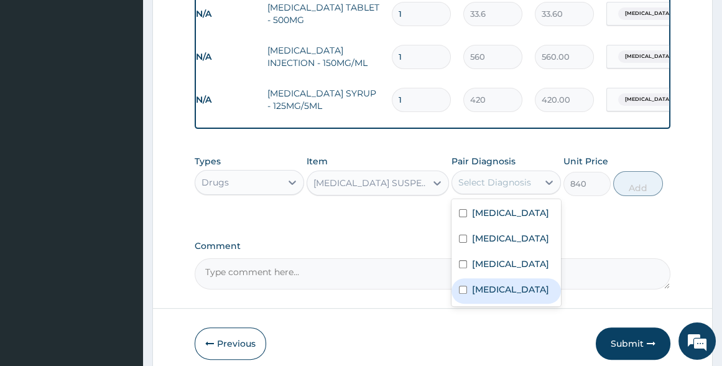
click at [481, 295] on label "Upper respiratory infection" at bounding box center [510, 289] width 77 height 12
checkbox input "true"
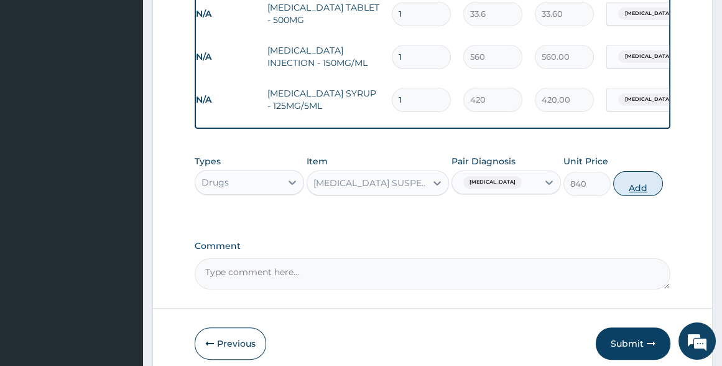
click at [633, 187] on button "Add" at bounding box center [638, 183] width 50 height 25
type input "0"
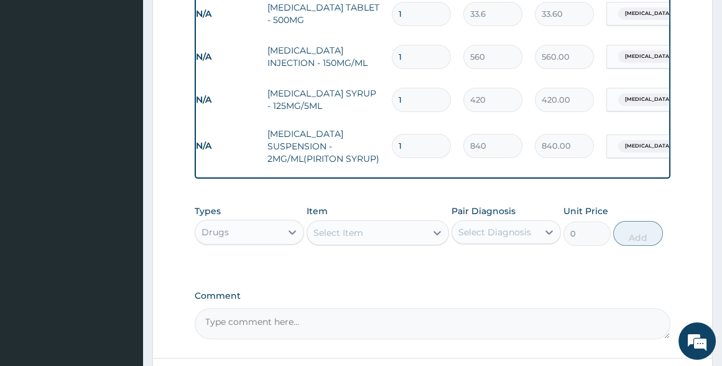
type input "2"
type input "1680.00"
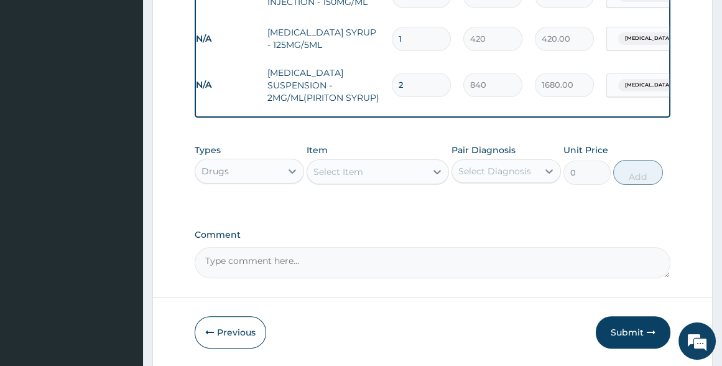
scroll to position [839, 0]
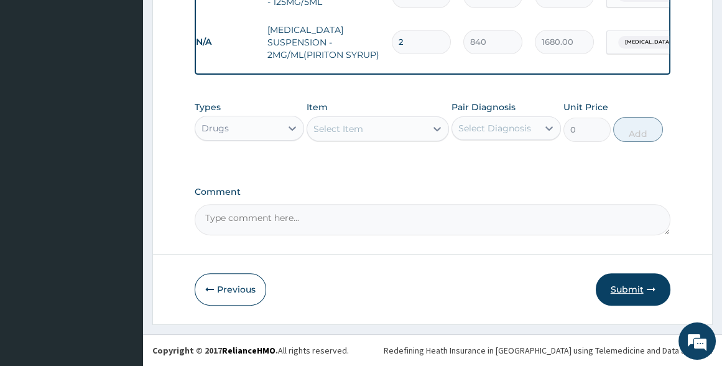
type input "2"
click at [632, 289] on button "Submit" at bounding box center [633, 289] width 75 height 32
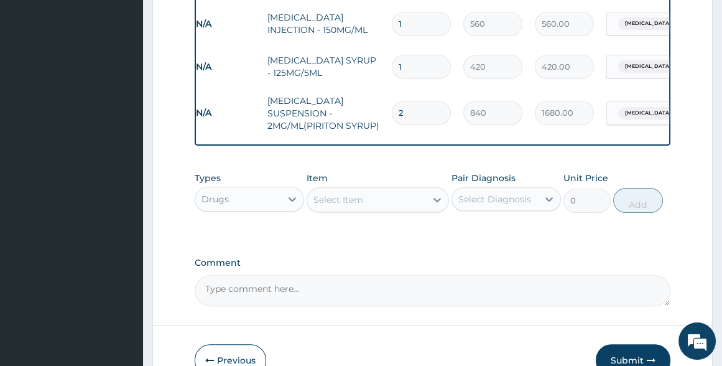
scroll to position [782, 0]
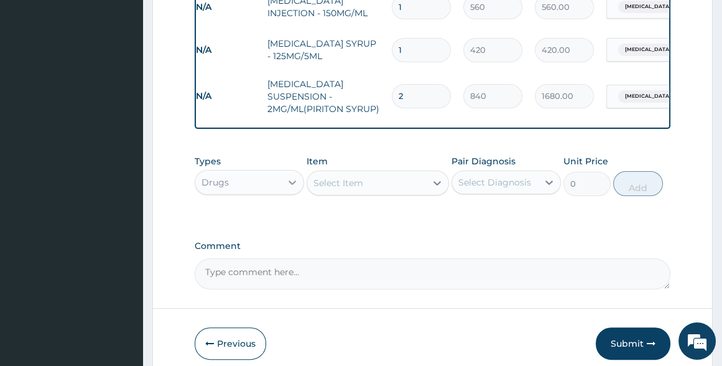
click at [288, 185] on icon at bounding box center [292, 182] width 12 height 12
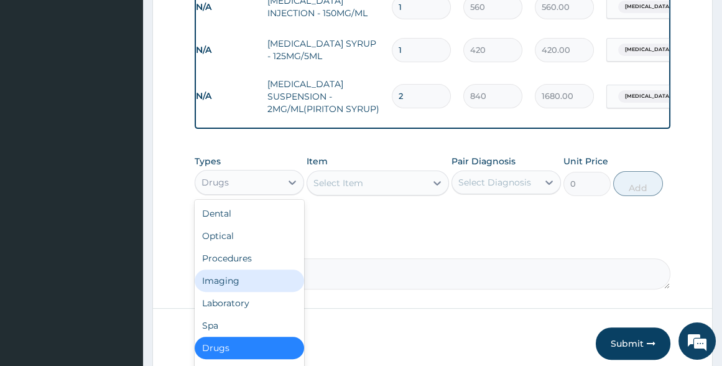
scroll to position [42, 0]
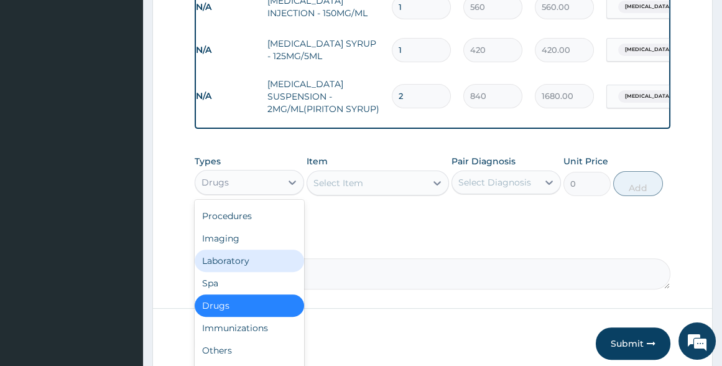
click at [252, 264] on div "Laboratory" at bounding box center [249, 260] width 109 height 22
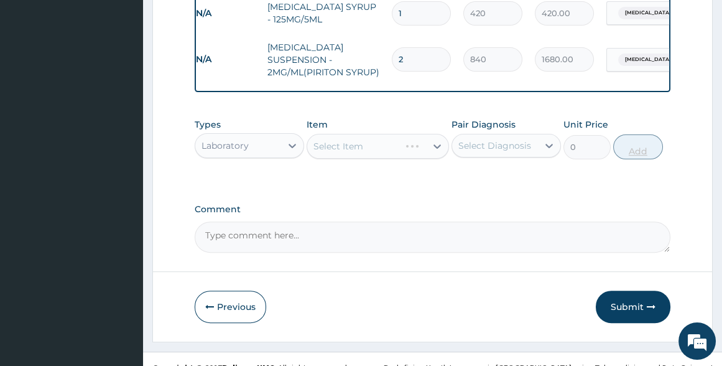
scroll to position [839, 0]
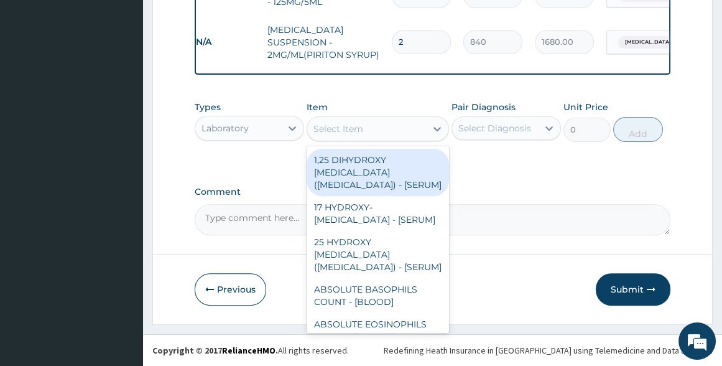
click at [388, 131] on div "Select Item" at bounding box center [366, 129] width 119 height 20
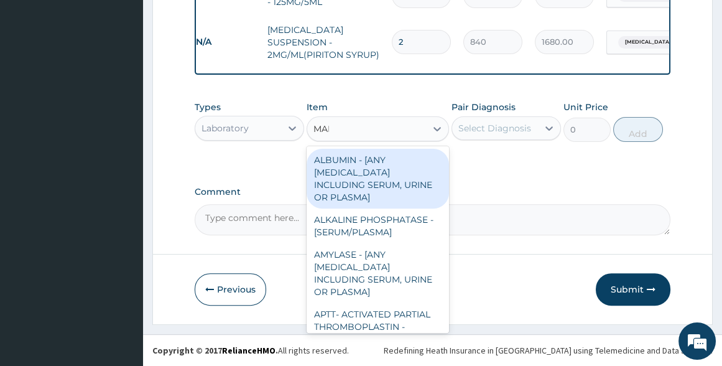
type input "MALA"
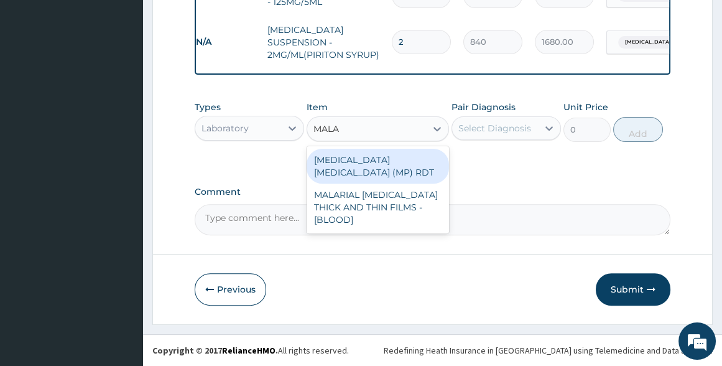
drag, startPoint x: 390, startPoint y: 175, endPoint x: 388, endPoint y: 168, distance: 7.1
click at [388, 174] on div "MALARIA PARASITE (MP) RDT" at bounding box center [378, 166] width 142 height 35
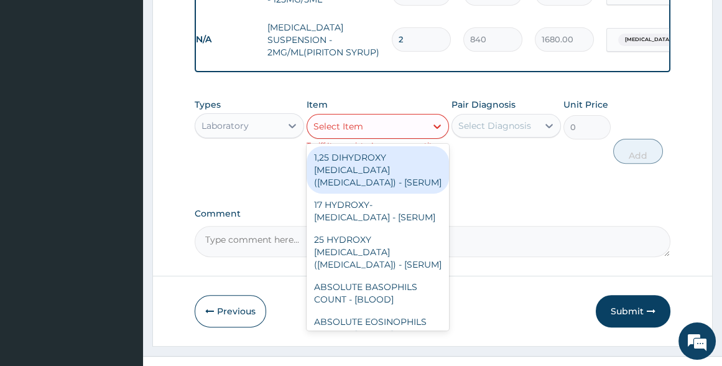
click at [345, 127] on div "Select Item" at bounding box center [339, 126] width 50 height 12
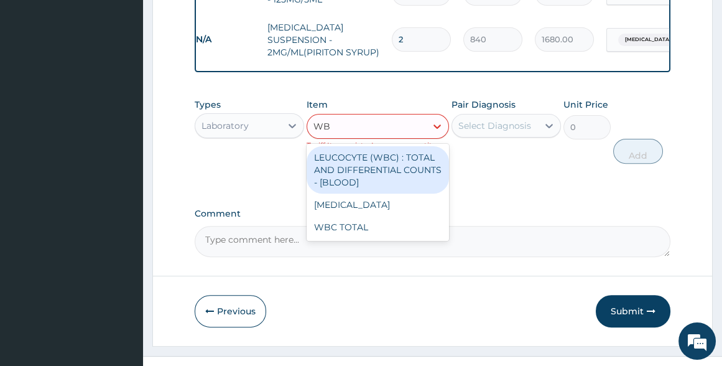
type input "WBC"
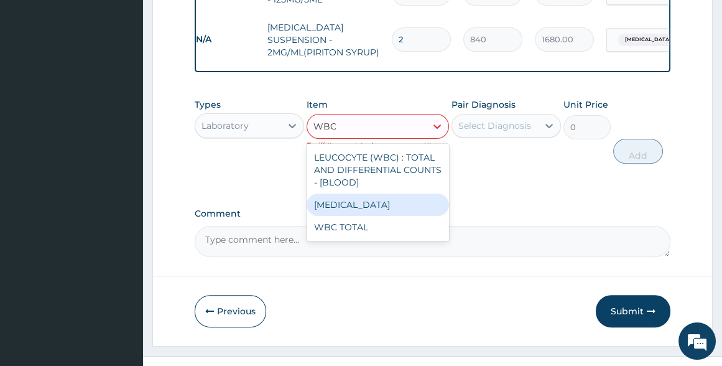
click at [361, 215] on div "WBC DIFFERENTIAL" at bounding box center [378, 204] width 142 height 22
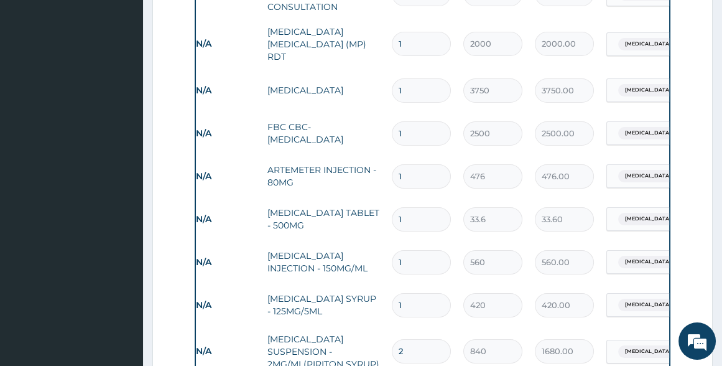
scroll to position [499, 0]
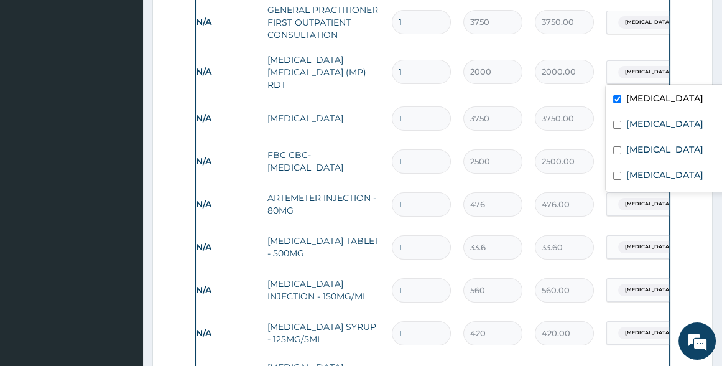
click at [634, 66] on span "Malaria" at bounding box center [647, 72] width 58 height 12
click at [616, 124] on input "checkbox" at bounding box center [617, 125] width 8 height 8
checkbox input "true"
click at [621, 96] on input "checkbox" at bounding box center [617, 99] width 8 height 8
checkbox input "false"
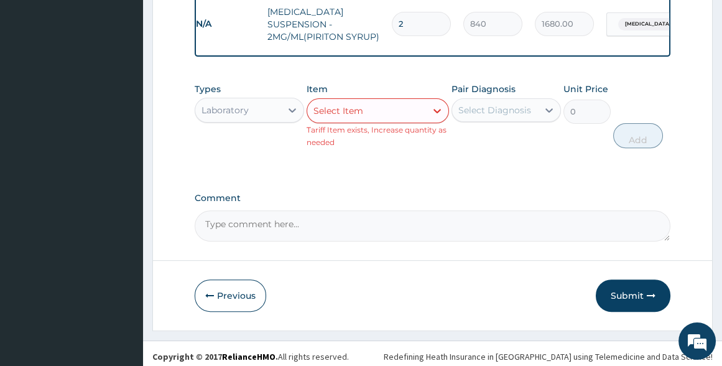
scroll to position [863, 0]
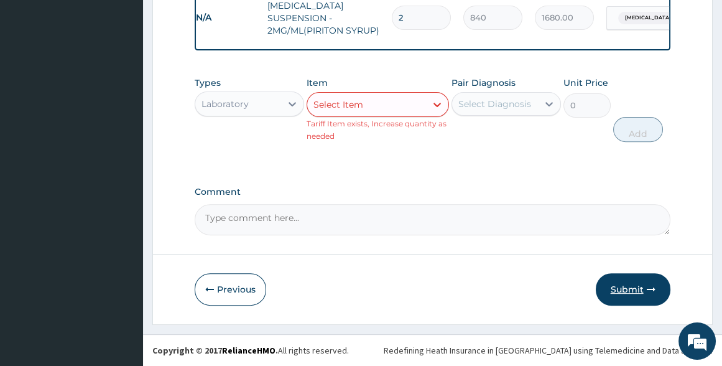
click at [626, 279] on button "Submit" at bounding box center [633, 289] width 75 height 32
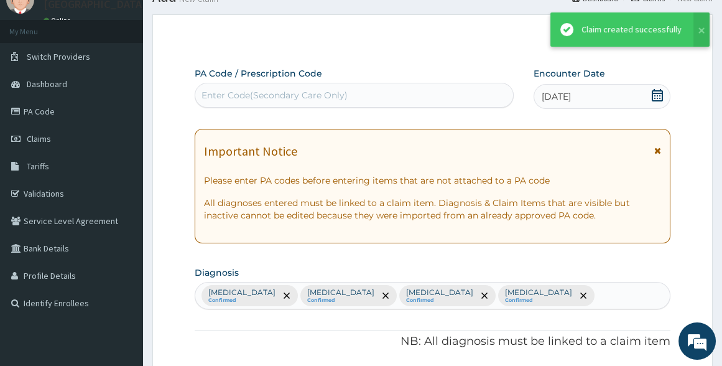
scroll to position [839, 0]
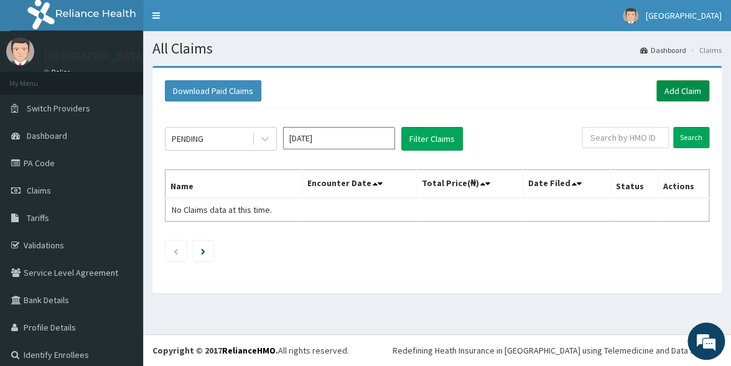
click at [674, 94] on link "Add Claim" at bounding box center [682, 90] width 53 height 21
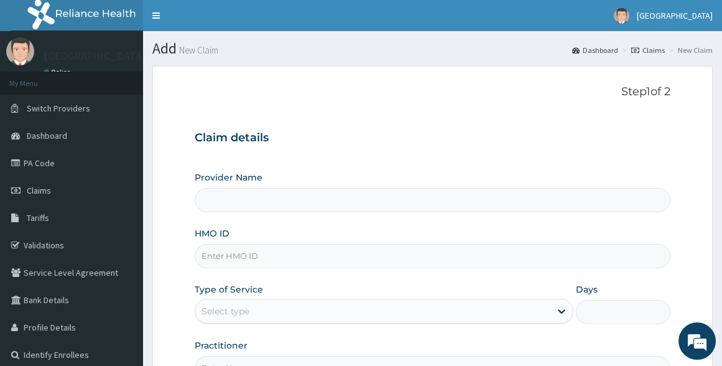
type input "[GEOGRAPHIC_DATA]"
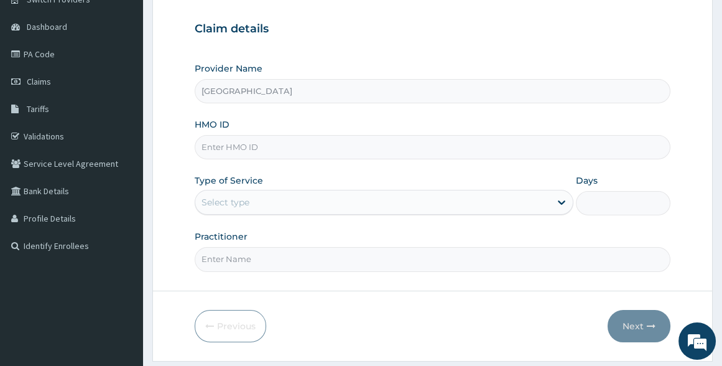
scroll to position [113, 0]
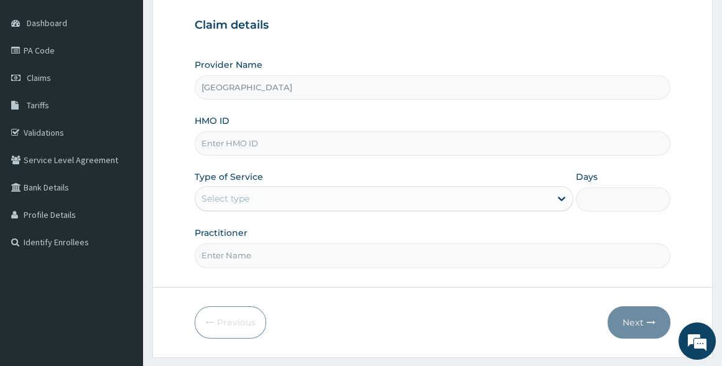
click at [209, 140] on input "HMO ID" at bounding box center [432, 143] width 475 height 24
type input "CID/10015/A"
click at [292, 200] on div "Select type" at bounding box center [372, 198] width 355 height 20
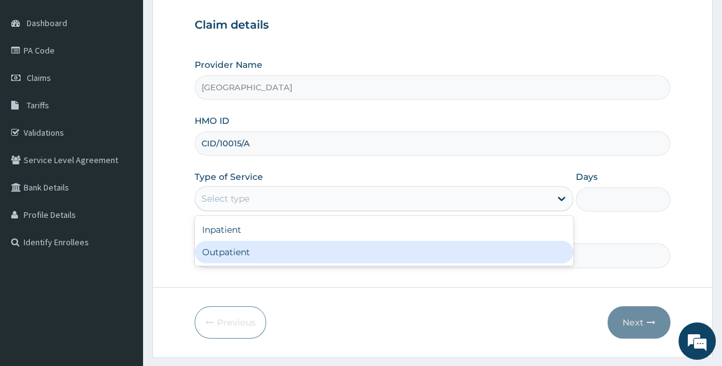
click at [262, 241] on div "Outpatient" at bounding box center [384, 252] width 378 height 22
type input "1"
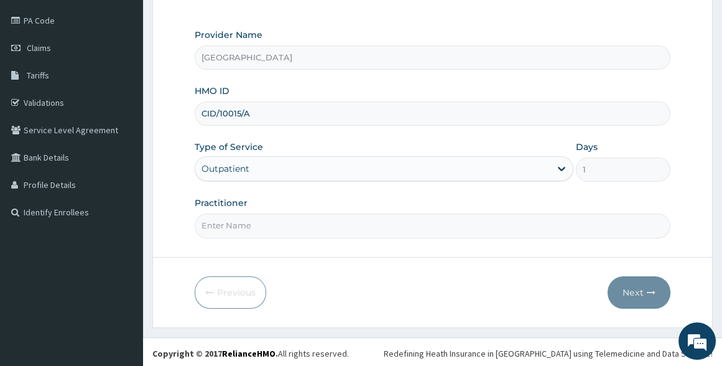
scroll to position [144, 0]
click at [272, 215] on input "Practitioner" at bounding box center [432, 224] width 475 height 24
type input "[PERSON_NAME]"
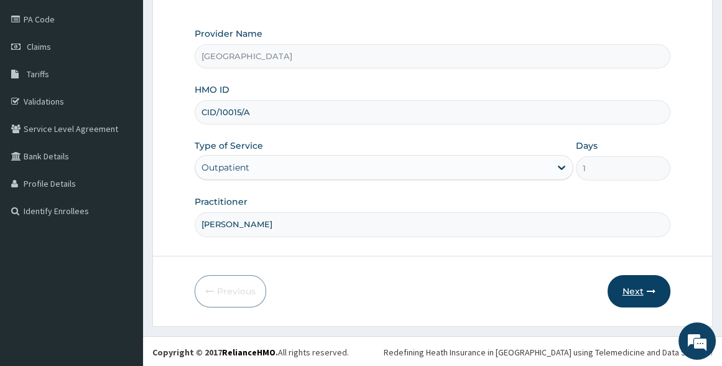
click at [641, 283] on button "Next" at bounding box center [639, 291] width 63 height 32
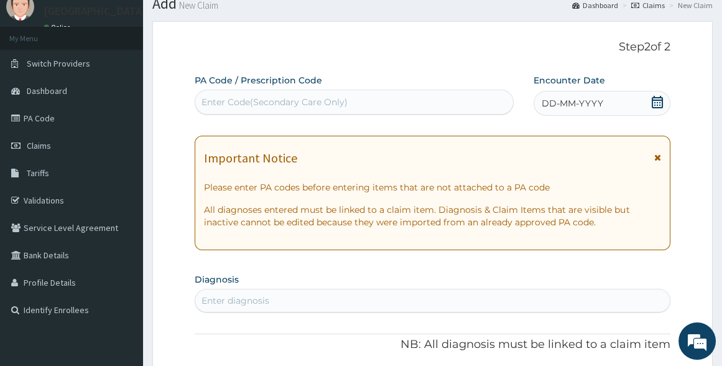
scroll to position [0, 0]
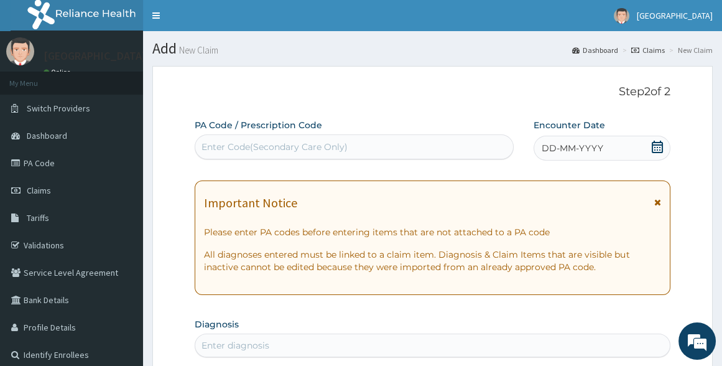
click at [660, 144] on icon at bounding box center [657, 147] width 11 height 12
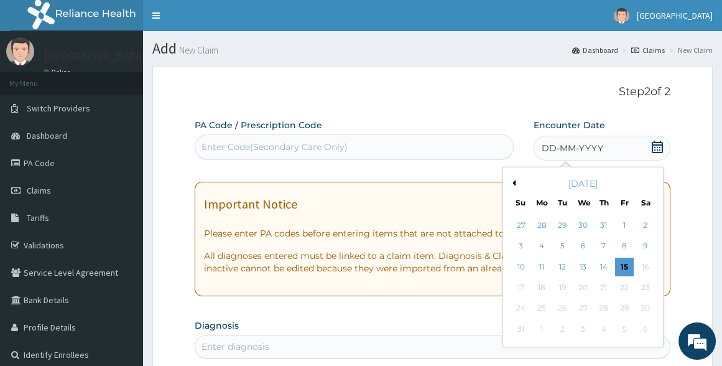
click at [515, 182] on button "Previous Month" at bounding box center [512, 183] width 6 height 6
click at [584, 246] on div "9" at bounding box center [583, 246] width 19 height 19
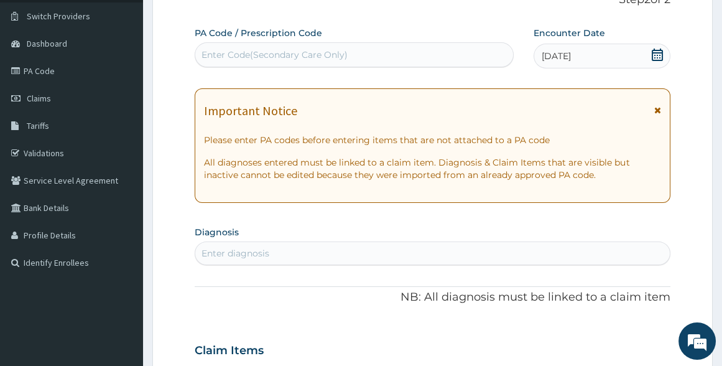
scroll to position [113, 0]
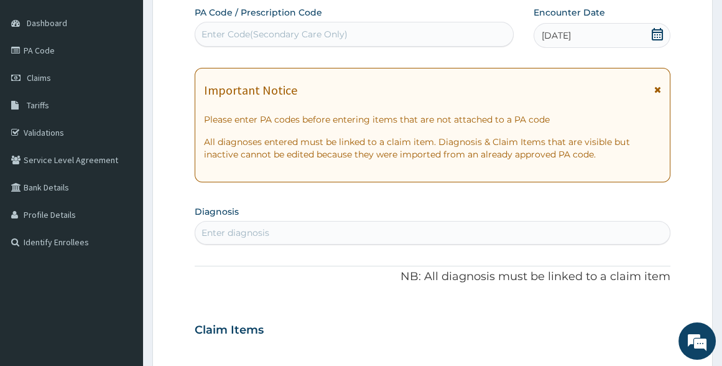
click at [407, 233] on div "Enter diagnosis" at bounding box center [432, 233] width 474 height 20
type input "MALA"
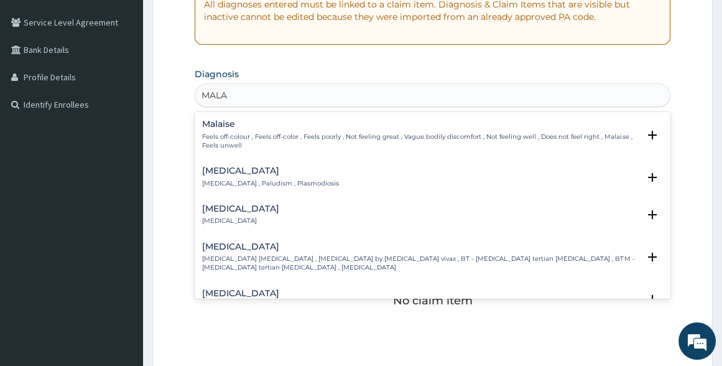
scroll to position [282, 0]
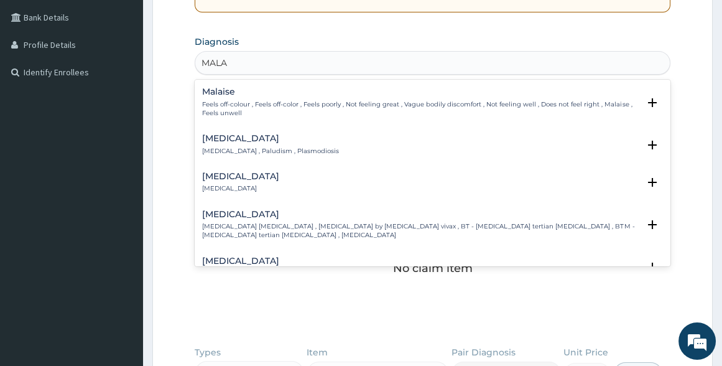
click at [237, 135] on h4 "[MEDICAL_DATA]" at bounding box center [270, 138] width 137 height 9
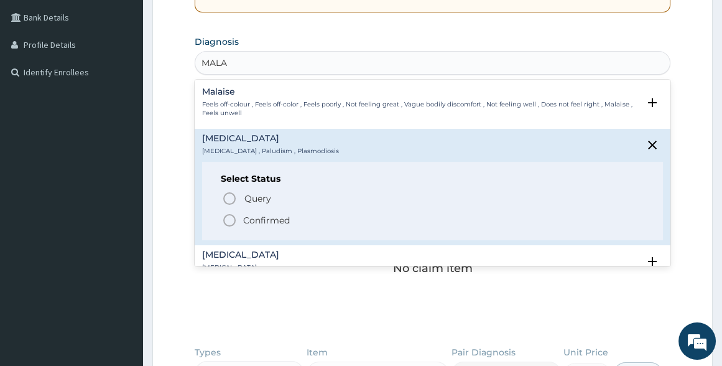
drag, startPoint x: 230, startPoint y: 217, endPoint x: 222, endPoint y: 129, distance: 88.0
click at [230, 215] on icon "status option filled" at bounding box center [229, 220] width 15 height 15
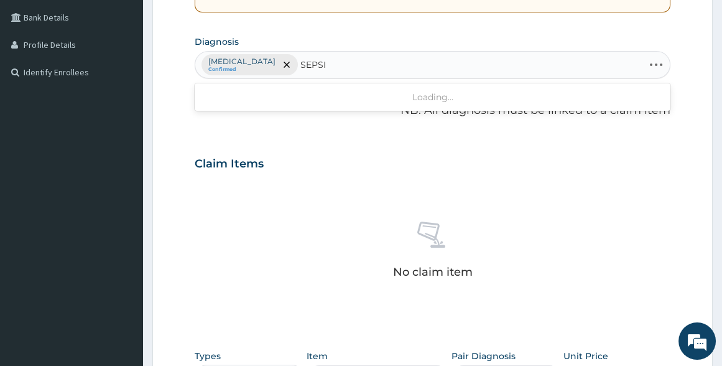
type input "[MEDICAL_DATA]"
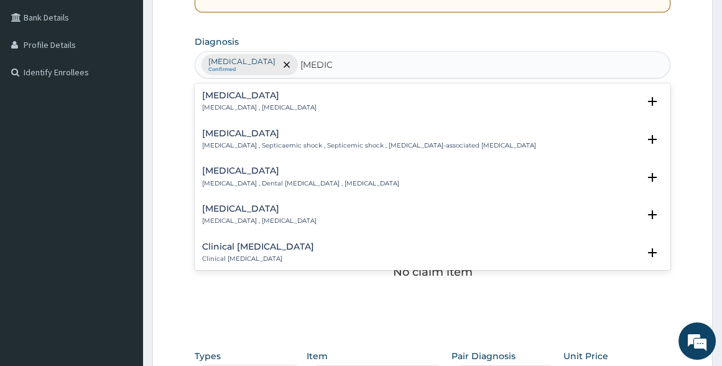
click at [244, 95] on h4 "[MEDICAL_DATA]" at bounding box center [259, 95] width 114 height 9
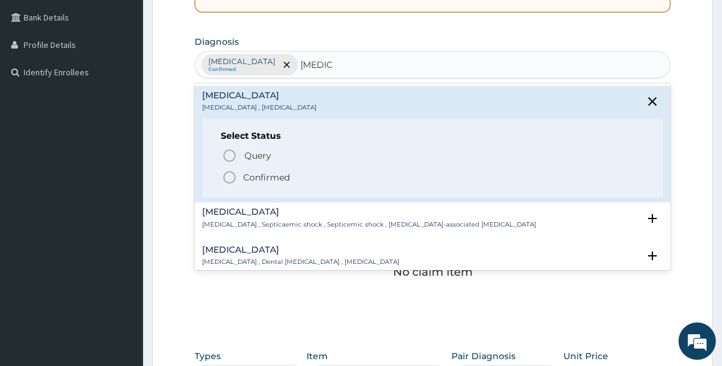
click at [229, 180] on icon "status option filled" at bounding box center [229, 177] width 15 height 15
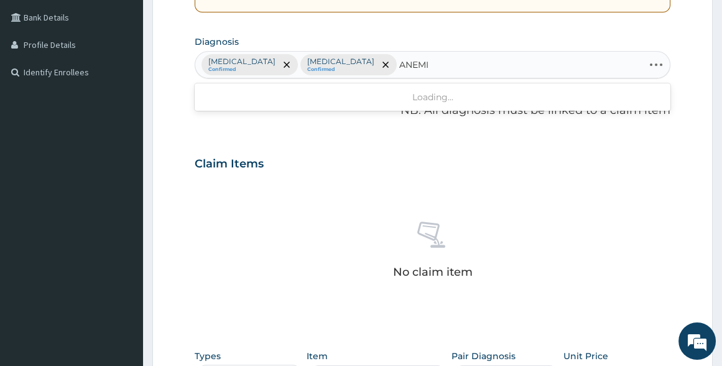
type input "ANEMIA"
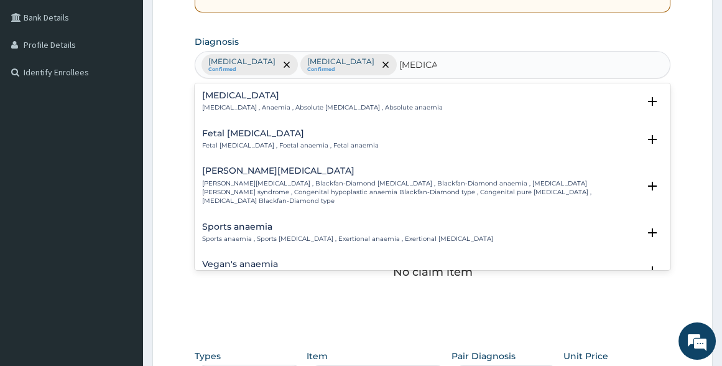
click at [235, 101] on div "Anemia Anemia , Anaemia , Absolute anemia , Absolute anaemia" at bounding box center [322, 102] width 241 height 22
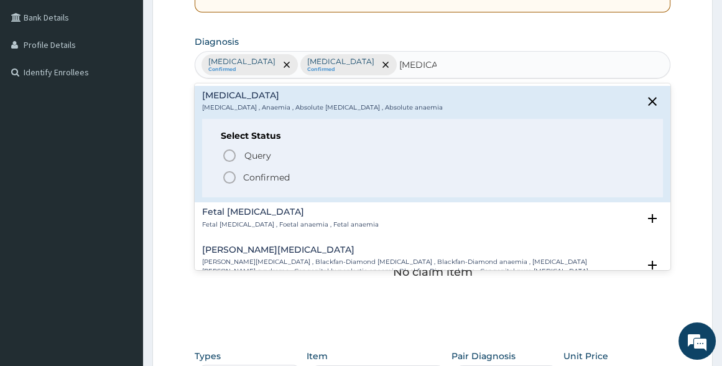
click at [231, 180] on icon "status option filled" at bounding box center [229, 177] width 15 height 15
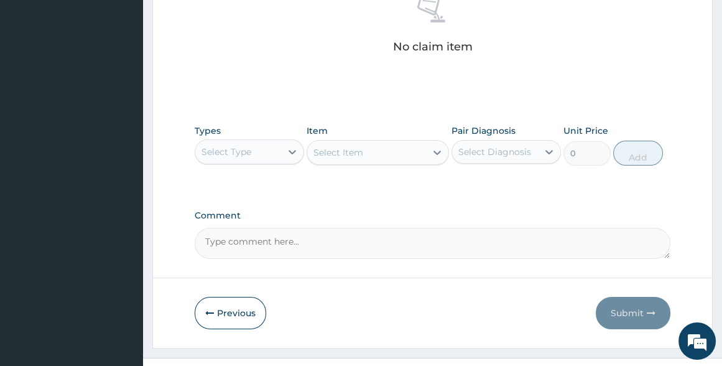
scroll to position [509, 0]
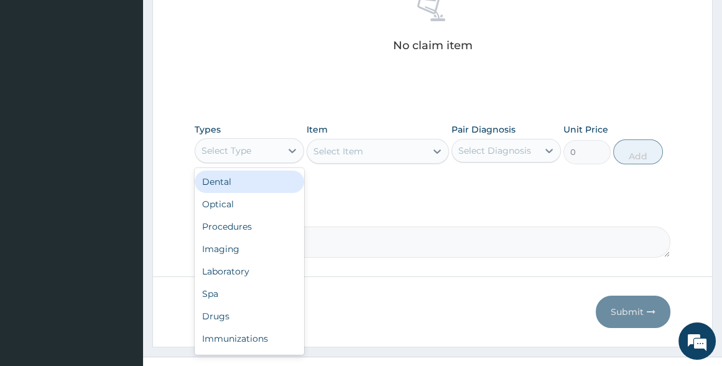
click at [263, 149] on div "Select Type" at bounding box center [238, 151] width 86 height 20
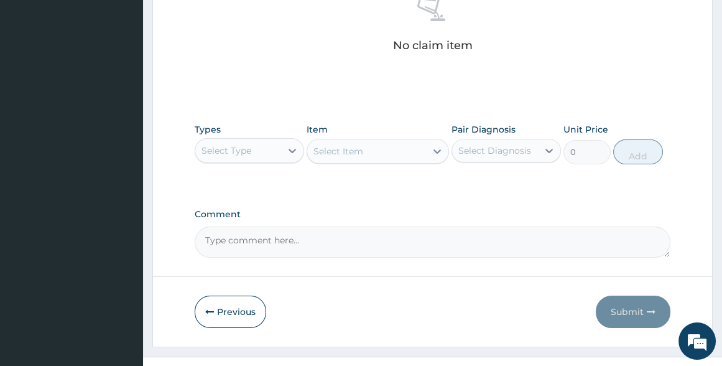
click at [326, 67] on div "No claim item" at bounding box center [432, 25] width 475 height 143
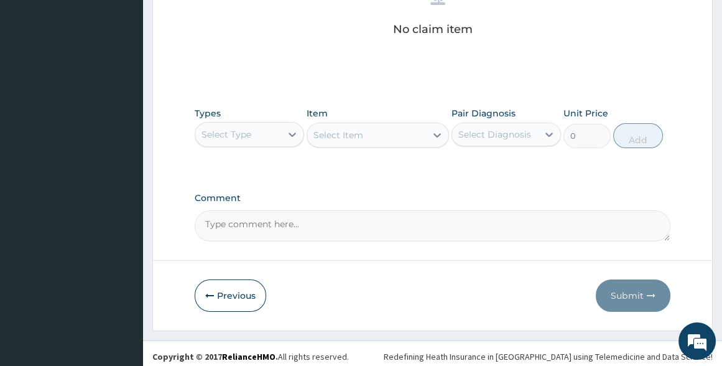
scroll to position [530, 0]
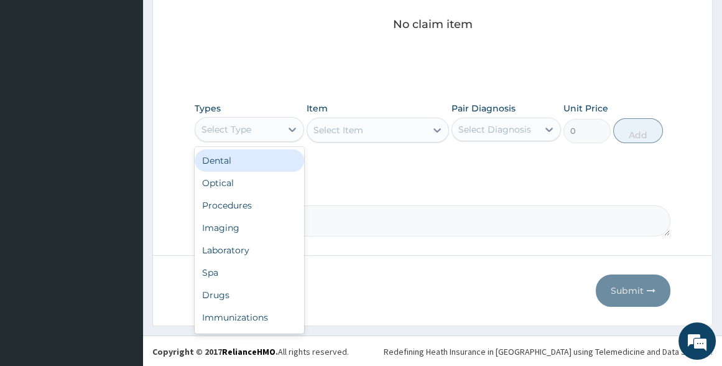
click at [272, 128] on div "Select Type" at bounding box center [238, 129] width 86 height 20
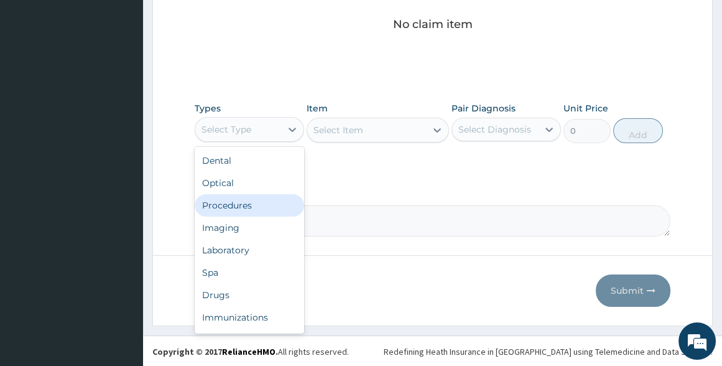
drag, startPoint x: 243, startPoint y: 199, endPoint x: 286, endPoint y: 160, distance: 58.2
click at [243, 199] on div "Procedures" at bounding box center [249, 205] width 109 height 22
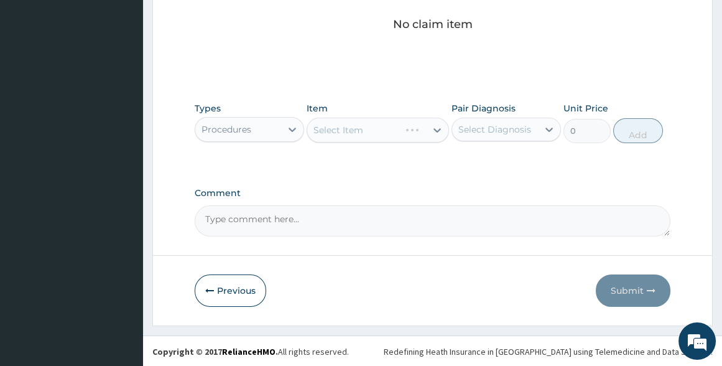
click at [348, 127] on div "Select Item" at bounding box center [378, 130] width 142 height 25
click at [348, 130] on div "Select Item" at bounding box center [339, 130] width 50 height 12
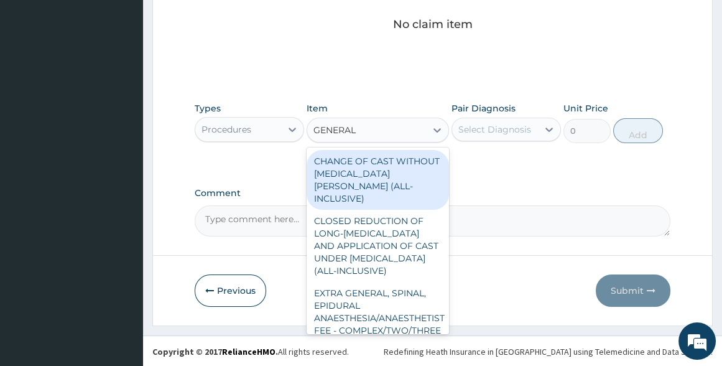
type input "GENERAL P"
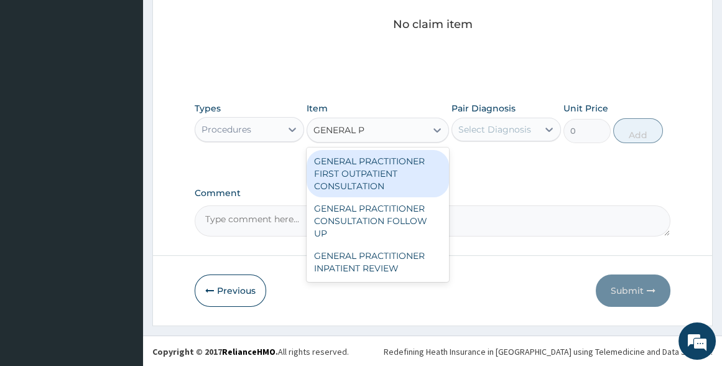
click at [361, 167] on div "GENERAL PRACTITIONER FIRST OUTPATIENT CONSULTATION" at bounding box center [378, 173] width 142 height 47
type input "3750"
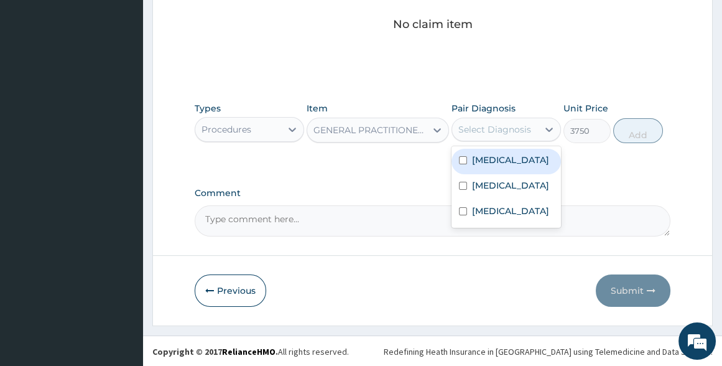
click at [536, 124] on div "Select Diagnosis" at bounding box center [495, 129] width 86 height 20
drag, startPoint x: 508, startPoint y: 159, endPoint x: 532, endPoint y: 152, distance: 25.4
click at [518, 156] on div "Malaria" at bounding box center [506, 162] width 109 height 26
checkbox input "true"
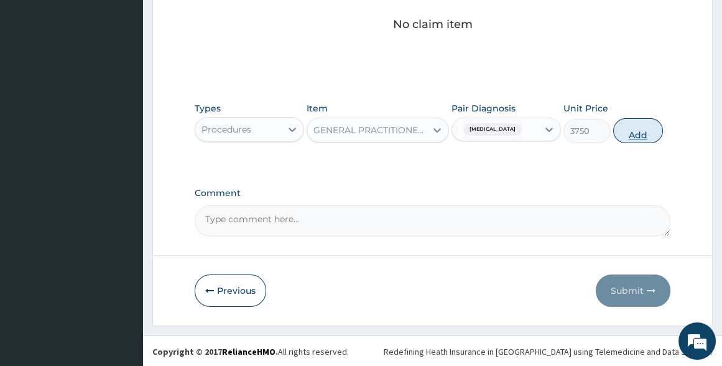
drag, startPoint x: 648, startPoint y: 131, endPoint x: 623, endPoint y: 133, distance: 24.4
click at [636, 131] on button "Add" at bounding box center [638, 130] width 50 height 25
type input "0"
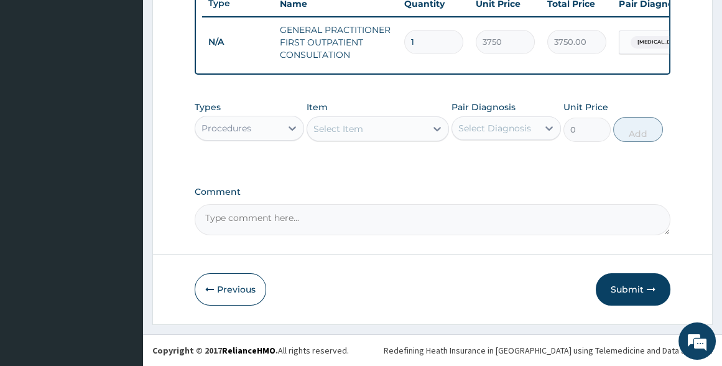
scroll to position [486, 0]
click at [286, 127] on div at bounding box center [292, 128] width 22 height 22
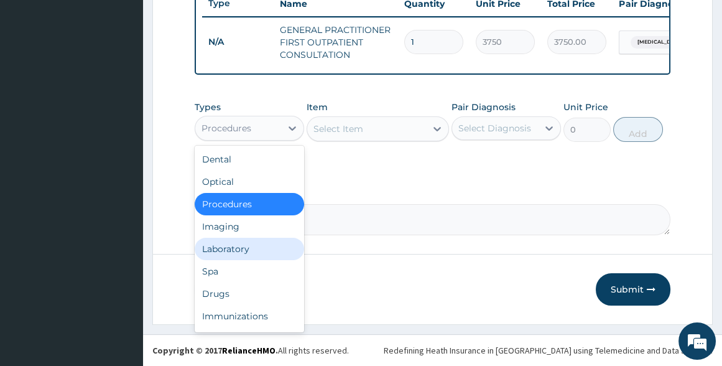
click at [236, 253] on div "Laboratory" at bounding box center [249, 249] width 109 height 22
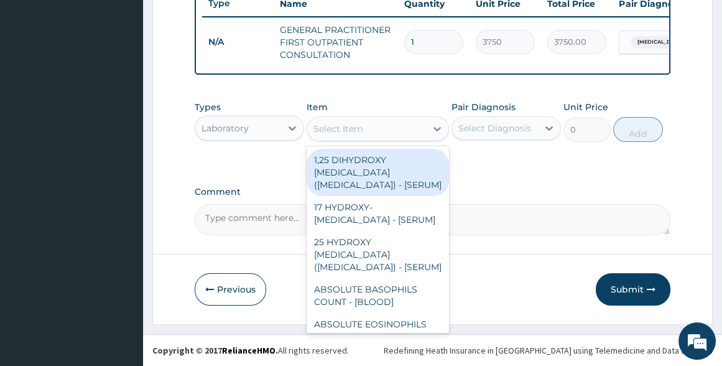
click at [373, 130] on div "Select Item" at bounding box center [366, 129] width 119 height 20
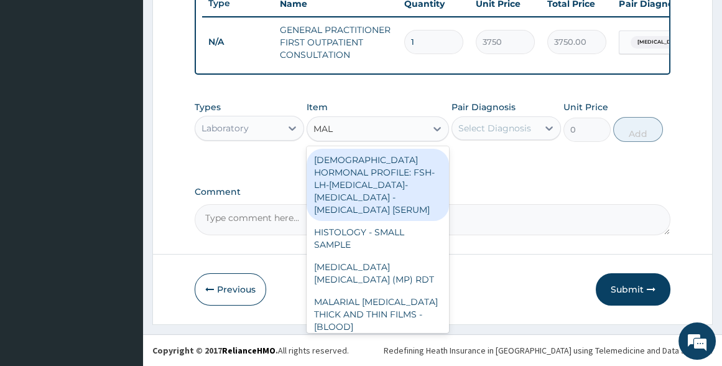
type input "MALA"
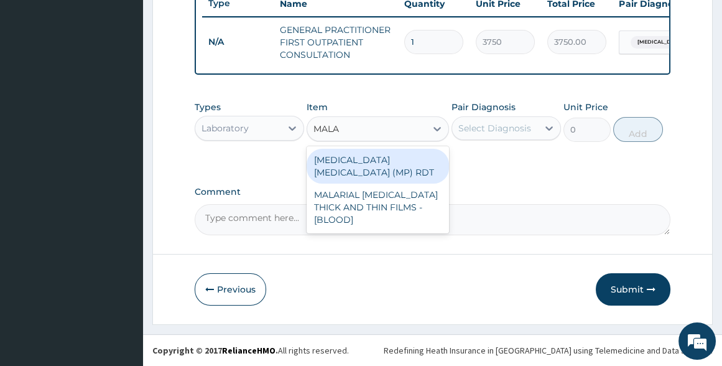
click at [403, 170] on div "MALARIA PARASITE (MP) RDT" at bounding box center [378, 166] width 142 height 35
type input "2000"
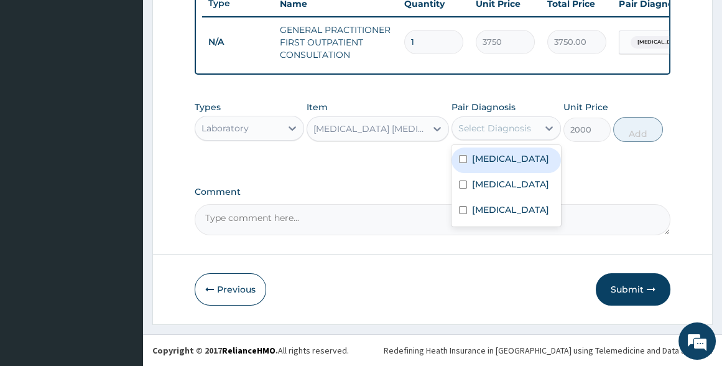
click at [473, 131] on div "Select Diagnosis" at bounding box center [494, 128] width 73 height 12
click at [473, 163] on label "Malaria" at bounding box center [510, 158] width 77 height 12
checkbox input "true"
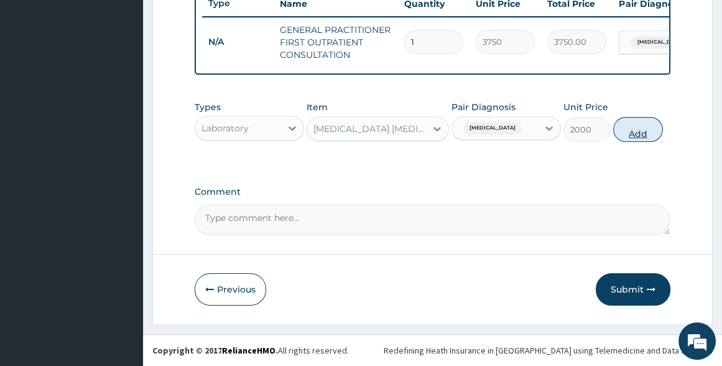
click at [639, 133] on button "Add" at bounding box center [638, 129] width 50 height 25
type input "0"
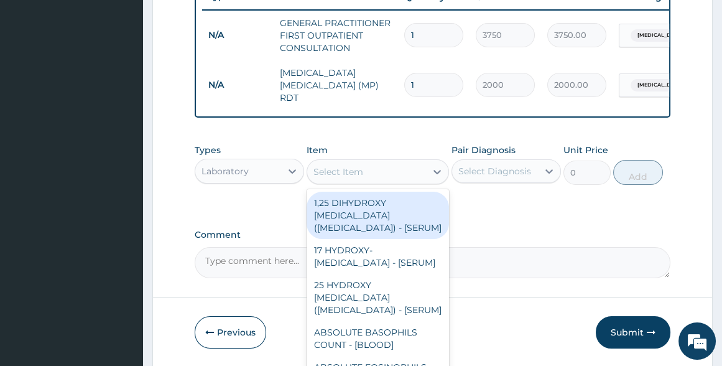
click at [345, 164] on div "Select Item" at bounding box center [366, 172] width 119 height 20
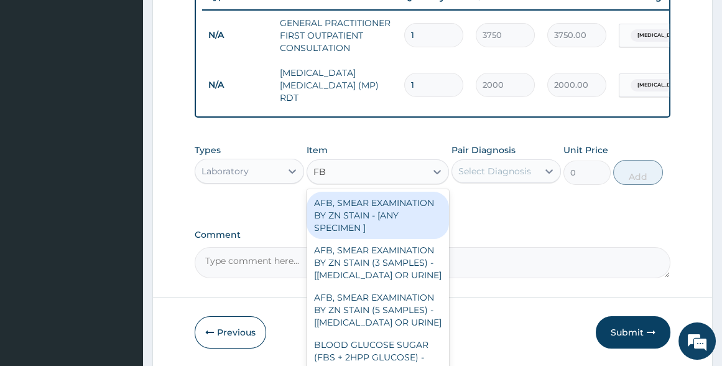
type input "FBC"
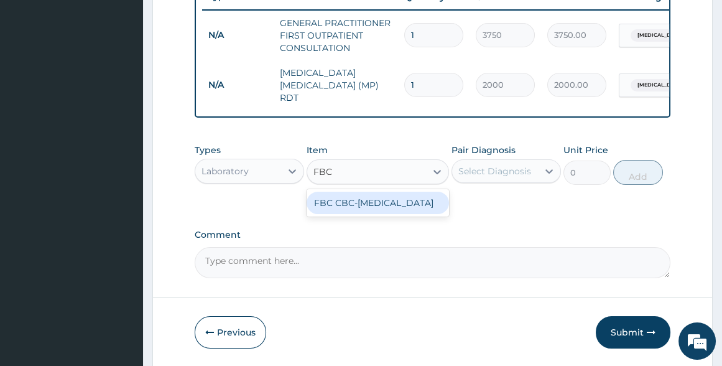
click at [371, 214] on div "FBC CBC-COMPLETE BLOOD COUNT" at bounding box center [378, 203] width 142 height 22
type input "2500"
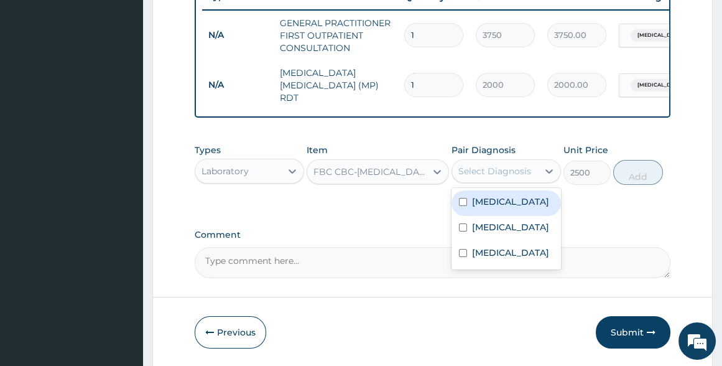
click at [479, 168] on div "Select Diagnosis" at bounding box center [494, 171] width 73 height 12
click at [475, 203] on label "Malaria" at bounding box center [510, 201] width 77 height 12
checkbox input "true"
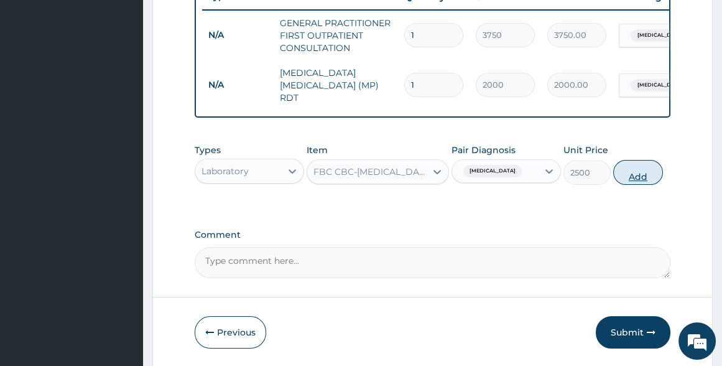
click at [649, 174] on button "Add" at bounding box center [638, 172] width 50 height 25
type input "0"
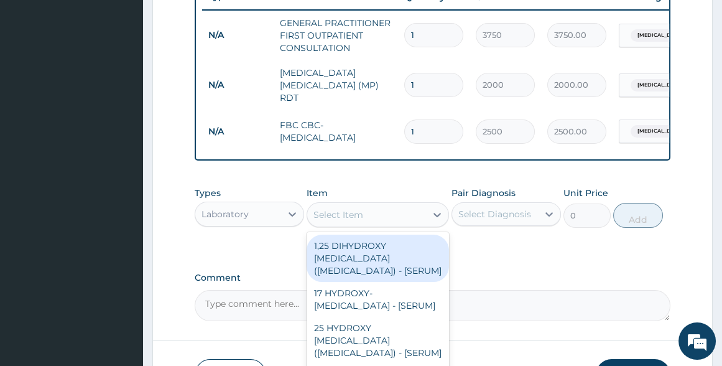
click at [363, 213] on div "Select Item" at bounding box center [366, 215] width 119 height 20
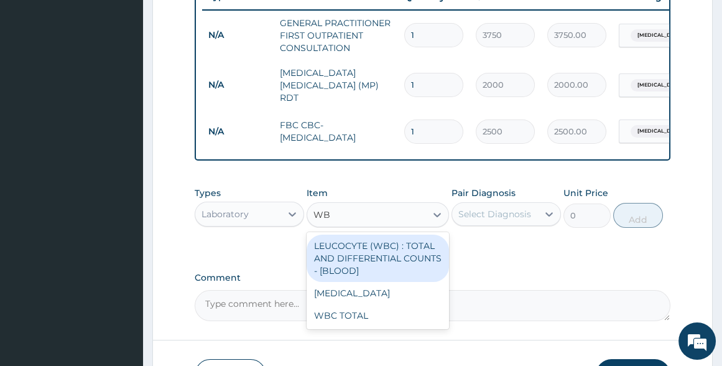
type input "WBC"
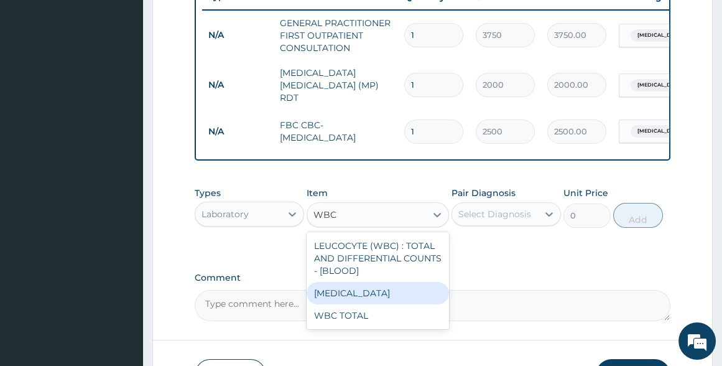
click at [343, 300] on div "WBC DIFFERENTIAL" at bounding box center [378, 293] width 142 height 22
type input "3750"
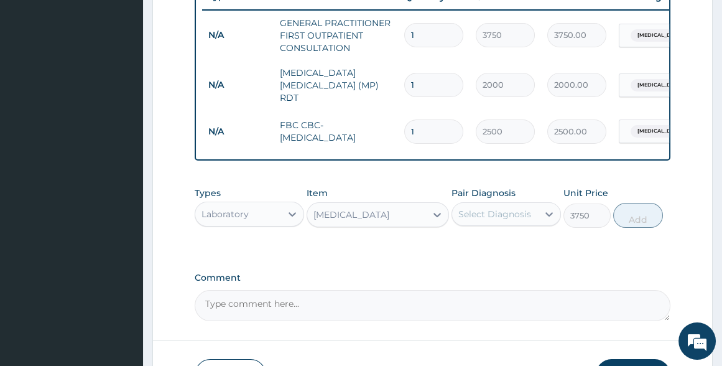
click at [484, 216] on div "Select Diagnosis" at bounding box center [494, 214] width 73 height 12
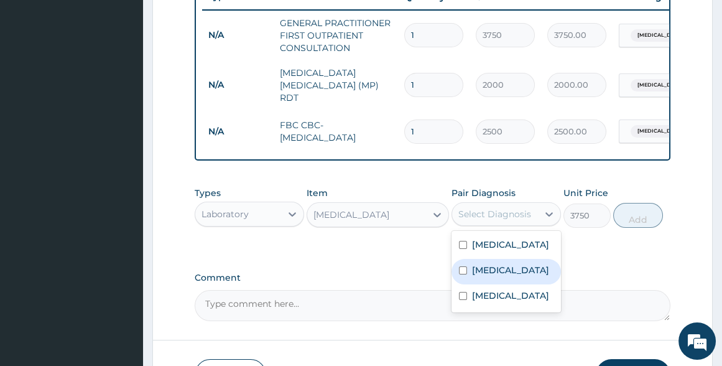
click at [495, 273] on label "Sepsis" at bounding box center [510, 270] width 77 height 12
checkbox input "true"
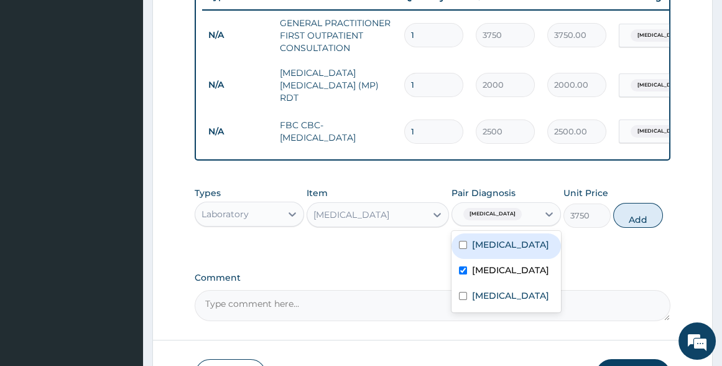
click at [640, 222] on button "Add" at bounding box center [638, 215] width 50 height 25
type input "0"
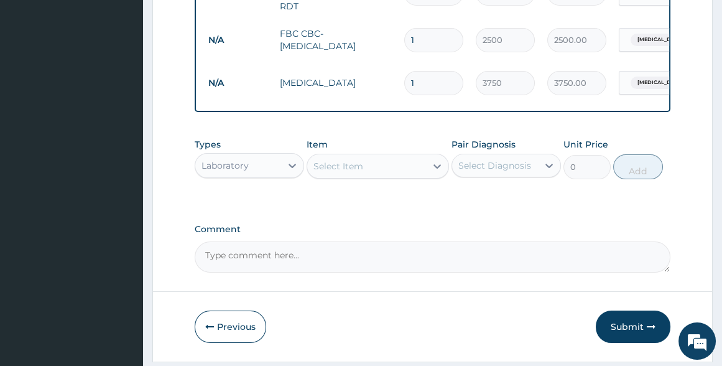
scroll to position [599, 0]
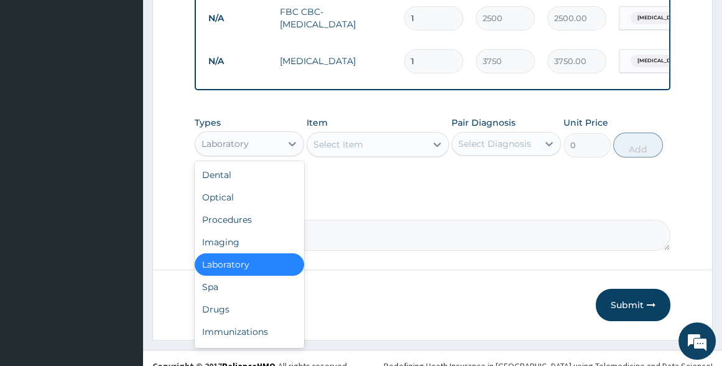
drag, startPoint x: 297, startPoint y: 140, endPoint x: 277, endPoint y: 159, distance: 27.7
click at [292, 146] on icon at bounding box center [292, 143] width 12 height 12
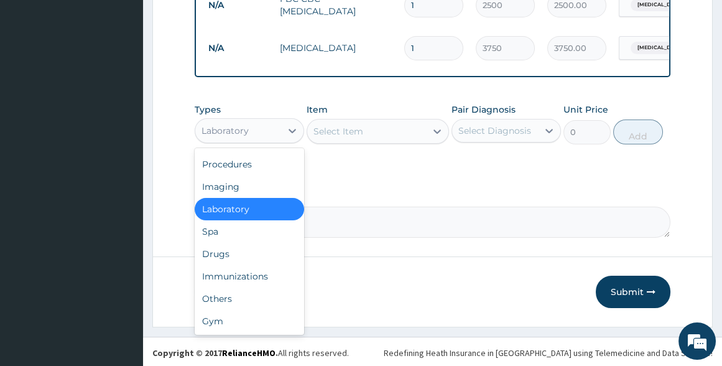
scroll to position [616, 0]
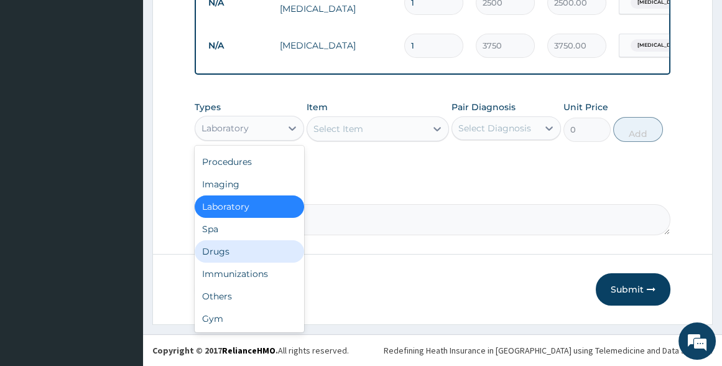
click at [242, 246] on div "Drugs" at bounding box center [249, 251] width 109 height 22
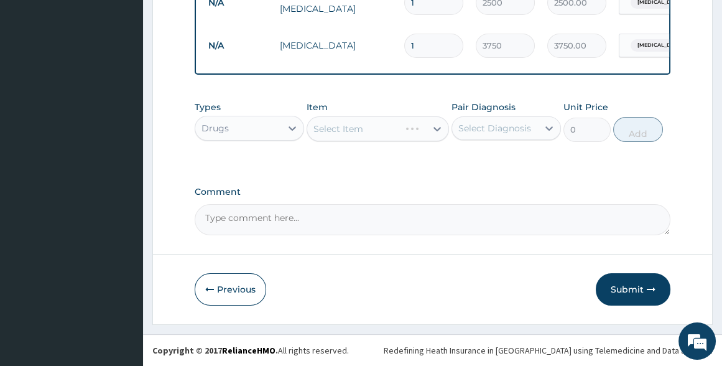
click at [344, 129] on div "Select Item" at bounding box center [378, 128] width 142 height 25
click at [346, 124] on div "Select Item" at bounding box center [378, 128] width 142 height 25
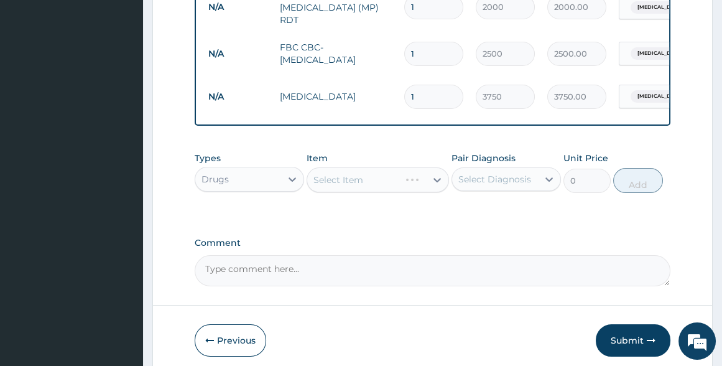
scroll to position [565, 0]
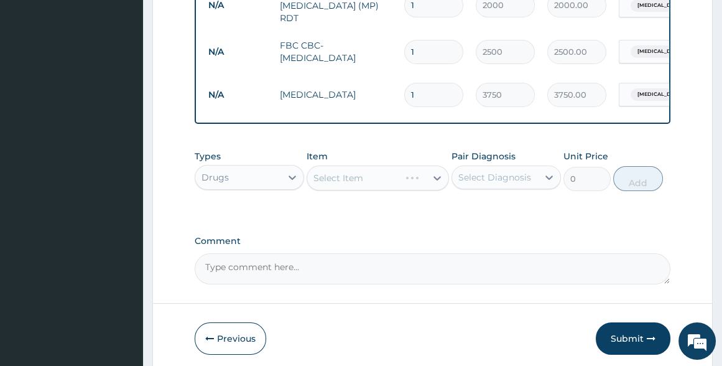
click at [347, 180] on div "Select Item" at bounding box center [378, 177] width 142 height 25
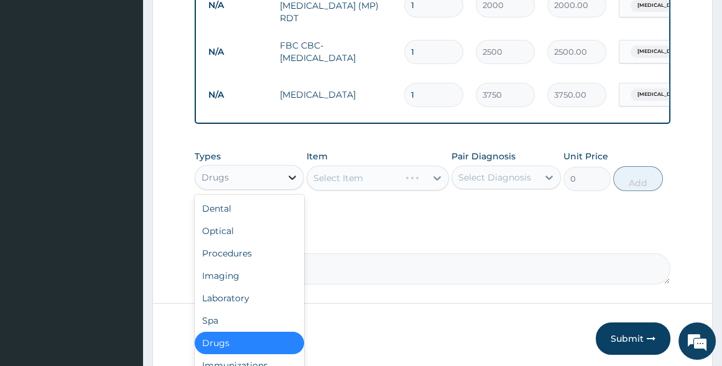
click at [289, 173] on icon at bounding box center [292, 177] width 12 height 12
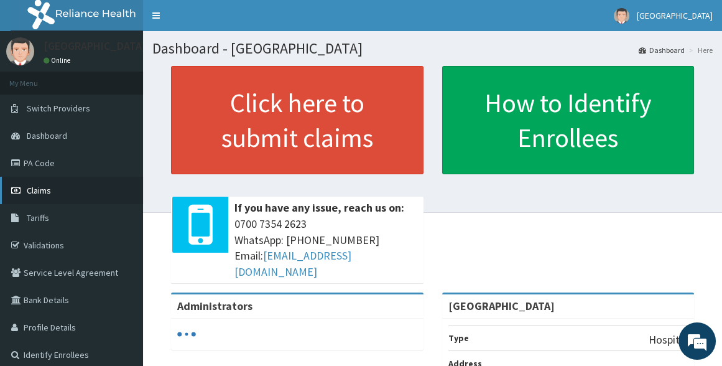
click at [57, 193] on link "Claims" at bounding box center [71, 190] width 143 height 27
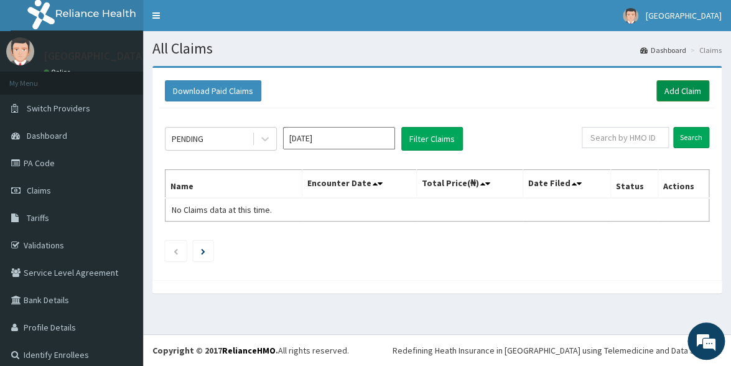
click at [673, 91] on link "Add Claim" at bounding box center [682, 90] width 53 height 21
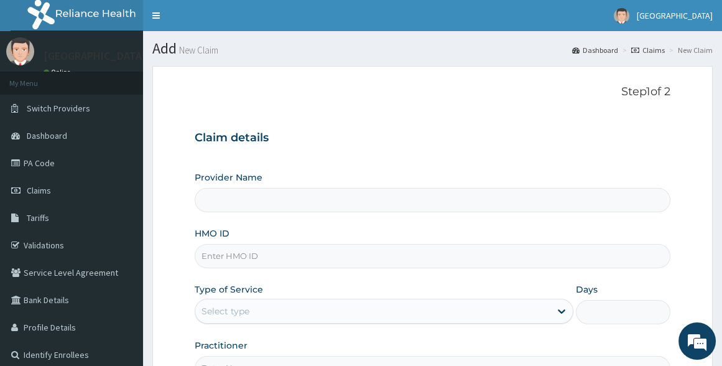
type input "[GEOGRAPHIC_DATA]"
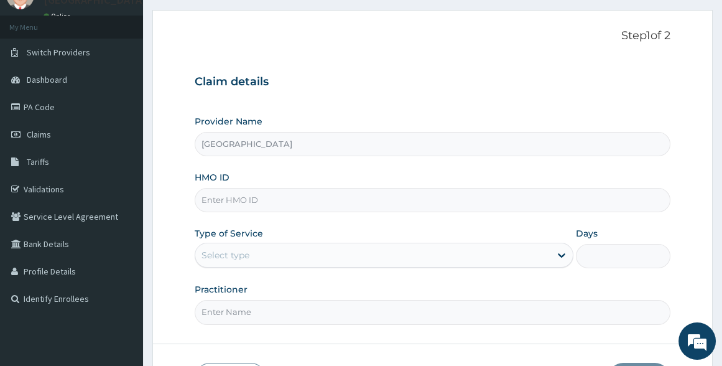
click at [276, 198] on input "HMO ID" at bounding box center [432, 200] width 475 height 24
type input "CID/10015/A"
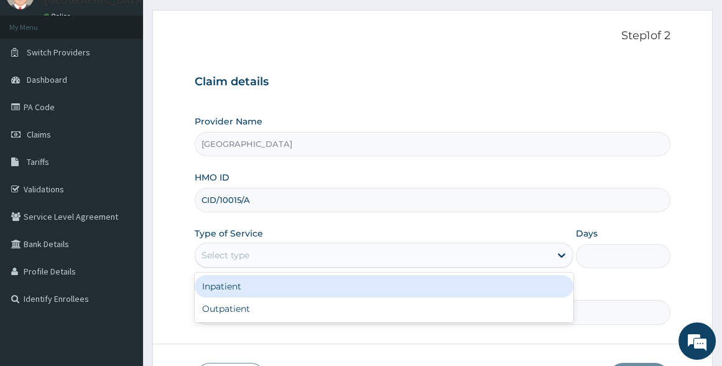
click at [292, 250] on div "Select type" at bounding box center [372, 255] width 355 height 20
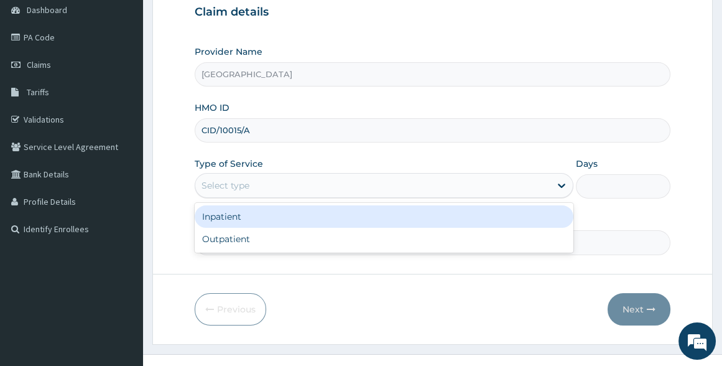
scroll to position [144, 0]
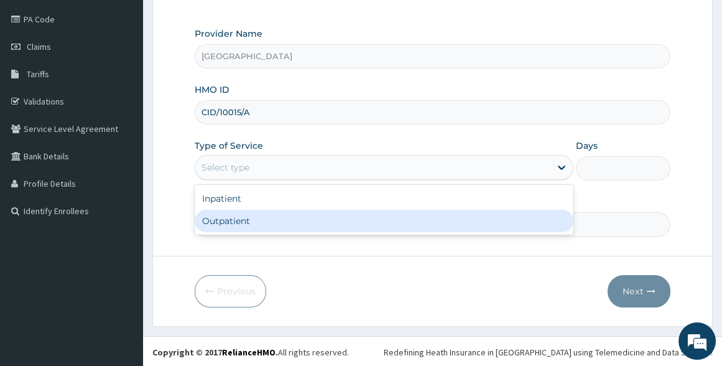
click at [230, 225] on div "Outpatient" at bounding box center [384, 221] width 378 height 22
type input "1"
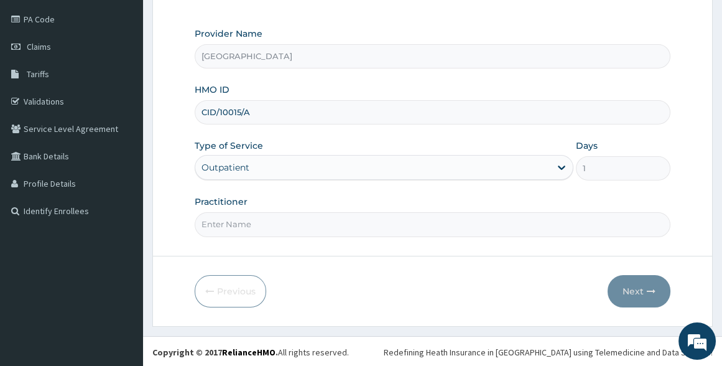
click at [272, 218] on input "Practitioner" at bounding box center [432, 224] width 475 height 24
type input "[PERSON_NAME]"
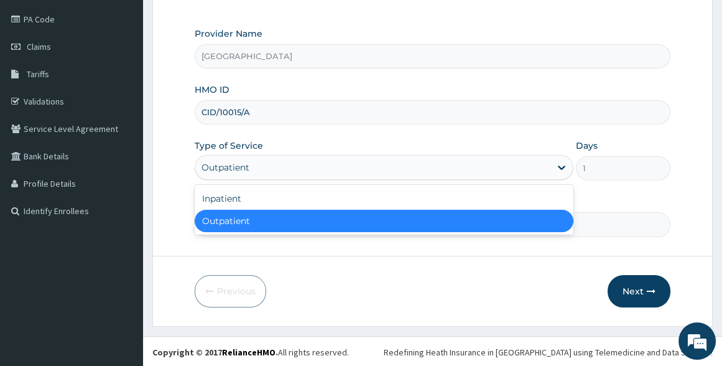
click at [548, 169] on div "Outpatient" at bounding box center [372, 167] width 355 height 20
click at [267, 214] on div "Outpatient" at bounding box center [384, 221] width 378 height 22
drag, startPoint x: 562, startPoint y: 168, endPoint x: 523, endPoint y: 173, distance: 39.5
click at [546, 171] on div "Outpatient" at bounding box center [384, 167] width 378 height 25
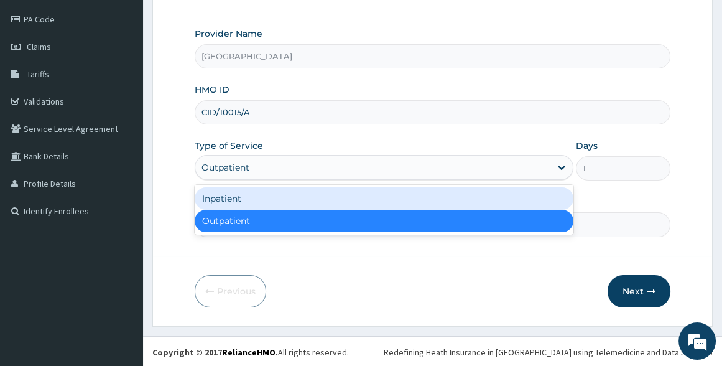
drag, startPoint x: 249, startPoint y: 198, endPoint x: 396, endPoint y: 185, distance: 147.3
click at [249, 197] on div "Inpatient" at bounding box center [384, 198] width 378 height 22
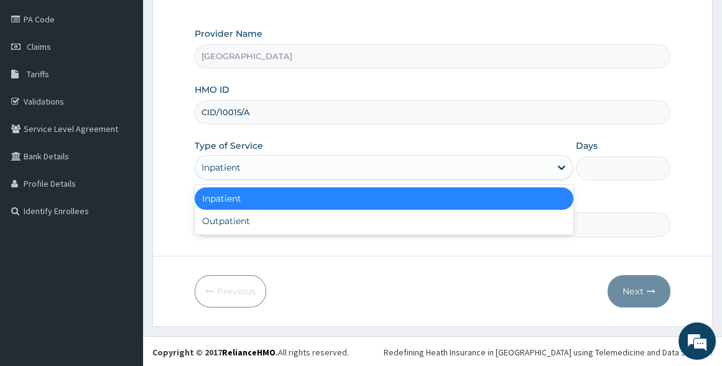
click at [519, 174] on div "Inpatient" at bounding box center [372, 167] width 355 height 20
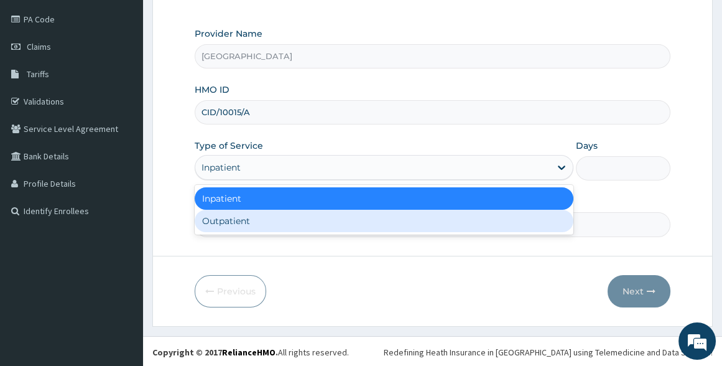
click at [488, 225] on div "Outpatient" at bounding box center [384, 221] width 378 height 22
type input "1"
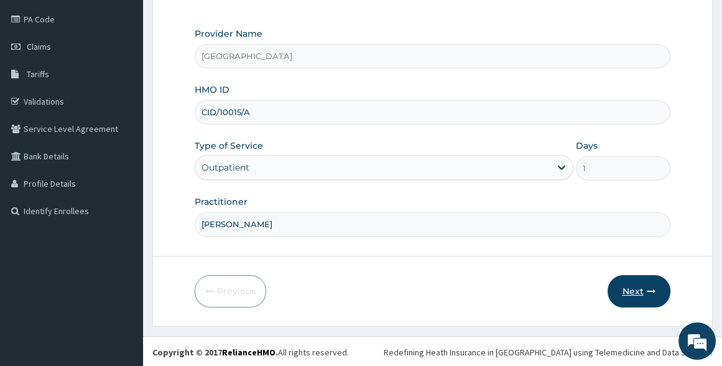
click at [647, 289] on icon "button" at bounding box center [651, 291] width 9 height 9
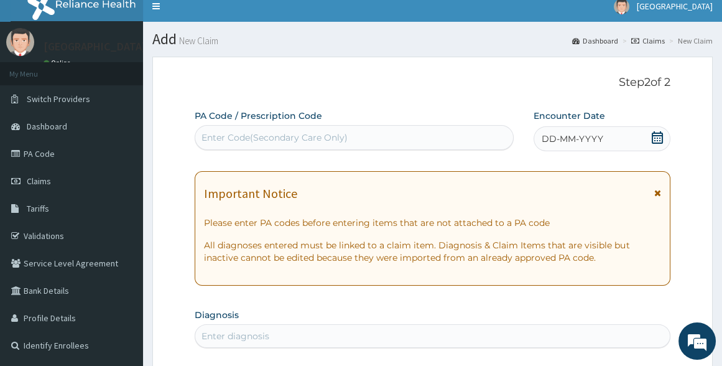
scroll to position [0, 0]
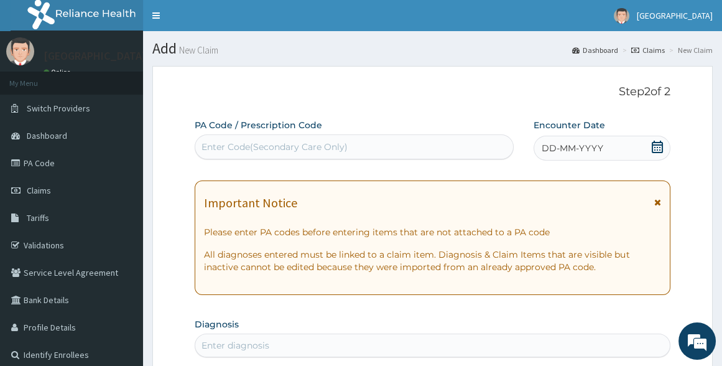
click at [656, 144] on icon at bounding box center [657, 147] width 11 height 12
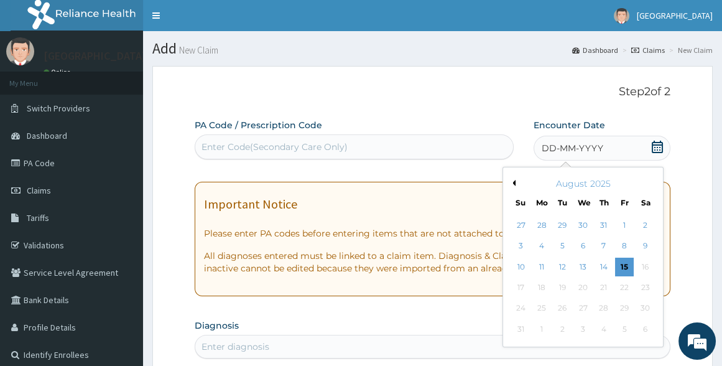
click at [515, 182] on button "Previous Month" at bounding box center [512, 183] width 6 height 6
click at [587, 246] on div "9" at bounding box center [583, 246] width 19 height 19
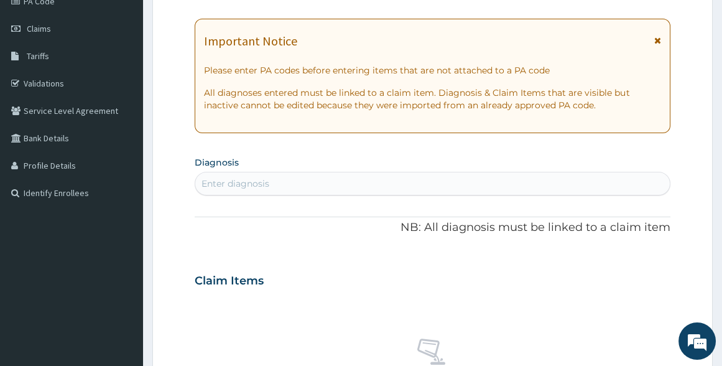
scroll to position [169, 0]
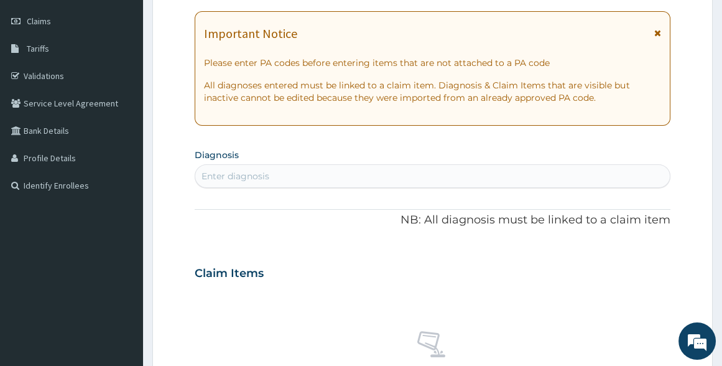
click at [399, 172] on div "Enter diagnosis" at bounding box center [432, 176] width 474 height 20
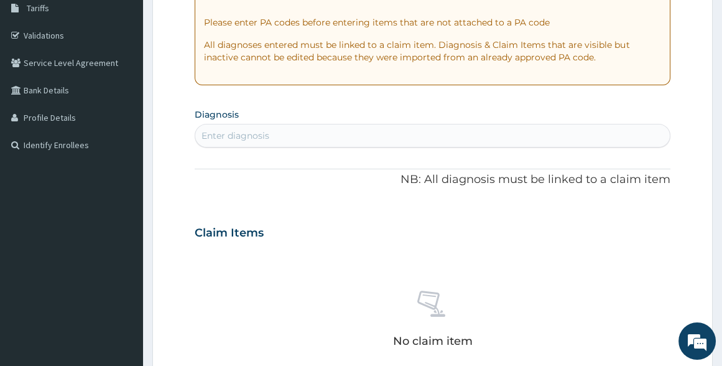
scroll to position [226, 0]
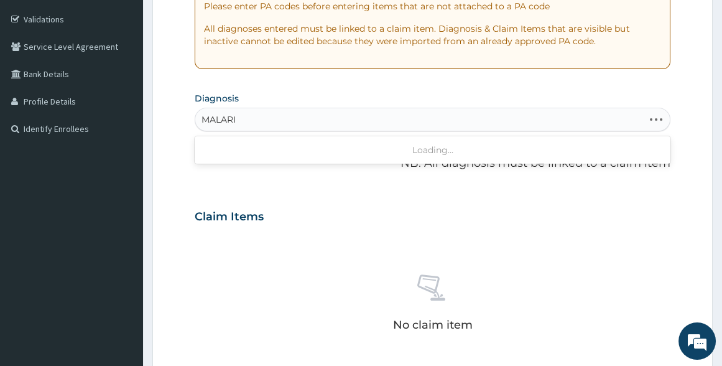
type input "MALARIA"
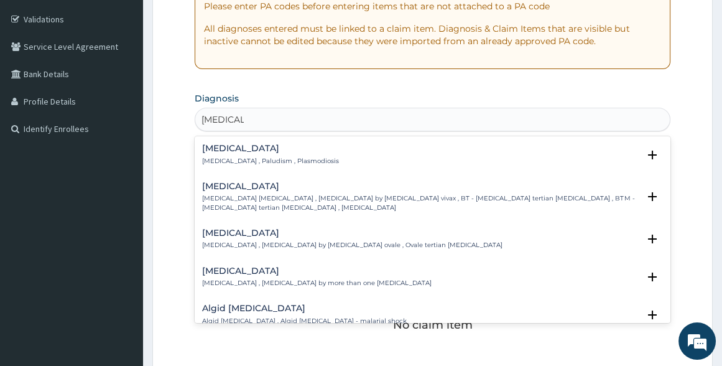
click at [220, 149] on h4 "Malaria" at bounding box center [270, 148] width 137 height 9
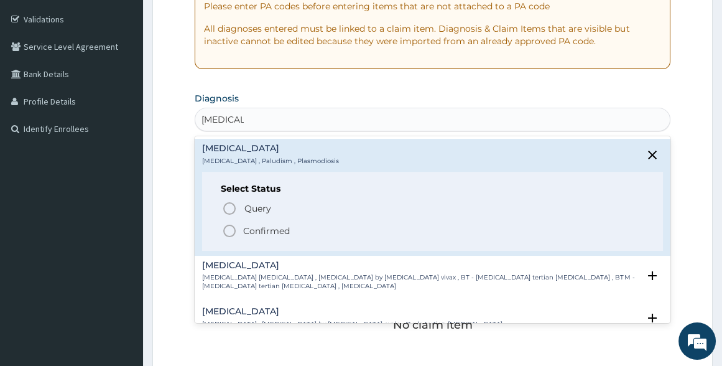
click at [232, 225] on circle "status option filled" at bounding box center [229, 230] width 11 height 11
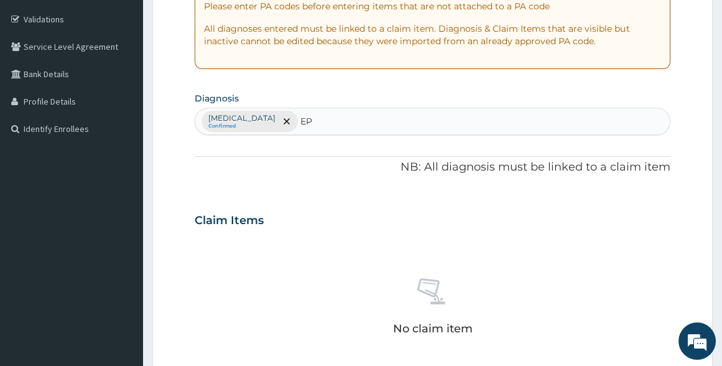
type input "E"
type input "SEPSIS"
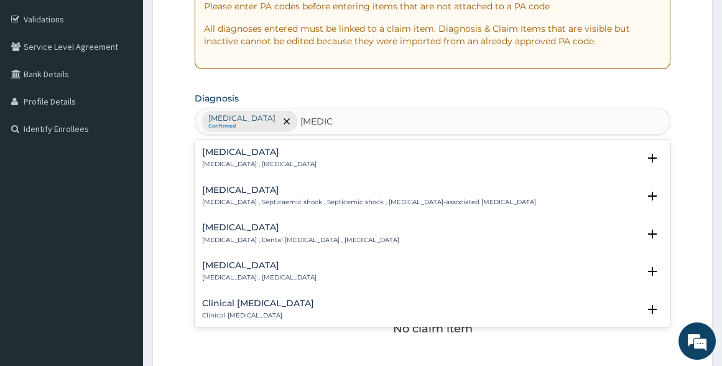
click at [227, 160] on p "Systemic infection , Sepsis" at bounding box center [259, 164] width 114 height 9
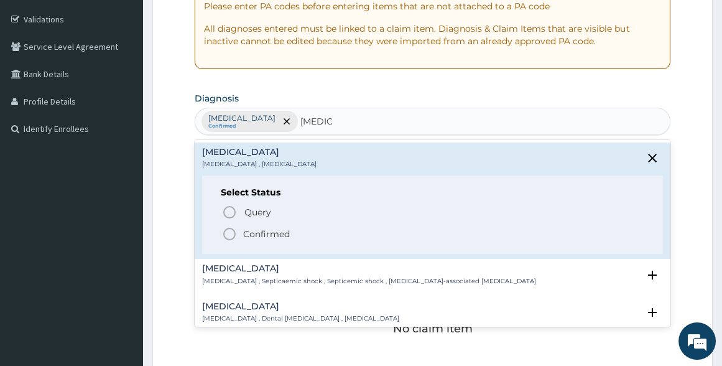
click at [228, 230] on icon "status option filled" at bounding box center [229, 233] width 15 height 15
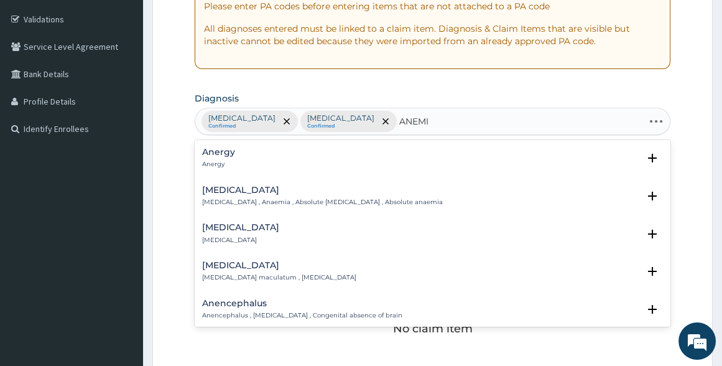
type input "ANEMIA"
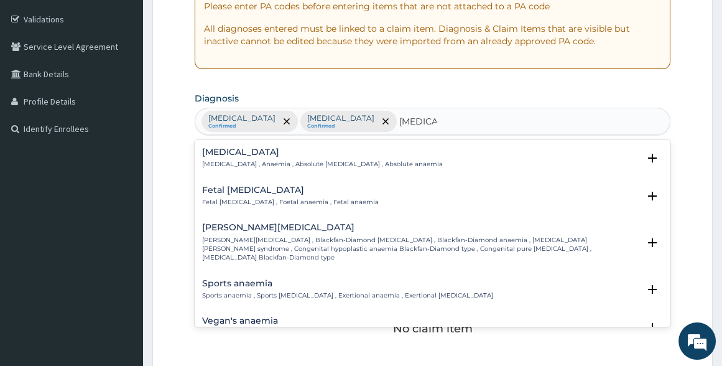
click at [222, 147] on h4 "Anemia" at bounding box center [322, 151] width 241 height 9
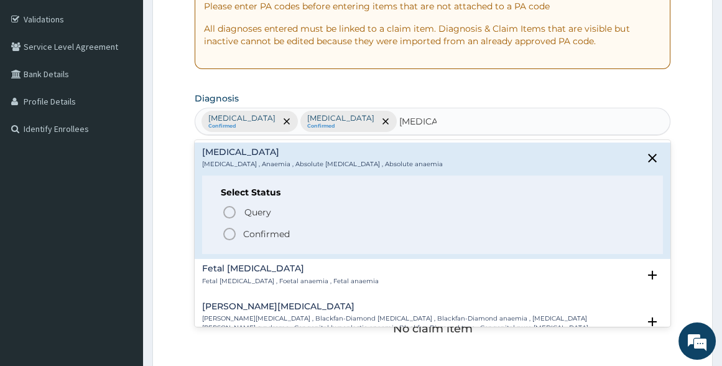
click at [230, 238] on circle "status option filled" at bounding box center [229, 233] width 11 height 11
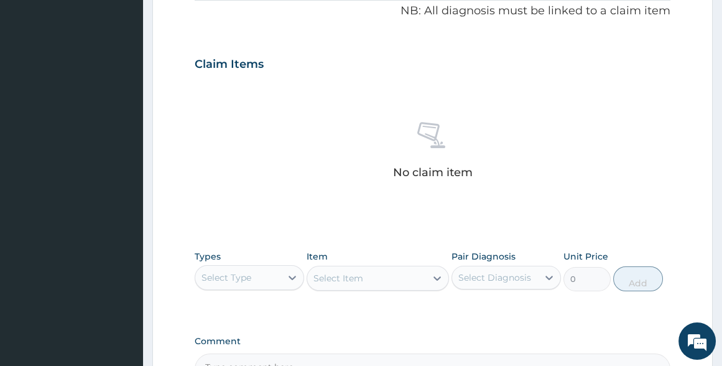
scroll to position [530, 0]
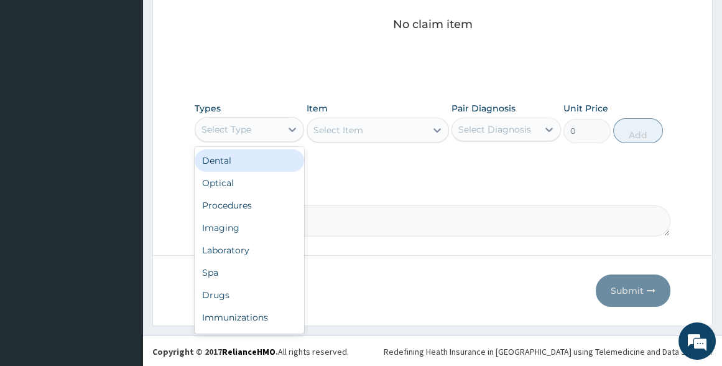
click at [276, 119] on div "Select Type" at bounding box center [238, 129] width 86 height 20
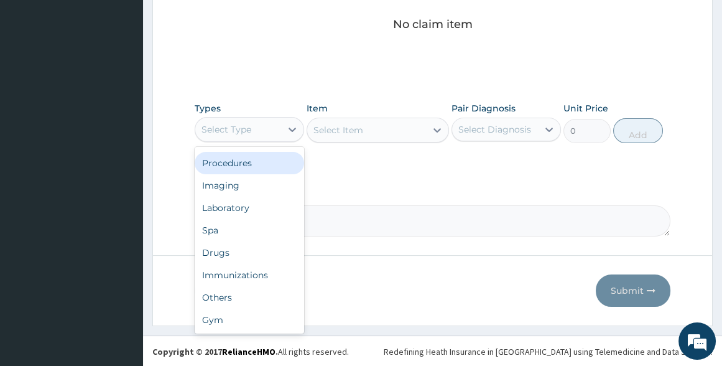
scroll to position [0, 0]
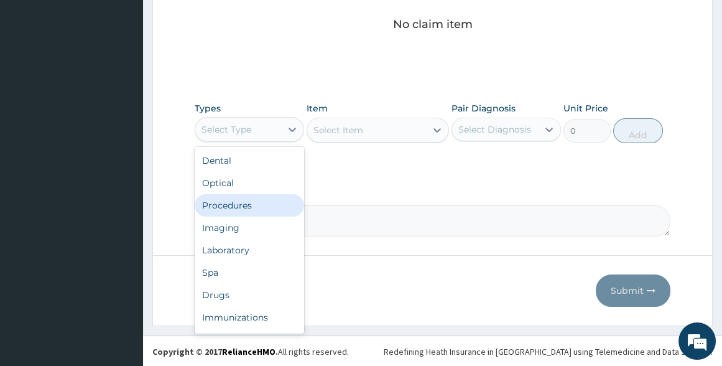
click at [218, 203] on div "Procedures" at bounding box center [249, 205] width 109 height 22
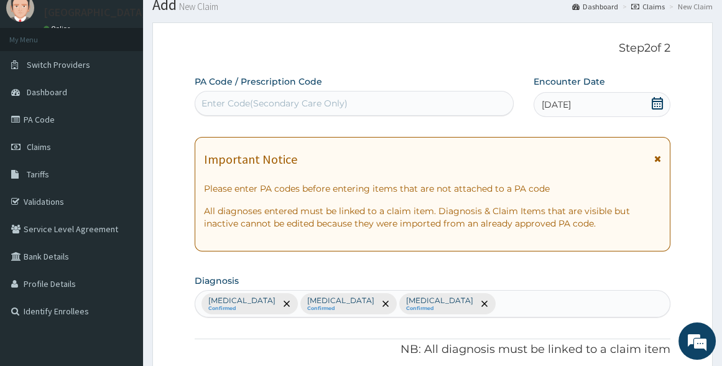
scroll to position [169, 0]
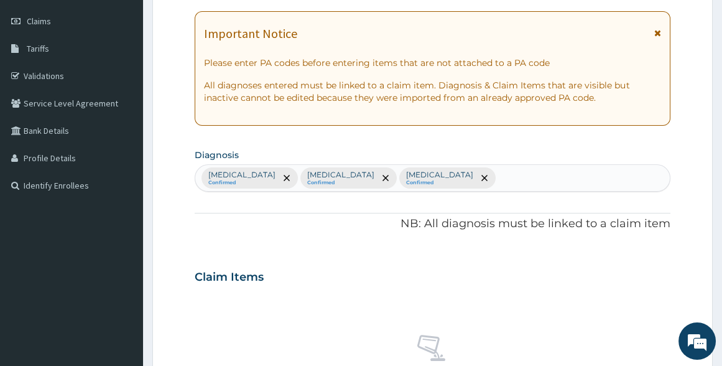
click at [425, 181] on div "Malaria Confirmed Sepsis Confirmed Anemia Confirmed" at bounding box center [432, 178] width 474 height 26
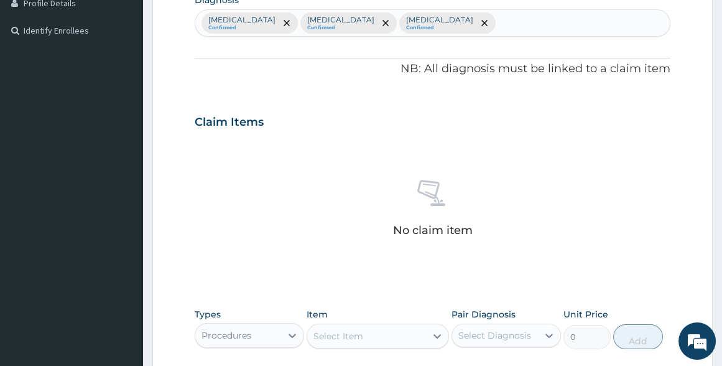
scroll to position [452, 0]
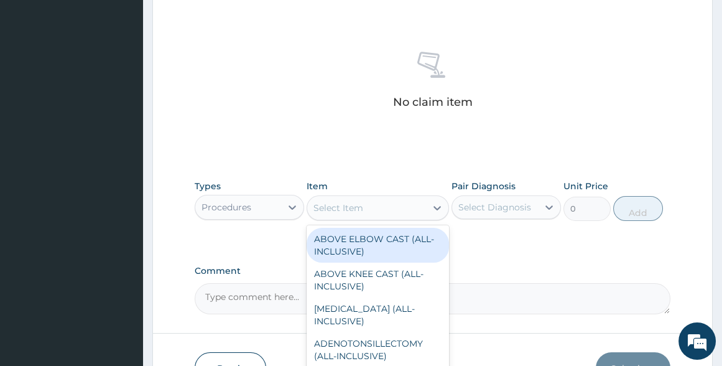
click at [326, 204] on div "Select Item" at bounding box center [339, 208] width 50 height 12
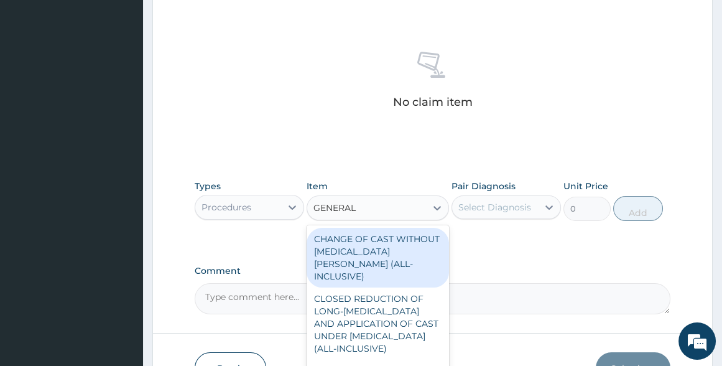
type input "GENERAL P"
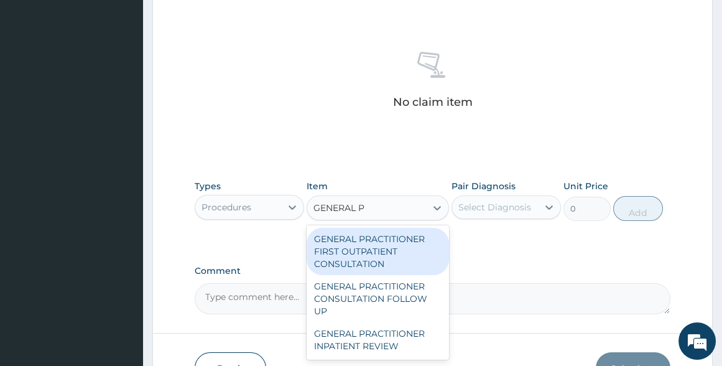
click at [367, 251] on div "GENERAL PRACTITIONER FIRST OUTPATIENT CONSULTATION" at bounding box center [378, 251] width 142 height 47
type input "3750"
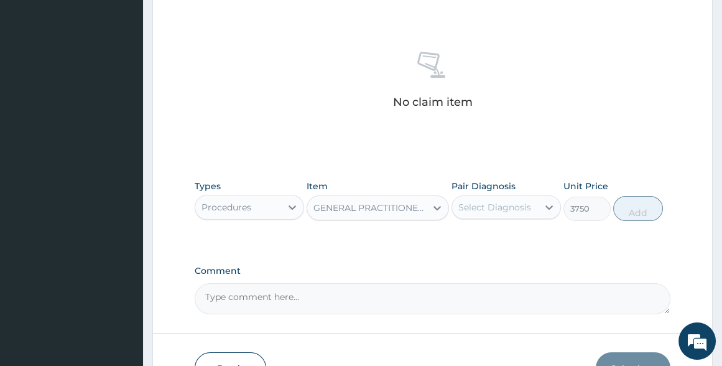
click at [516, 193] on div "Pair Diagnosis Select Diagnosis" at bounding box center [506, 200] width 109 height 41
click at [517, 203] on div "Select Diagnosis" at bounding box center [494, 207] width 73 height 12
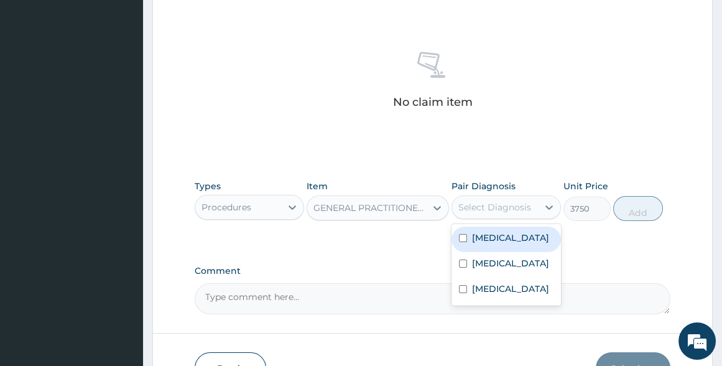
click at [489, 250] on div "Malaria" at bounding box center [506, 239] width 109 height 26
checkbox input "true"
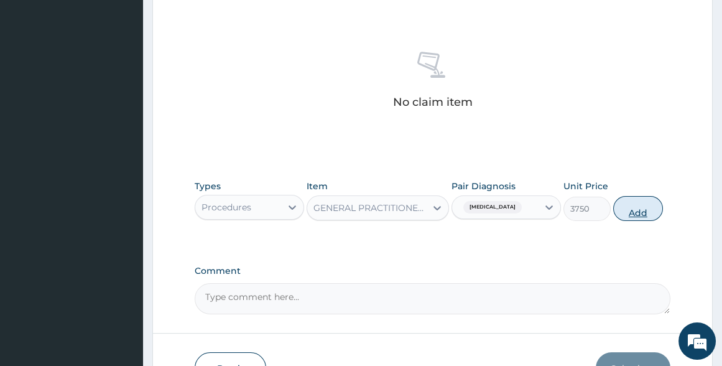
click at [643, 205] on button "Add" at bounding box center [638, 208] width 50 height 25
type input "0"
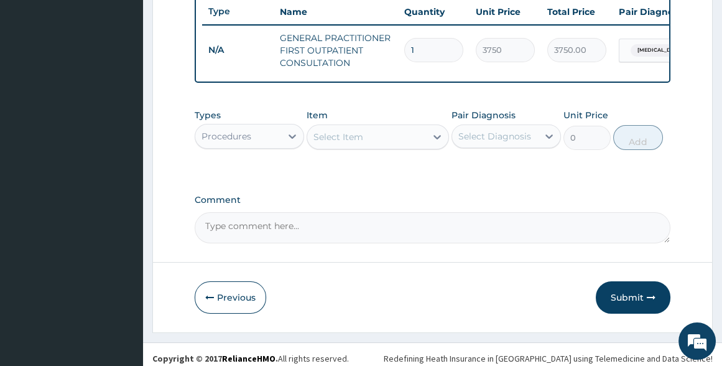
scroll to position [486, 0]
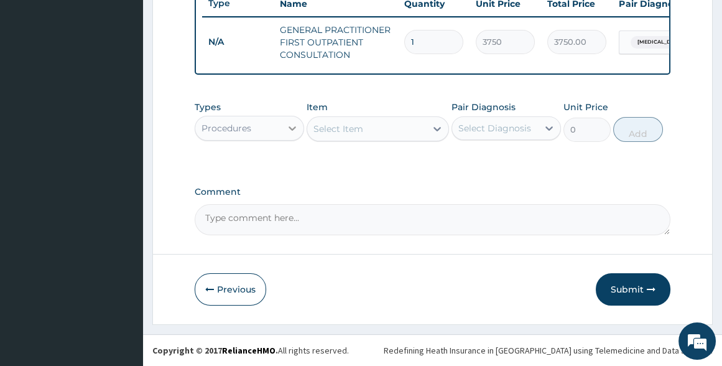
click at [284, 129] on div at bounding box center [292, 128] width 22 height 22
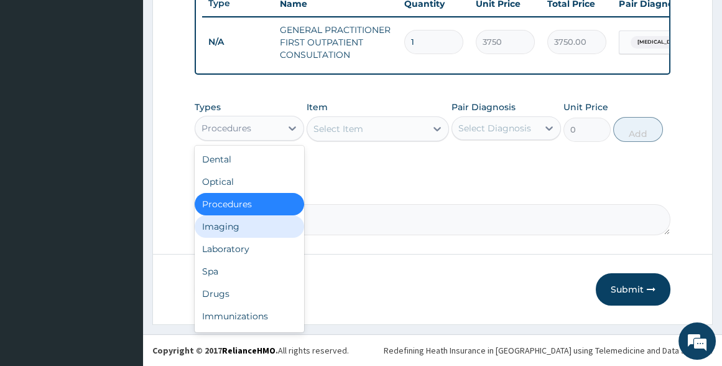
scroll to position [42, 0]
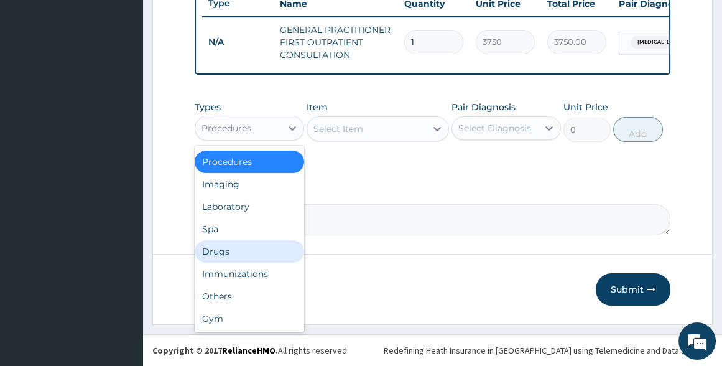
click at [244, 246] on div "Drugs" at bounding box center [249, 251] width 109 height 22
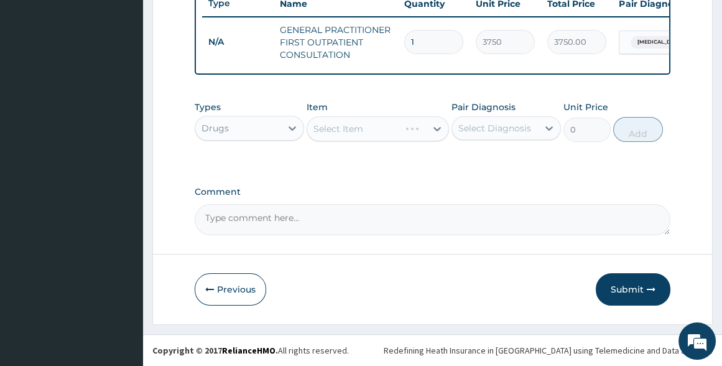
click at [336, 131] on div "Select Item" at bounding box center [378, 128] width 142 height 25
click at [333, 131] on div "Select Item" at bounding box center [339, 129] width 50 height 12
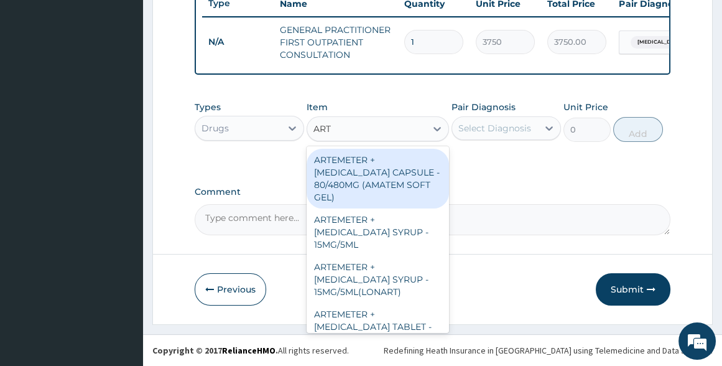
type input "ARTE"
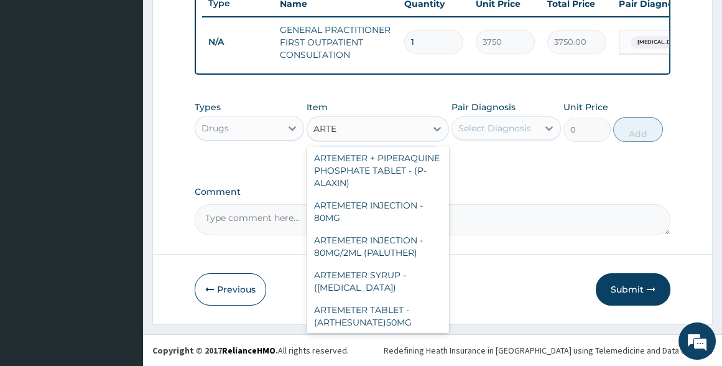
scroll to position [452, 0]
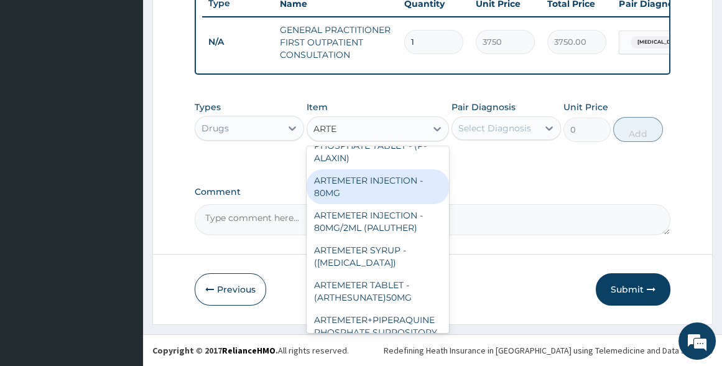
click at [368, 204] on div "ARTEMETER INJECTION - 80MG" at bounding box center [378, 186] width 142 height 35
type input "476"
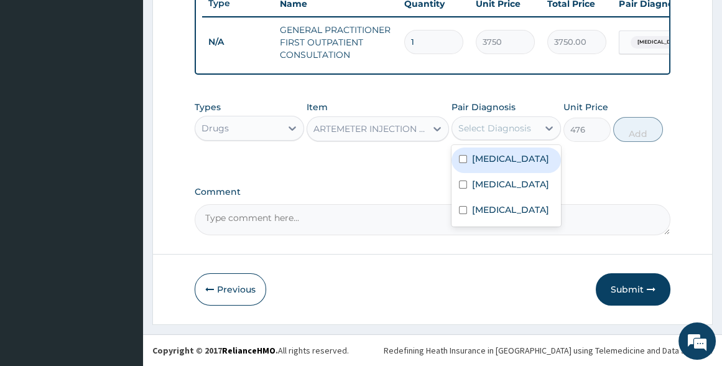
click at [473, 136] on div "Select Diagnosis" at bounding box center [495, 128] width 86 height 20
click at [485, 160] on label "Malaria" at bounding box center [510, 158] width 77 height 12
checkbox input "true"
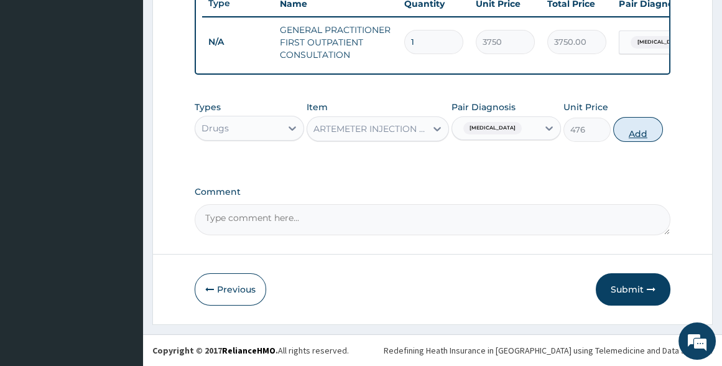
click at [635, 129] on button "Add" at bounding box center [638, 129] width 50 height 25
type input "0"
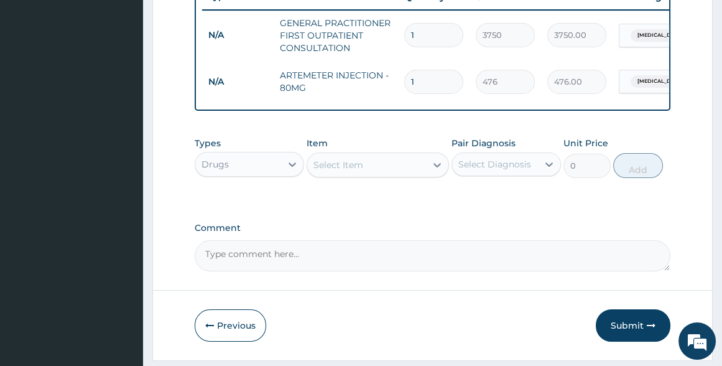
click at [378, 165] on div "Select Item" at bounding box center [366, 165] width 119 height 20
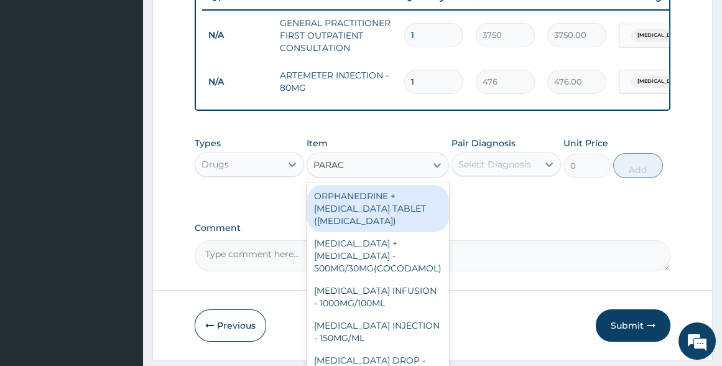
type input "PARACE"
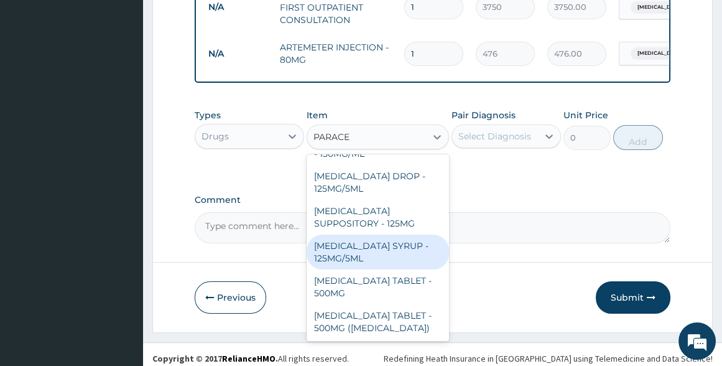
scroll to position [529, 0]
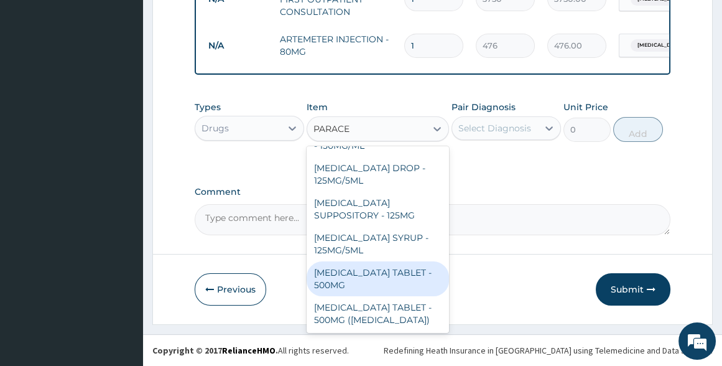
click at [382, 276] on div "PARACETAMOL TABLET - 500MG" at bounding box center [378, 278] width 142 height 35
type input "33.6"
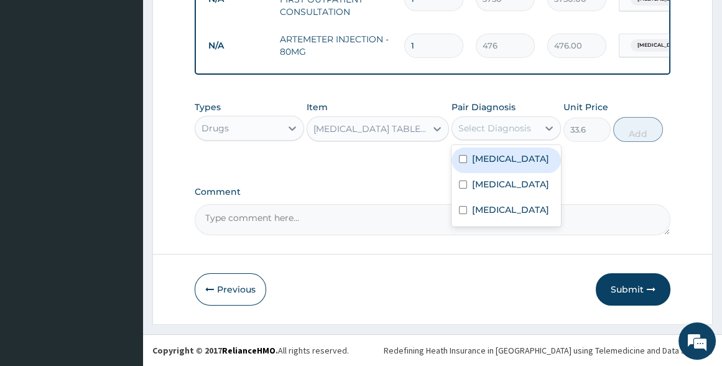
click at [491, 124] on div "Select Diagnosis" at bounding box center [494, 128] width 73 height 12
click at [483, 154] on label "Malaria" at bounding box center [510, 158] width 77 height 12
checkbox input "true"
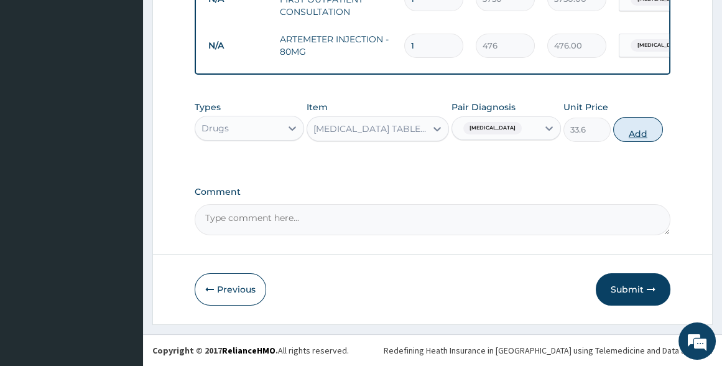
click at [632, 131] on button "Add" at bounding box center [638, 129] width 50 height 25
type input "0"
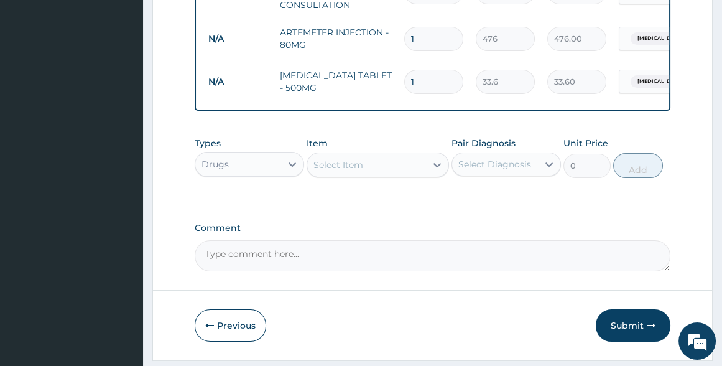
click at [402, 175] on div "Select Item" at bounding box center [366, 165] width 119 height 20
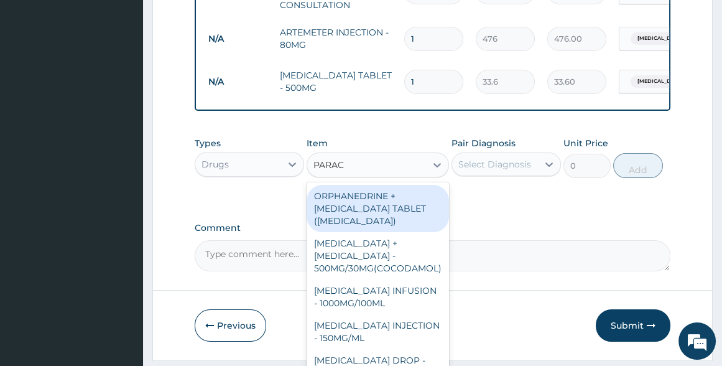
type input "PARACE"
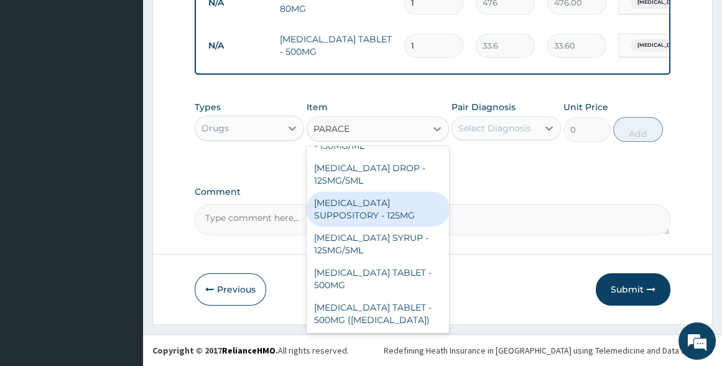
scroll to position [100, 0]
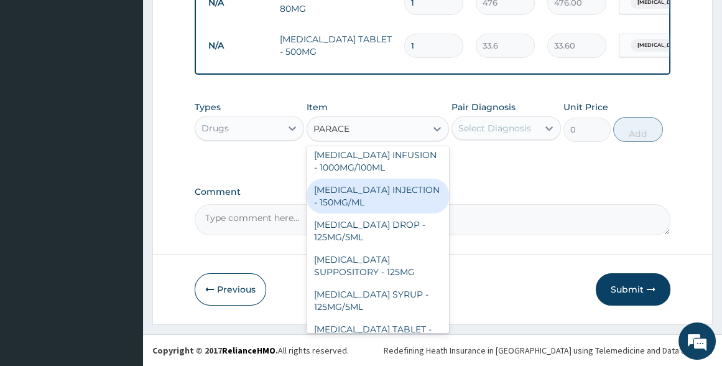
click at [386, 191] on div "PARACETAMOL INJECTION - 150MG/ML" at bounding box center [378, 196] width 142 height 35
type input "560"
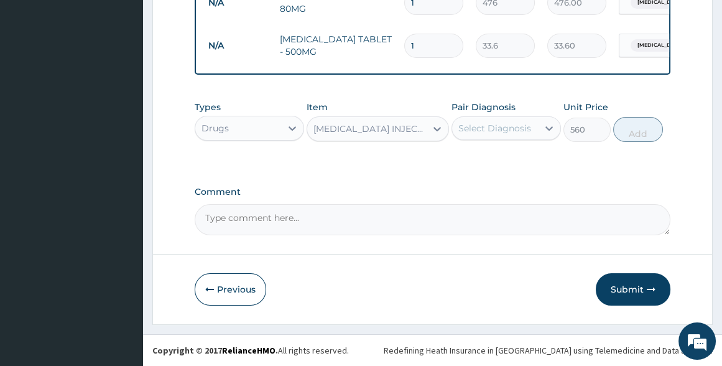
click at [467, 131] on div "Select Diagnosis" at bounding box center [494, 128] width 73 height 12
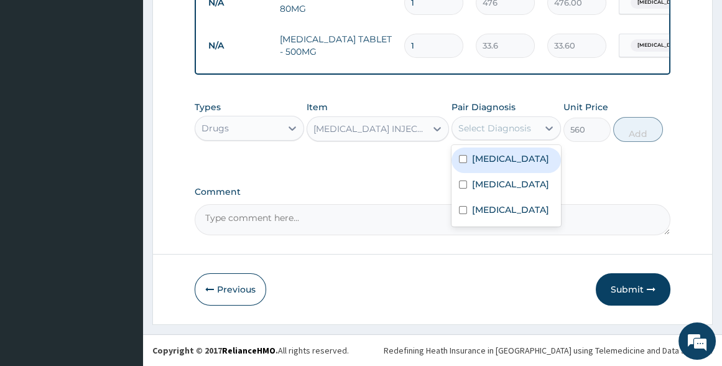
click at [475, 167] on div "Malaria" at bounding box center [506, 160] width 109 height 26
checkbox input "true"
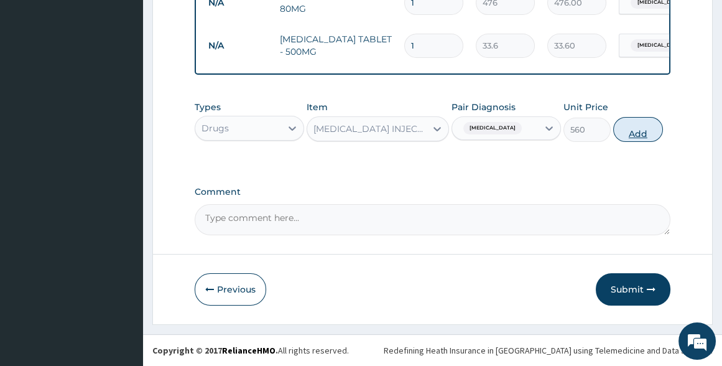
click at [634, 129] on button "Add" at bounding box center [638, 129] width 50 height 25
type input "0"
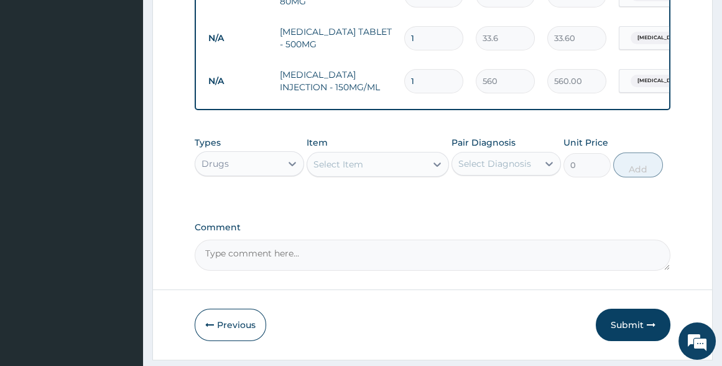
click at [279, 174] on div "Drugs" at bounding box center [238, 164] width 86 height 20
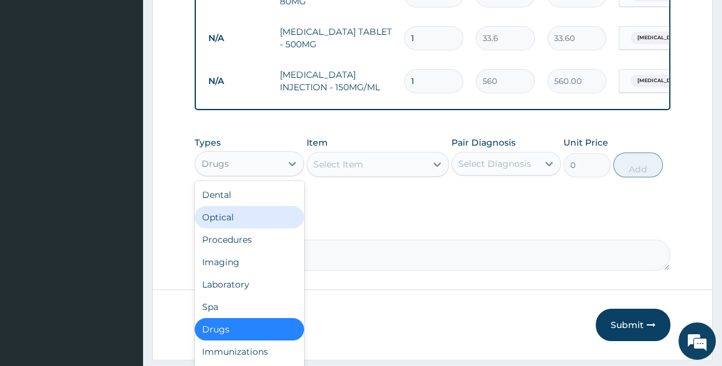
scroll to position [42, 0]
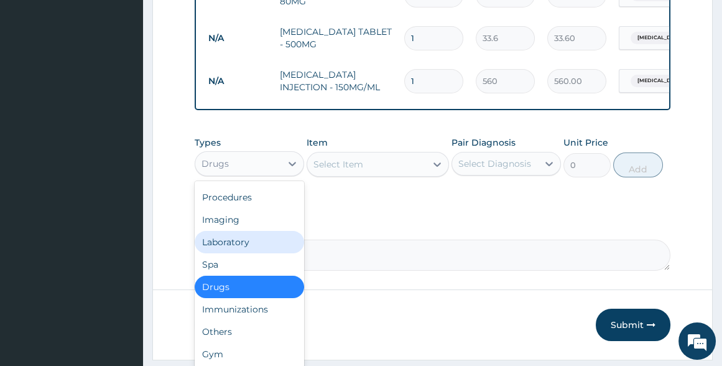
drag, startPoint x: 255, startPoint y: 248, endPoint x: 319, endPoint y: 210, distance: 74.5
click at [259, 247] on div "Laboratory" at bounding box center [249, 242] width 109 height 22
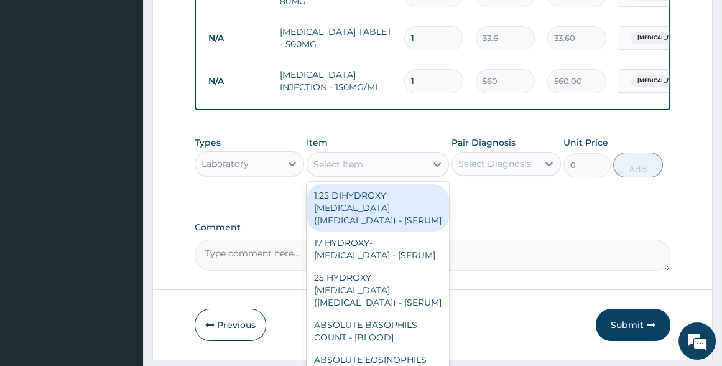
click at [353, 177] on div "Select Item" at bounding box center [378, 164] width 142 height 25
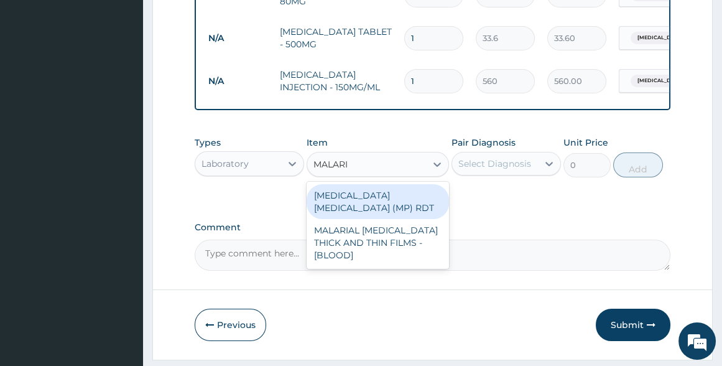
type input "MALARIA"
click at [358, 199] on div "MALARIA PARASITE (MP) RDT" at bounding box center [378, 201] width 142 height 35
type input "2000"
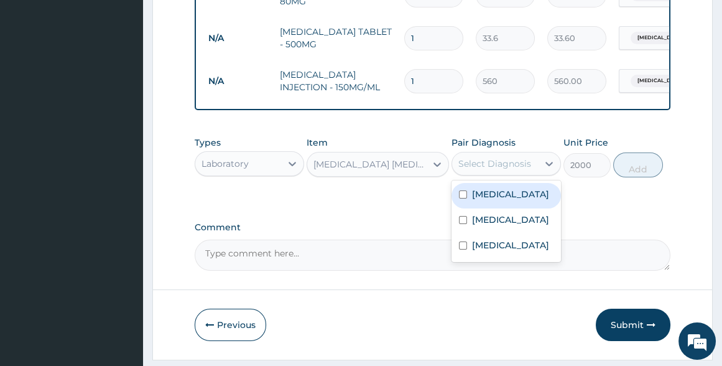
click at [483, 170] on div "Select Diagnosis" at bounding box center [494, 163] width 73 height 12
click at [481, 200] on label "Malaria" at bounding box center [510, 194] width 77 height 12
checkbox input "true"
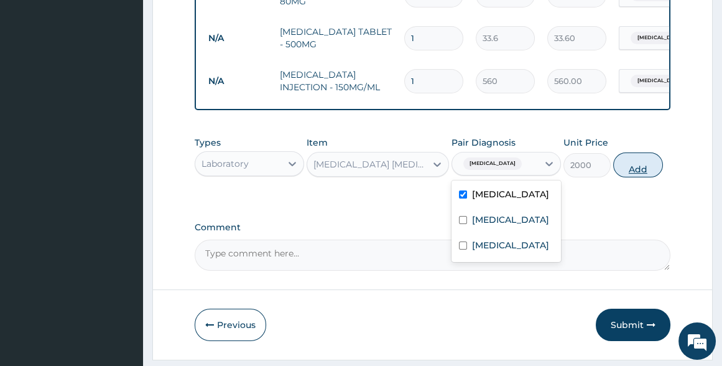
click at [638, 172] on button "Add" at bounding box center [638, 164] width 50 height 25
type input "0"
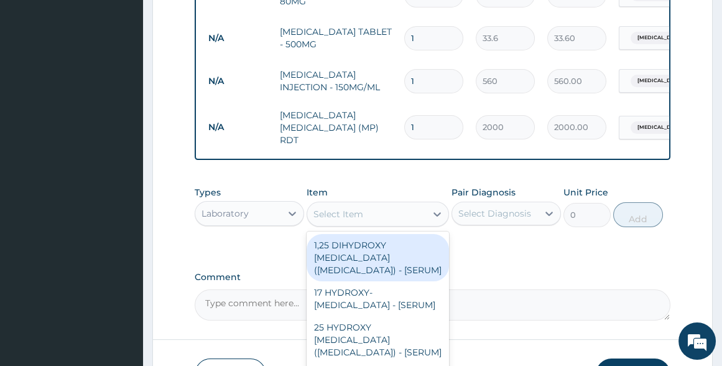
click at [355, 214] on div "Select Item" at bounding box center [339, 214] width 50 height 12
type input "P"
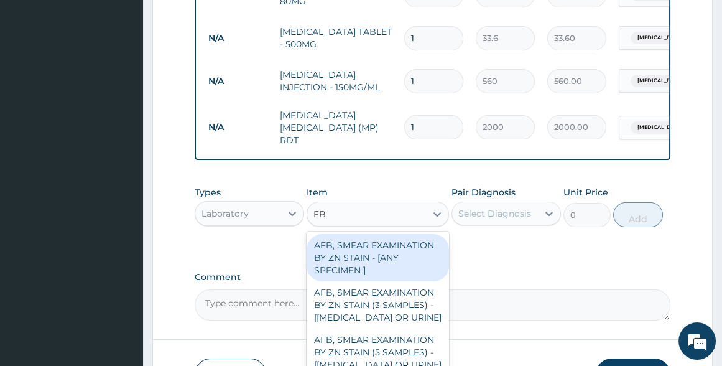
type input "FBC"
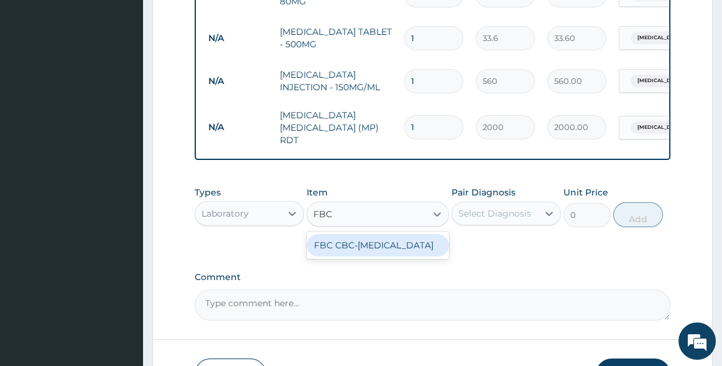
click at [356, 256] on div "FBC CBC-COMPLETE BLOOD COUNT" at bounding box center [378, 245] width 142 height 22
type input "2500"
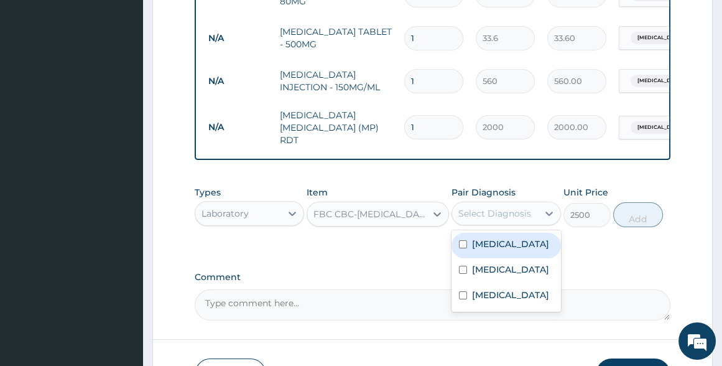
click at [471, 223] on div "Select Diagnosis" at bounding box center [495, 213] width 86 height 20
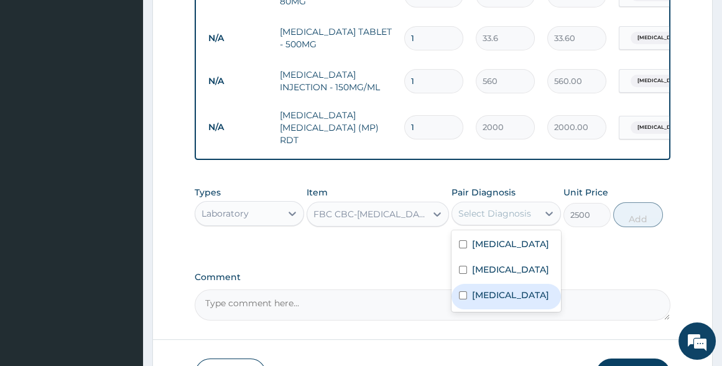
drag, startPoint x: 473, startPoint y: 297, endPoint x: 498, endPoint y: 266, distance: 39.8
click at [475, 292] on label "Anemia" at bounding box center [510, 295] width 77 height 12
checkbox input "true"
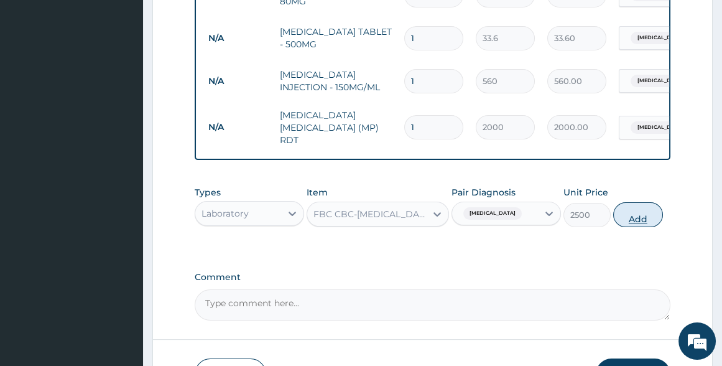
click at [623, 217] on button "Add" at bounding box center [638, 214] width 50 height 25
type input "0"
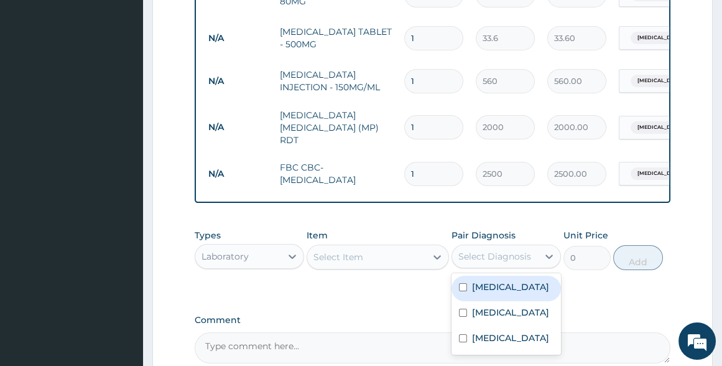
click at [493, 255] on div "Select Diagnosis" at bounding box center [494, 256] width 73 height 12
click at [355, 254] on div "Select Item" at bounding box center [339, 257] width 50 height 12
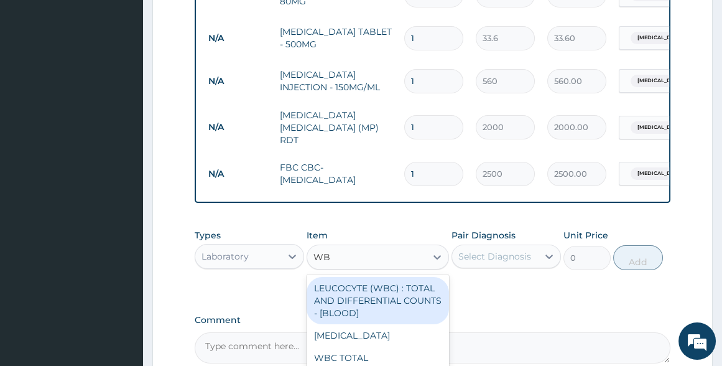
type input "WBC"
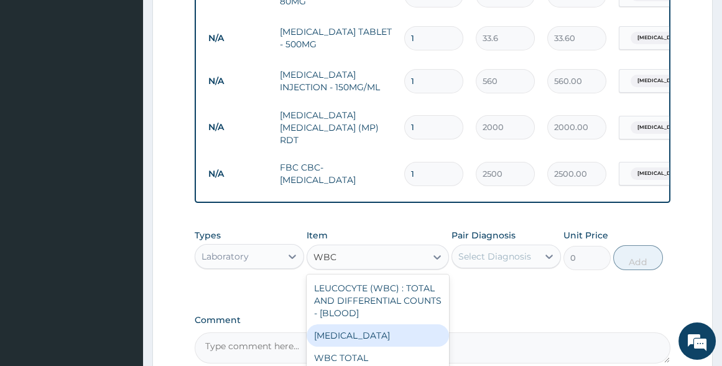
click at [336, 346] on div "WBC DIFFERENTIAL" at bounding box center [378, 335] width 142 height 22
type input "3750"
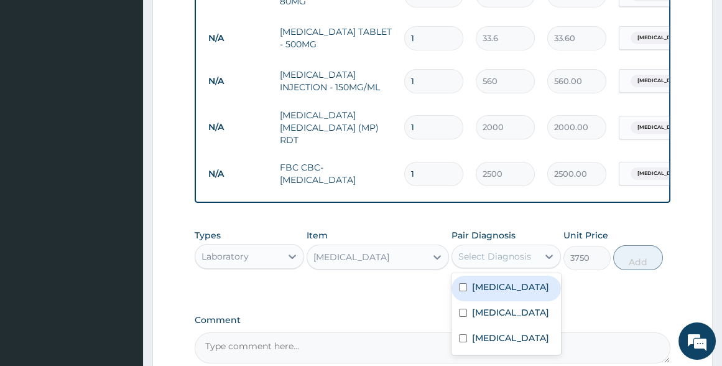
click at [478, 261] on div "Select Diagnosis" at bounding box center [494, 256] width 73 height 12
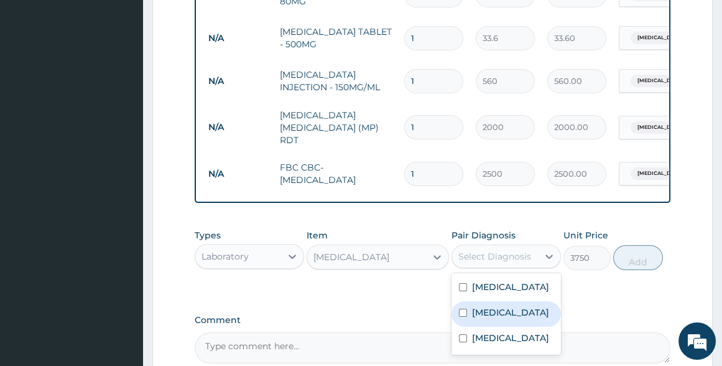
click at [486, 317] on label "Sepsis" at bounding box center [510, 312] width 77 height 12
checkbox input "true"
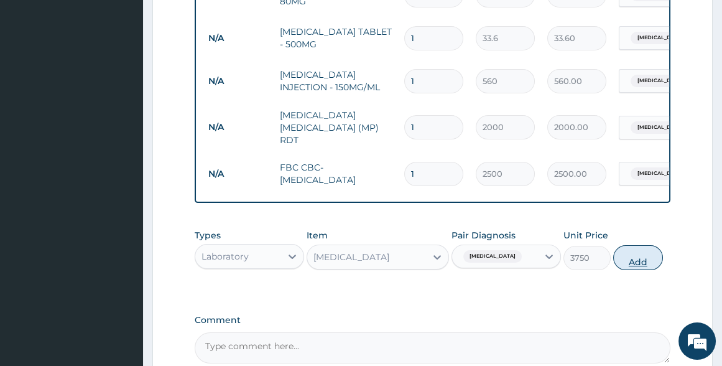
click at [638, 258] on button "Add" at bounding box center [638, 257] width 50 height 25
type input "0"
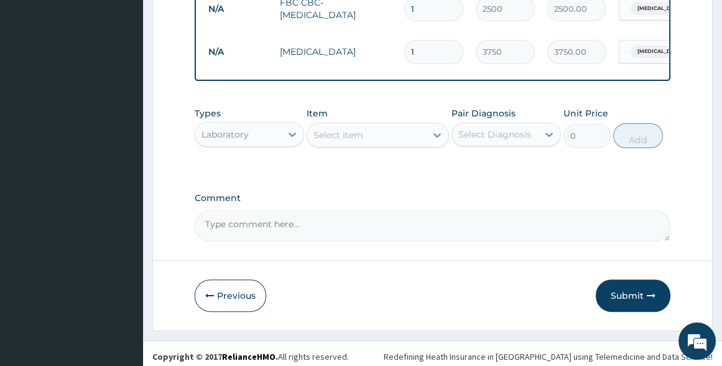
scroll to position [745, 0]
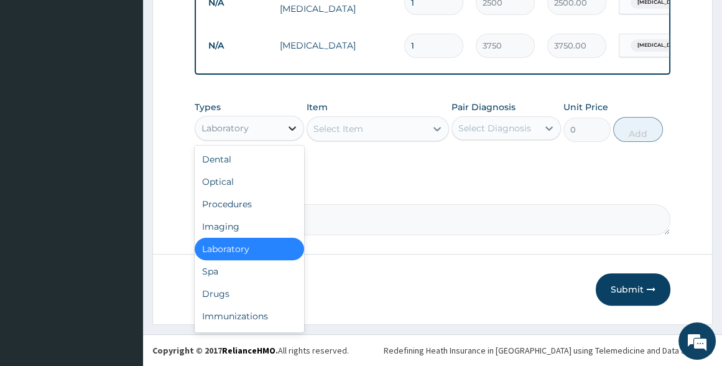
click at [281, 128] on div at bounding box center [292, 128] width 22 height 22
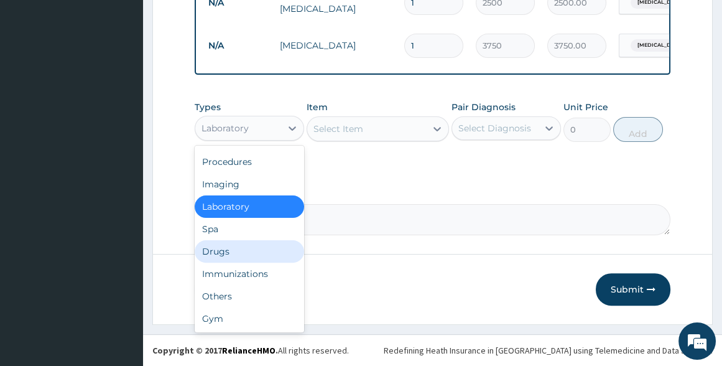
click at [221, 257] on div "Drugs" at bounding box center [249, 251] width 109 height 22
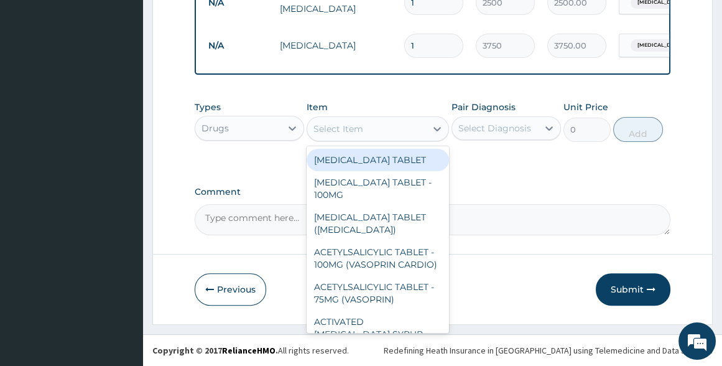
click at [366, 128] on div "Select Item" at bounding box center [366, 129] width 119 height 20
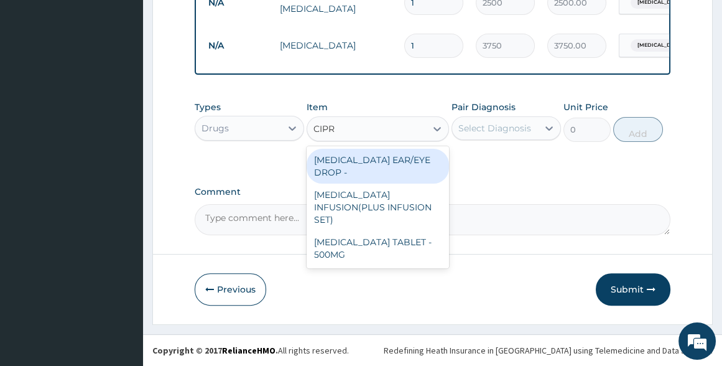
type input "CIPRO"
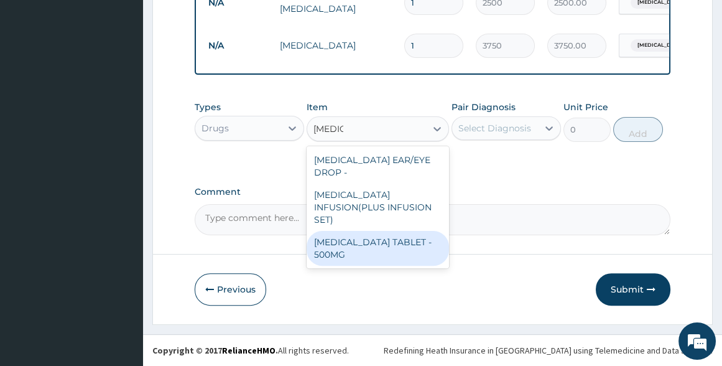
click at [370, 243] on div "CIPROFLOXACIN TABLET - 500MG" at bounding box center [378, 248] width 142 height 35
type input "196"
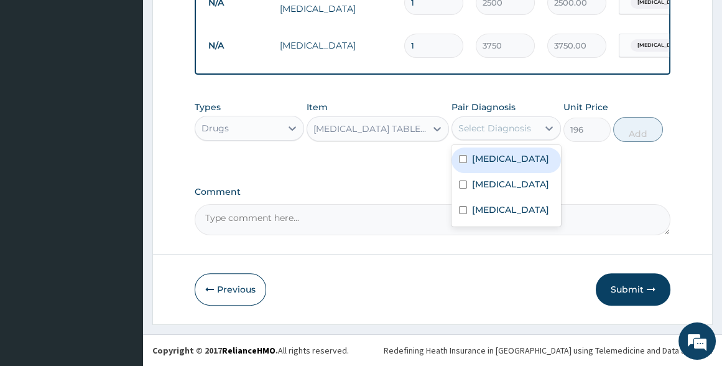
click at [483, 121] on div "Select Diagnosis" at bounding box center [495, 128] width 86 height 20
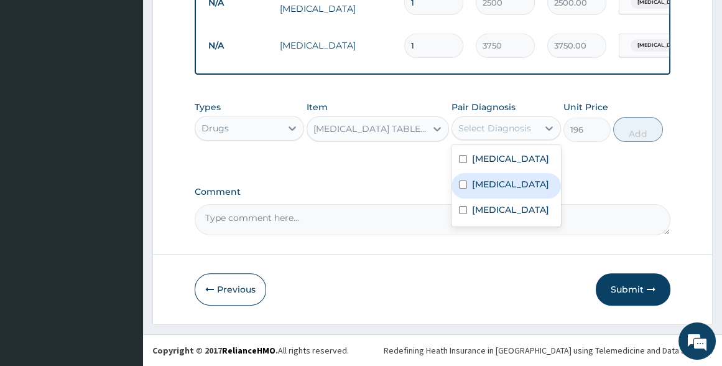
drag, startPoint x: 480, startPoint y: 188, endPoint x: 526, endPoint y: 169, distance: 49.9
click at [485, 187] on label "Sepsis" at bounding box center [510, 184] width 77 height 12
checkbox input "true"
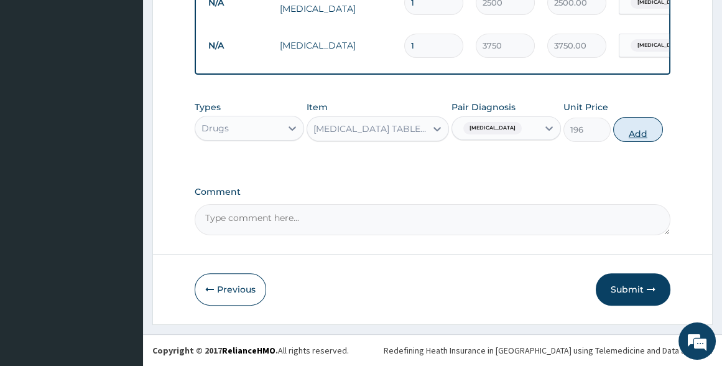
click at [643, 131] on button "Add" at bounding box center [638, 129] width 50 height 25
type input "0"
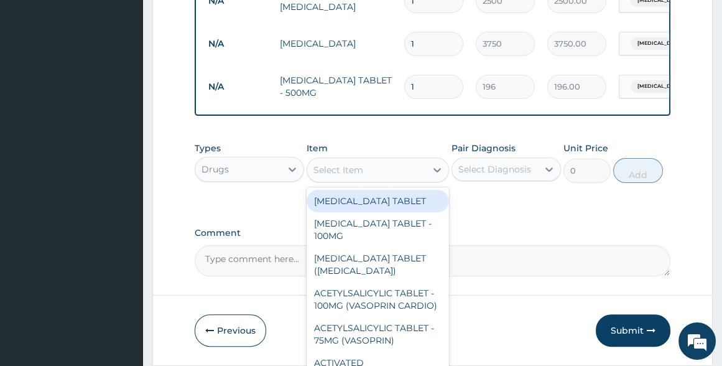
click at [358, 180] on div "Select Item" at bounding box center [366, 170] width 119 height 20
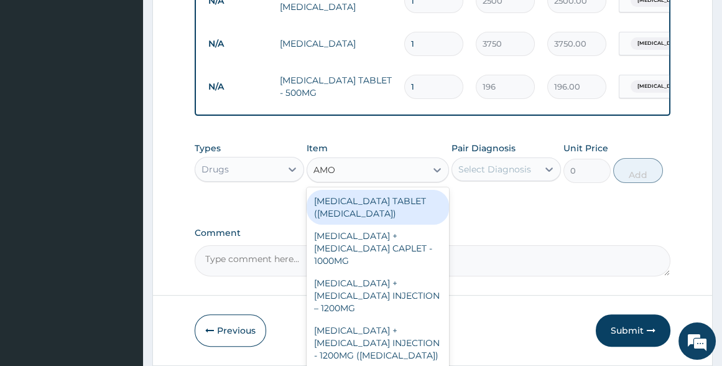
type input "AMOX"
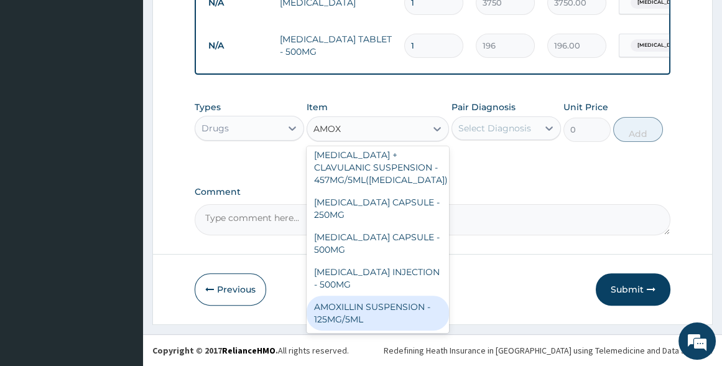
scroll to position [565, 0]
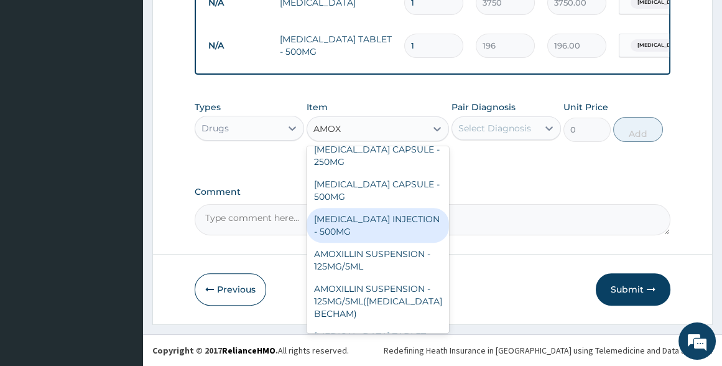
click at [365, 243] on div "AMOXICILLIN INJECTION - 500MG" at bounding box center [378, 225] width 142 height 35
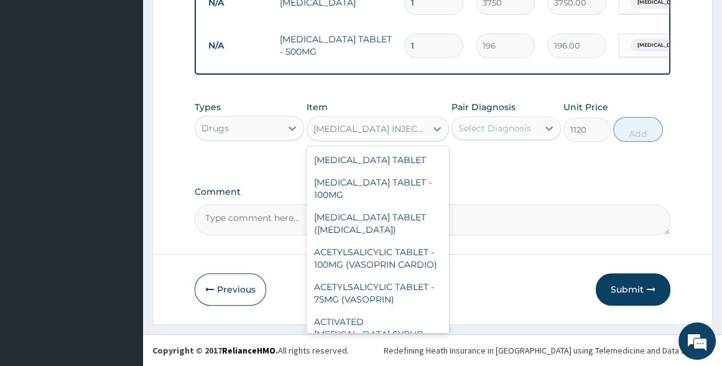
click at [425, 126] on div "AMOXICILLIN INJECTION - 500MG" at bounding box center [371, 129] width 114 height 12
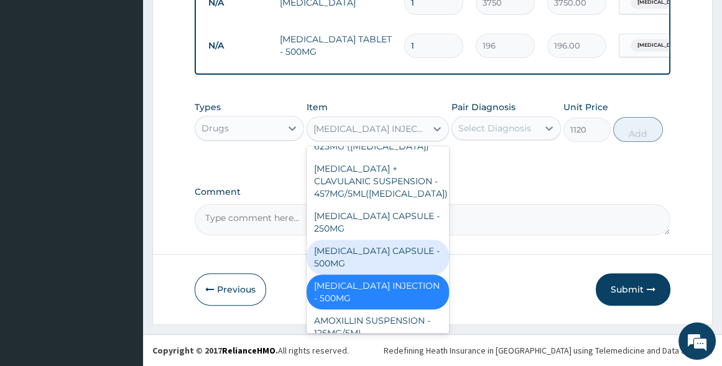
click at [367, 266] on div "AMOXICILLIN CAPSULE - 500MG" at bounding box center [378, 256] width 142 height 35
type input "112"
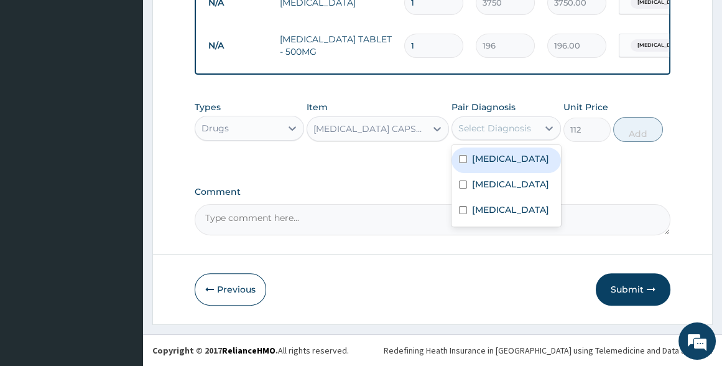
click at [516, 130] on div "Select Diagnosis" at bounding box center [494, 128] width 73 height 12
click at [516, 160] on div "Malaria" at bounding box center [506, 160] width 109 height 26
checkbox input "true"
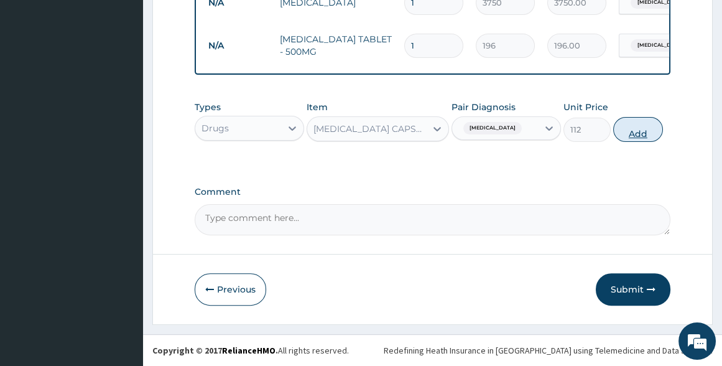
click at [634, 131] on button "Add" at bounding box center [638, 129] width 50 height 25
type input "0"
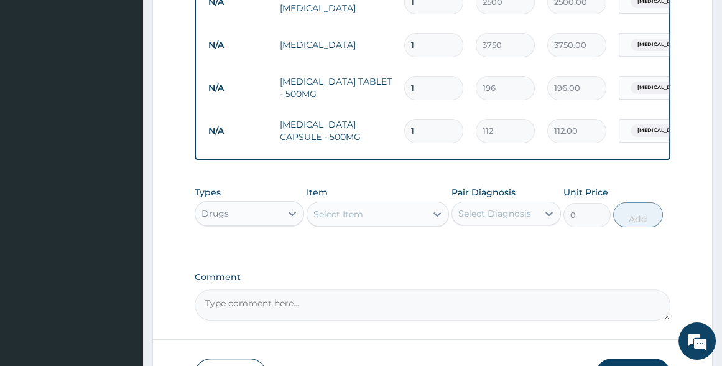
scroll to position [676, 0]
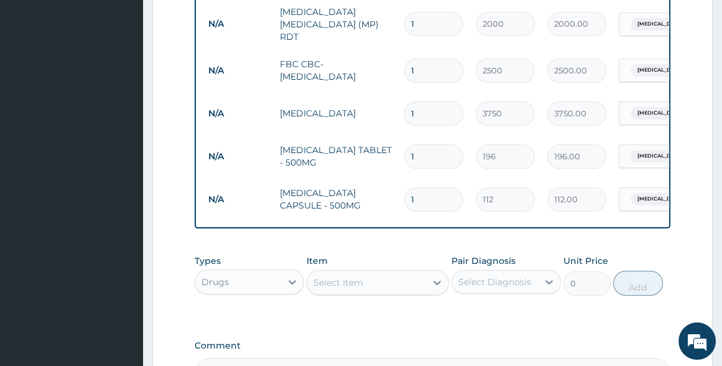
click at [429, 191] on input "1" at bounding box center [433, 199] width 59 height 24
type input "15"
type input "1680.00"
type input "15"
click at [438, 151] on input "1" at bounding box center [433, 156] width 59 height 24
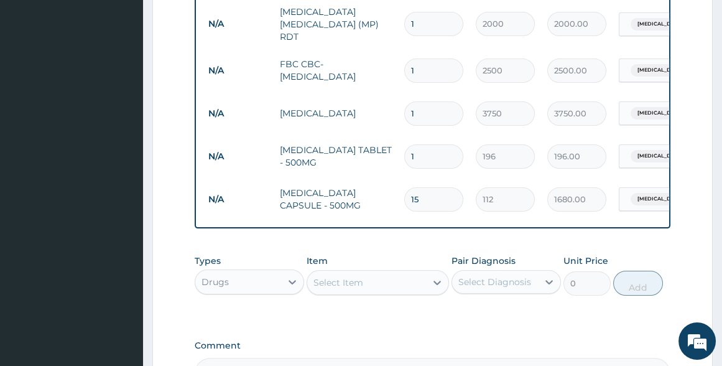
type input "10"
type input "1960.00"
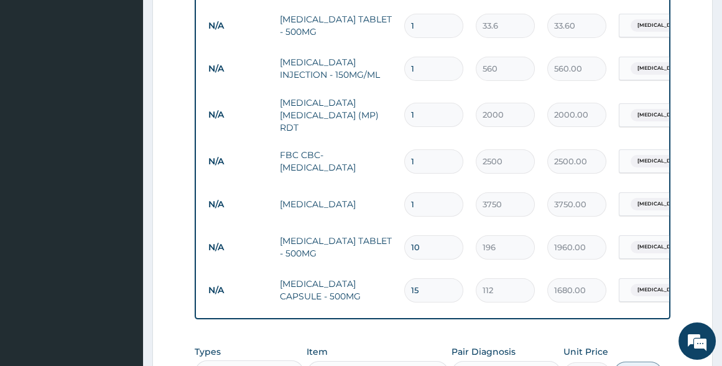
scroll to position [562, 0]
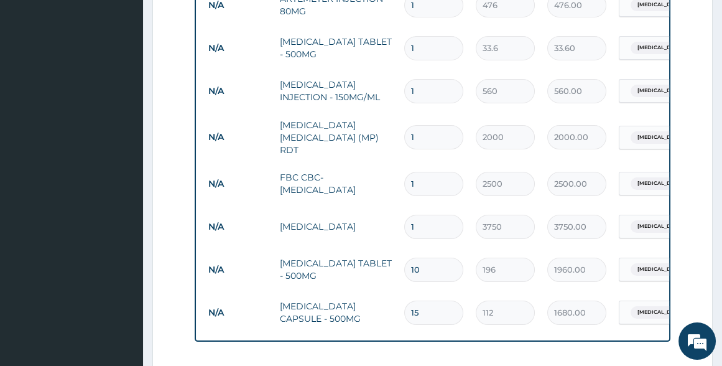
type input "10"
click at [422, 88] on input "1" at bounding box center [433, 91] width 59 height 24
type input "14"
type input "7840.00"
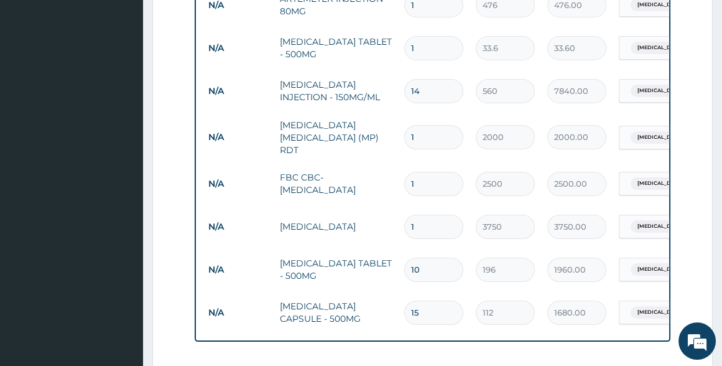
type input "1"
type input "560.00"
type input "0.00"
type input "4"
type input "2240.00"
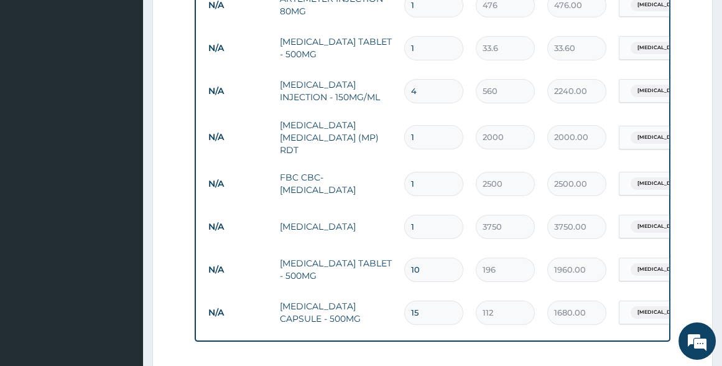
type input "4"
click at [430, 50] on input "1" at bounding box center [433, 48] width 59 height 24
type input "18"
type input "604.80"
type input "19"
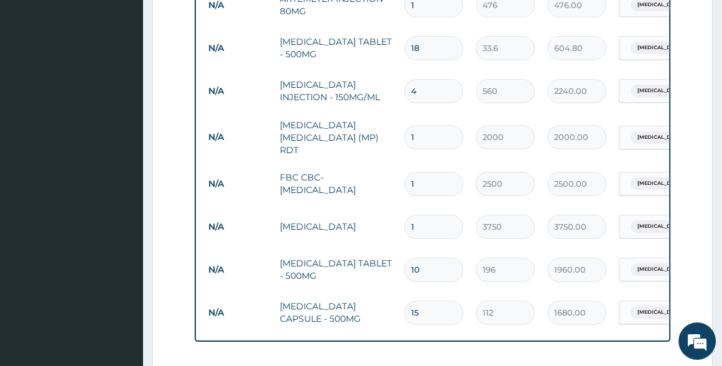
type input "638.40"
type input "20"
type input "672.00"
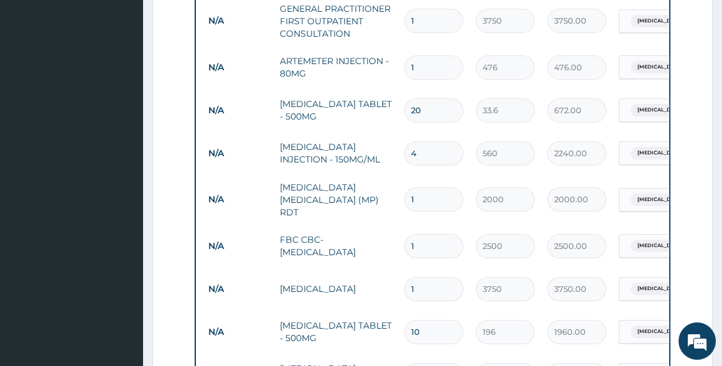
scroll to position [449, 0]
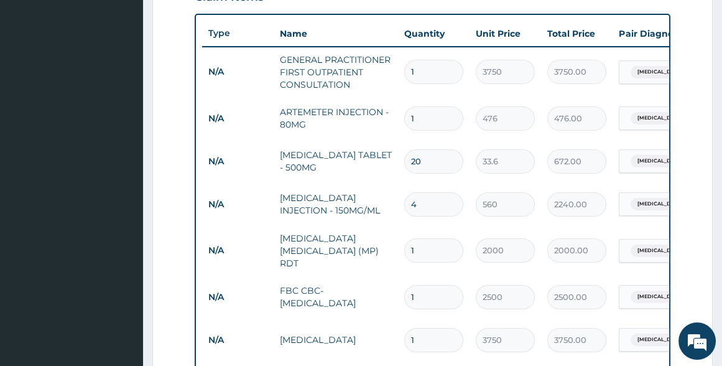
type input "20"
drag, startPoint x: 418, startPoint y: 120, endPoint x: 386, endPoint y: 119, distance: 32.4
click at [386, 119] on tr "N/A ARTEMETER INJECTION - 80MG 1 476 476.00 Malaria Delete" at bounding box center [507, 118] width 610 height 43
type input "3"
type input "1428.00"
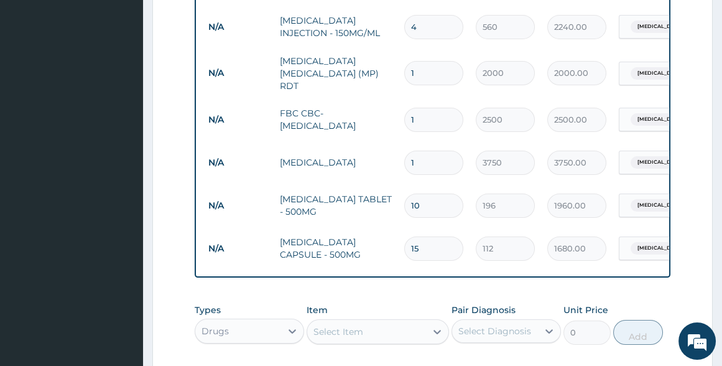
scroll to position [832, 0]
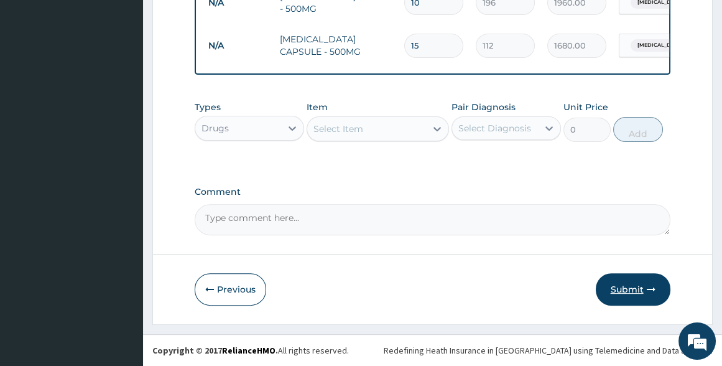
type input "3"
click at [623, 284] on button "Submit" at bounding box center [633, 289] width 75 height 32
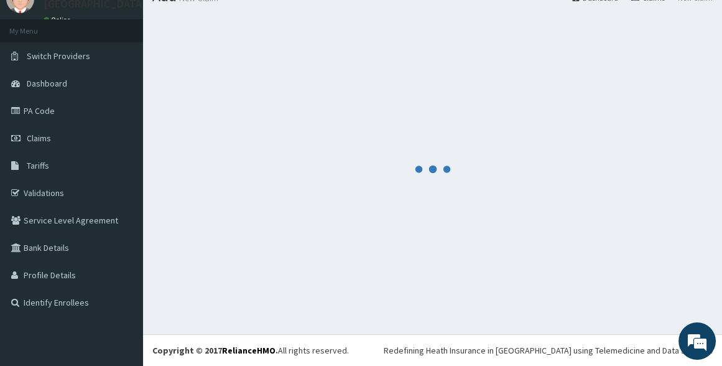
scroll to position [52, 0]
